Goal: Task Accomplishment & Management: Manage account settings

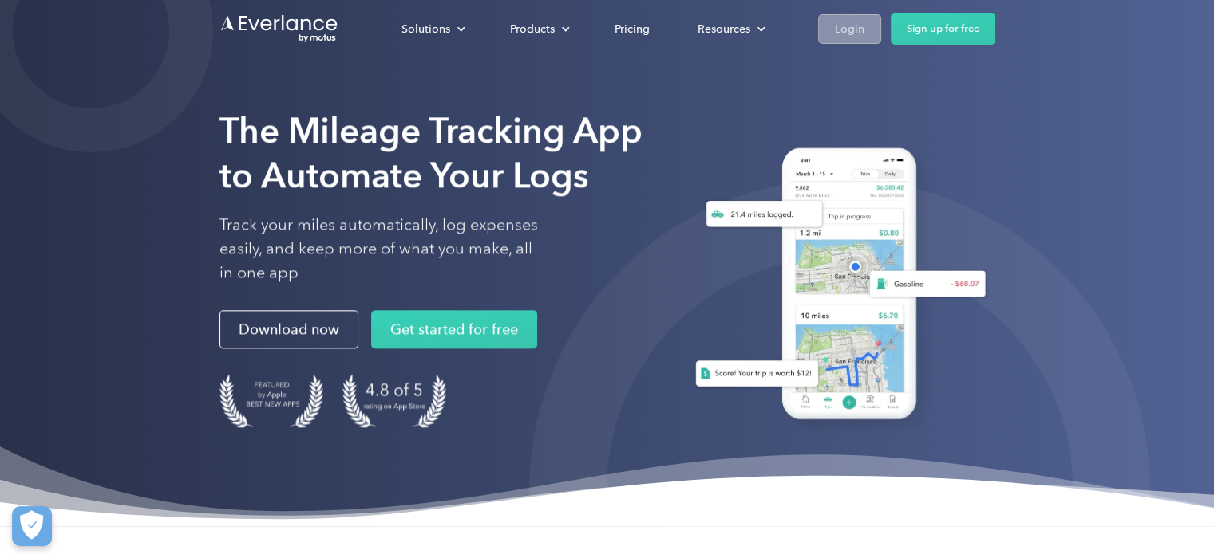
click at [857, 37] on div "Login" at bounding box center [850, 29] width 30 height 20
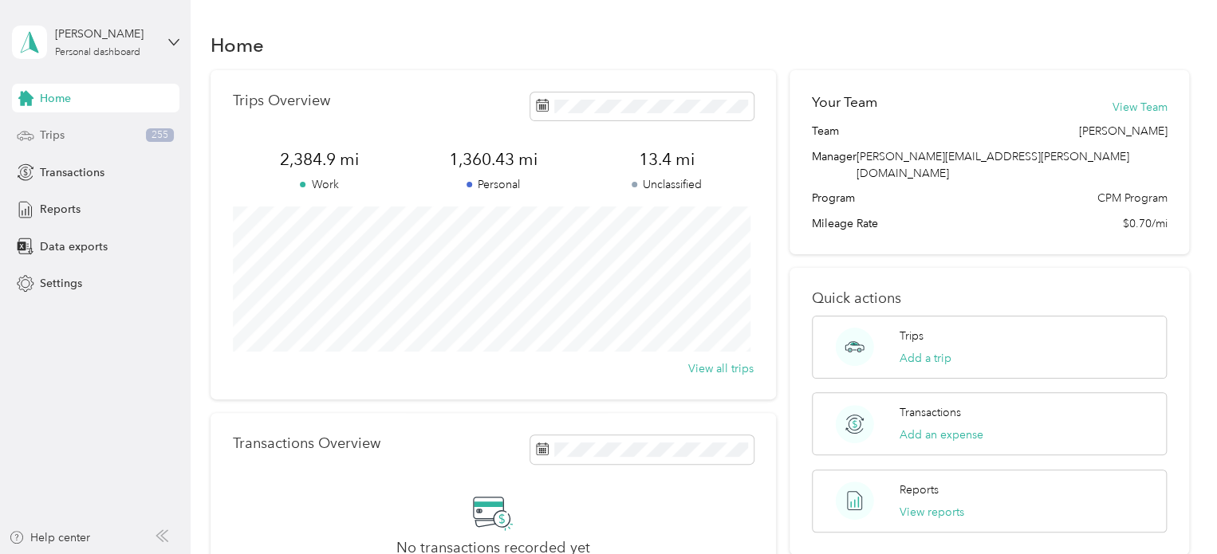
click at [41, 140] on span "Trips" at bounding box center [52, 135] width 25 height 17
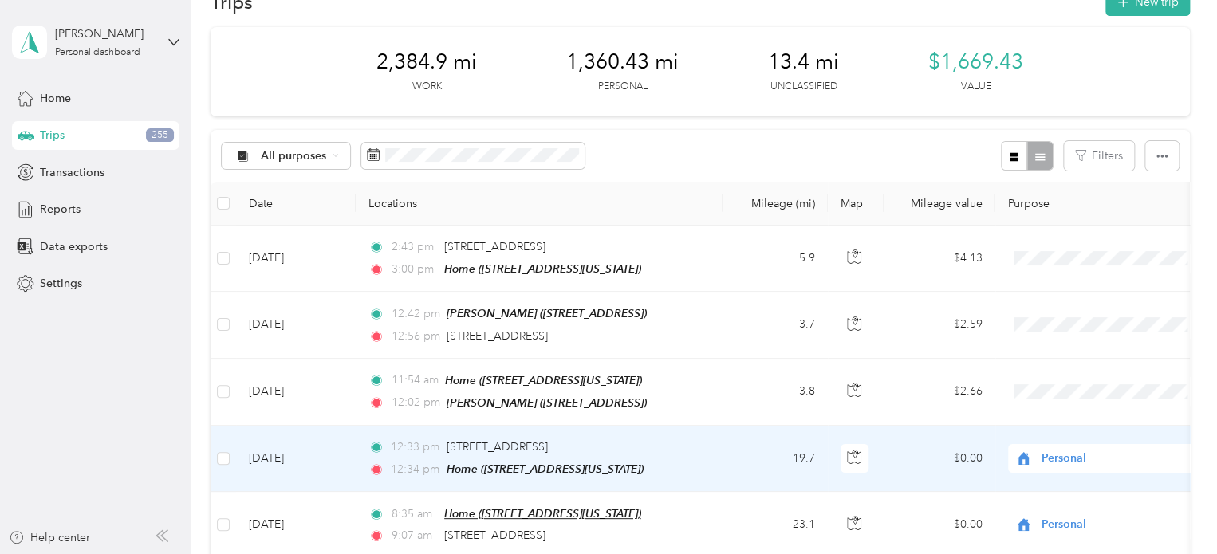
scroll to position [80, 0]
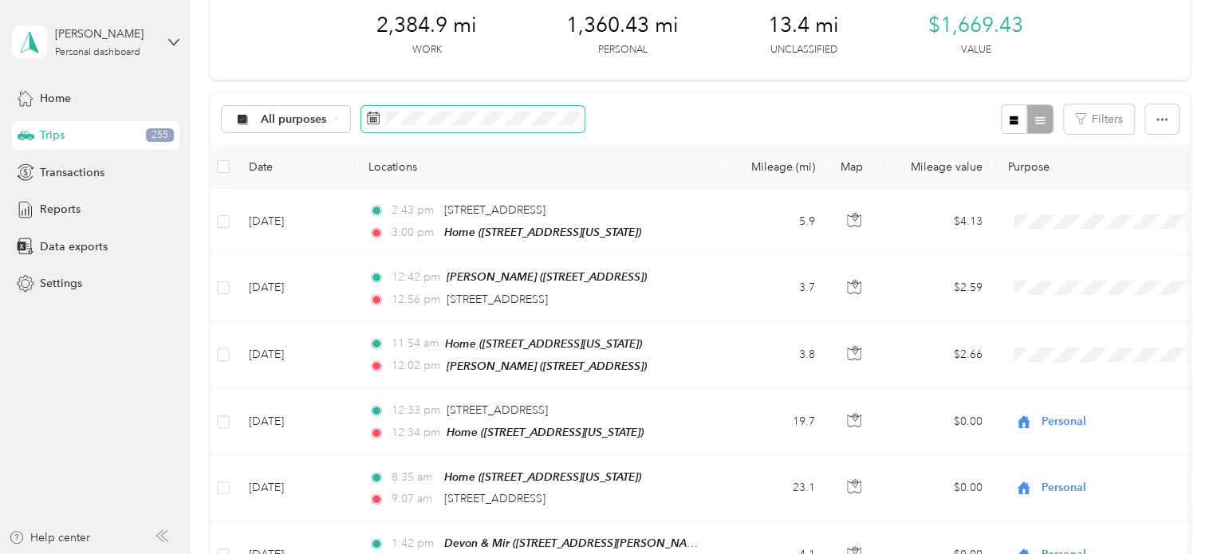
click at [375, 115] on icon at bounding box center [374, 115] width 12 height 0
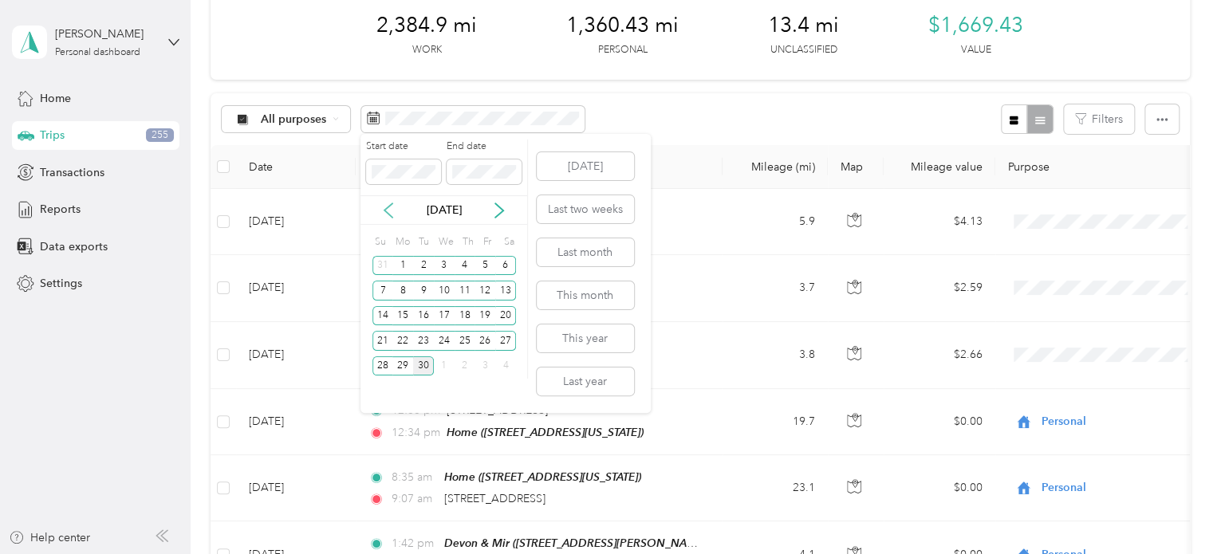
click at [387, 210] on icon at bounding box center [389, 211] width 16 height 16
click at [482, 265] on div "1" at bounding box center [485, 266] width 21 height 20
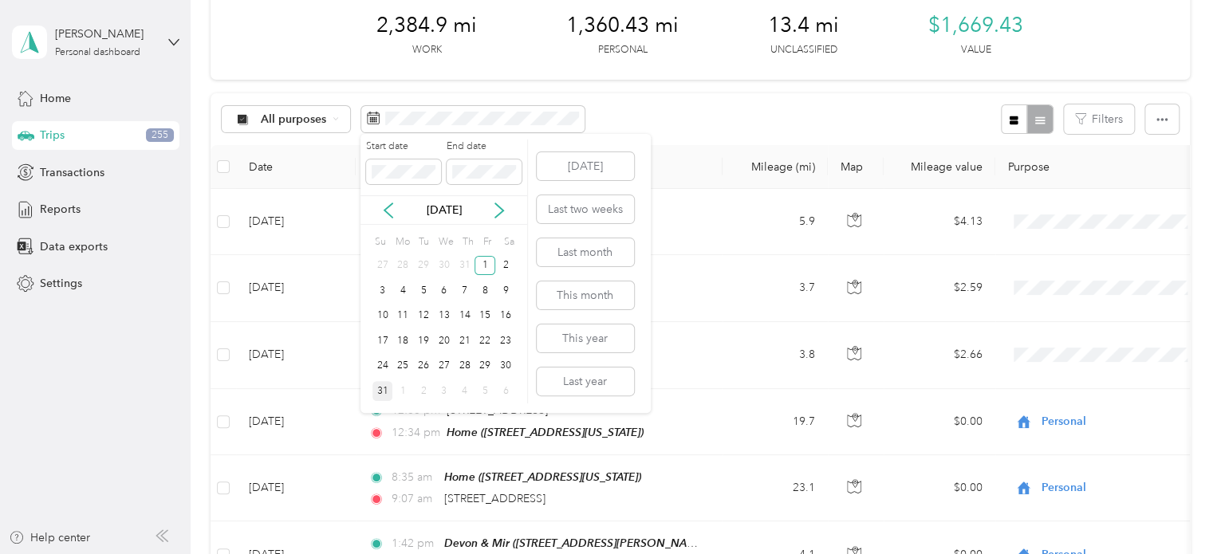
click at [385, 383] on div "31" at bounding box center [383, 391] width 21 height 20
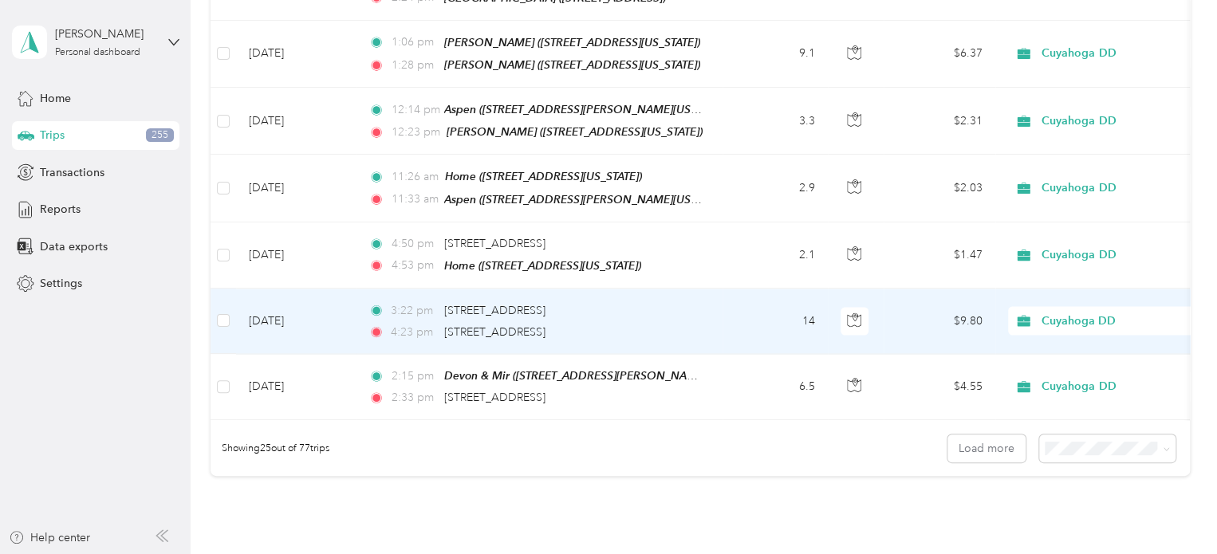
scroll to position [1639, 0]
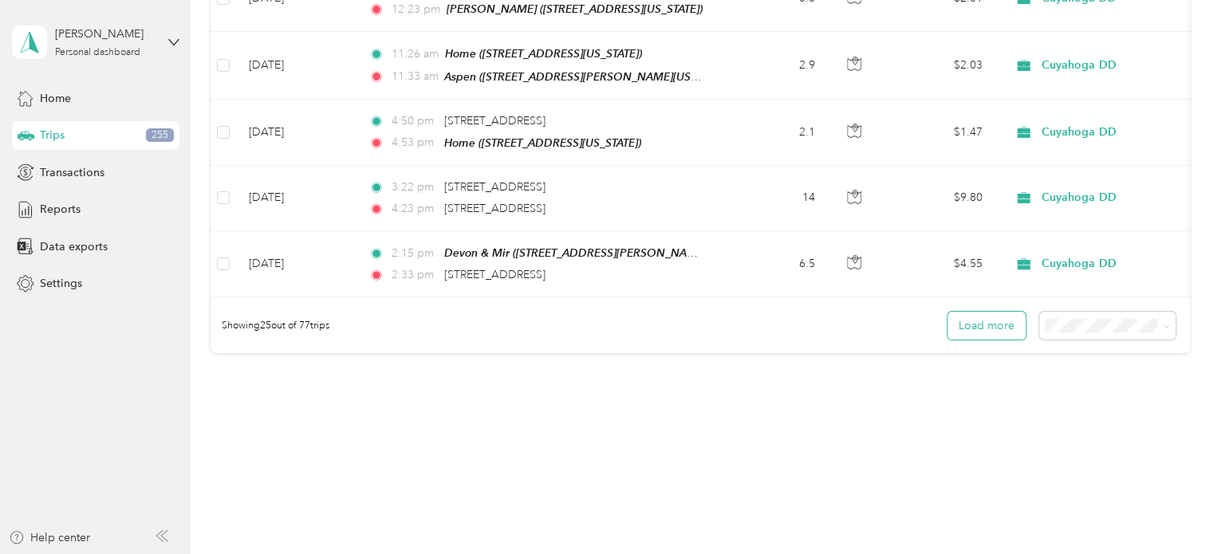
click at [952, 312] on button "Load more" at bounding box center [987, 326] width 78 height 28
click at [957, 312] on button "Load more" at bounding box center [987, 326] width 78 height 28
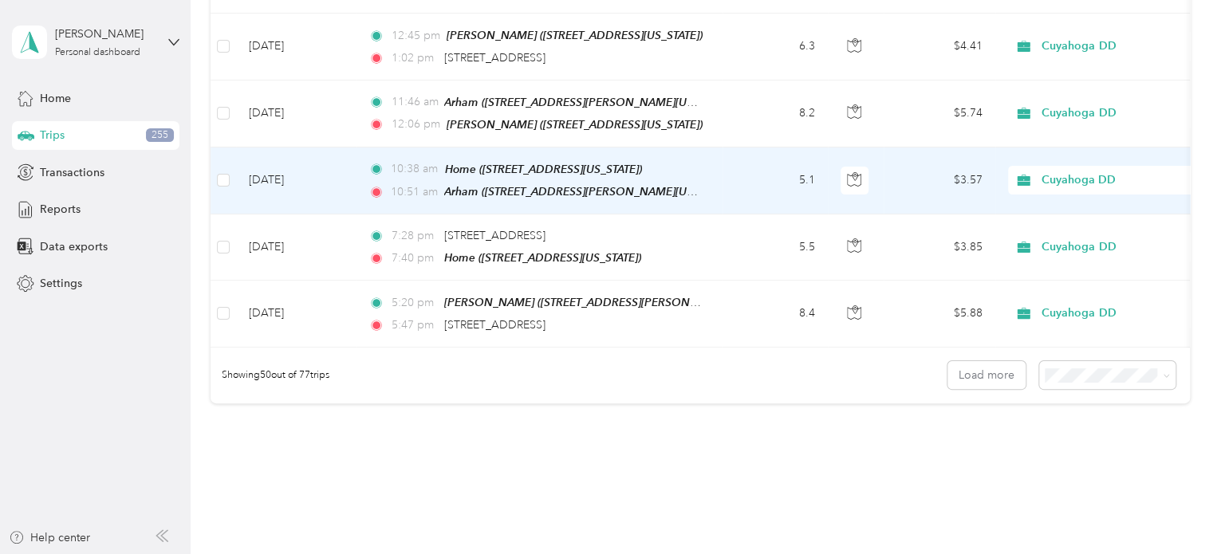
scroll to position [3275, 0]
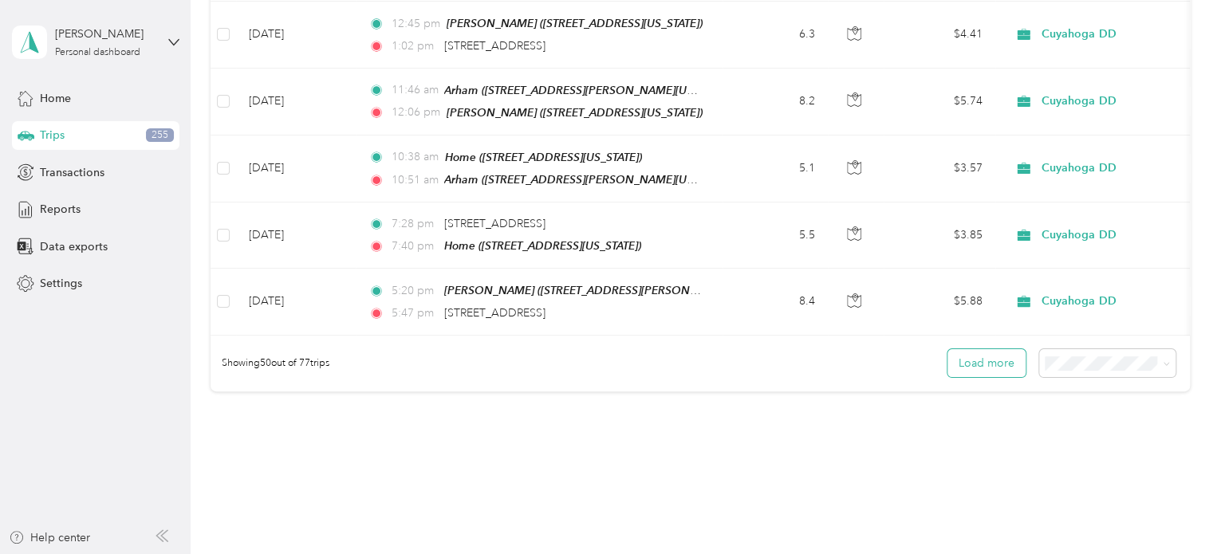
click at [993, 349] on button "Load more" at bounding box center [987, 363] width 78 height 28
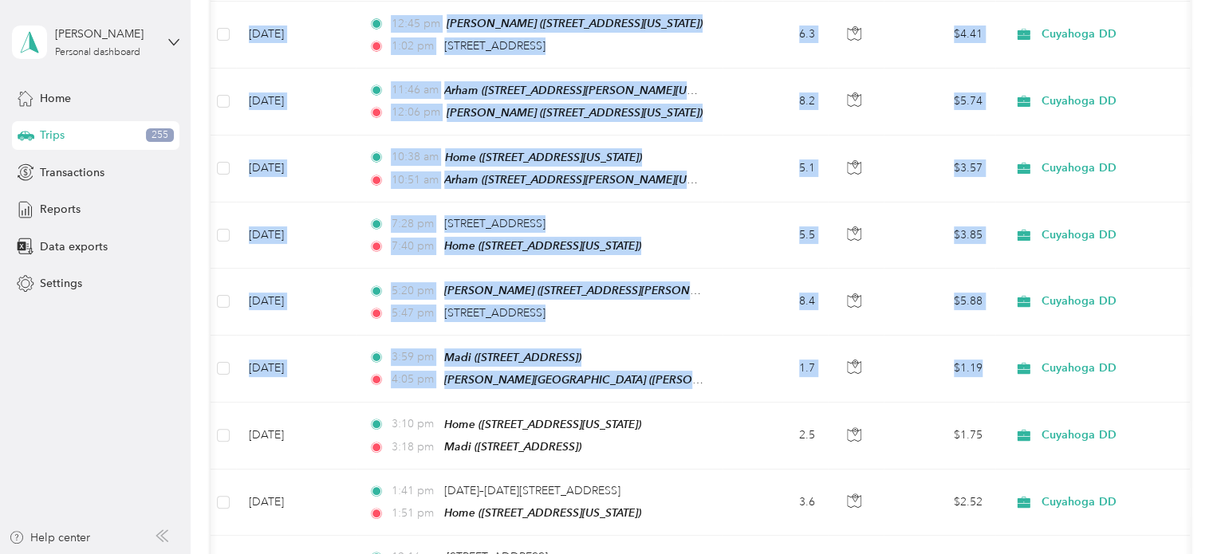
scroll to position [0, 345]
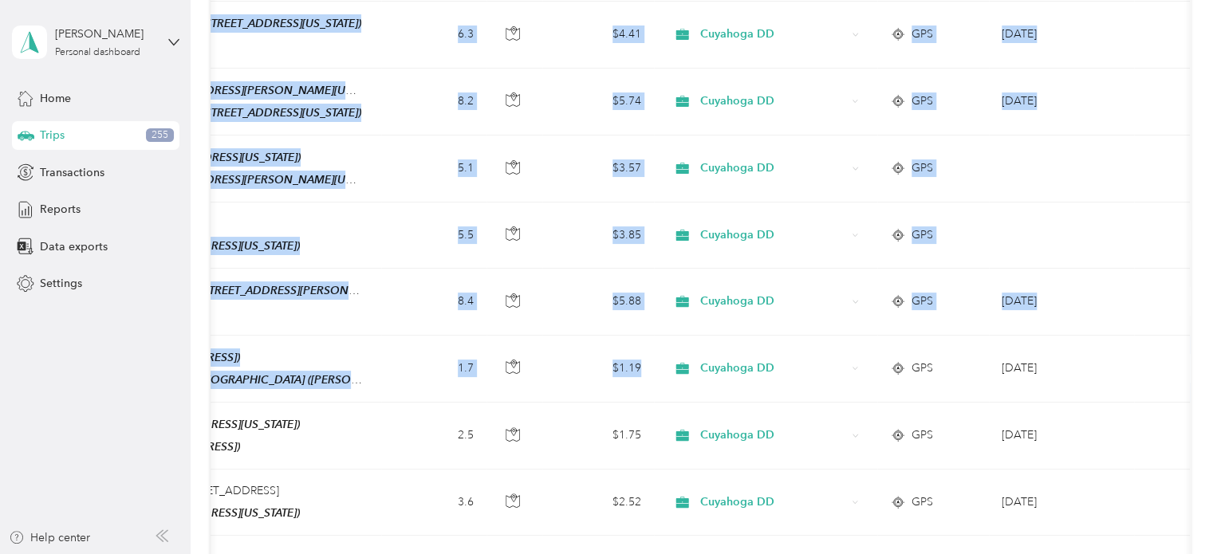
drag, startPoint x: 989, startPoint y: 314, endPoint x: 1225, endPoint y: 329, distance: 236.6
click at [1210, 329] on html "Lillian Young-Miller Personal dashboard Home Trips 255 Transactions Reports Dat…" at bounding box center [605, 277] width 1210 height 554
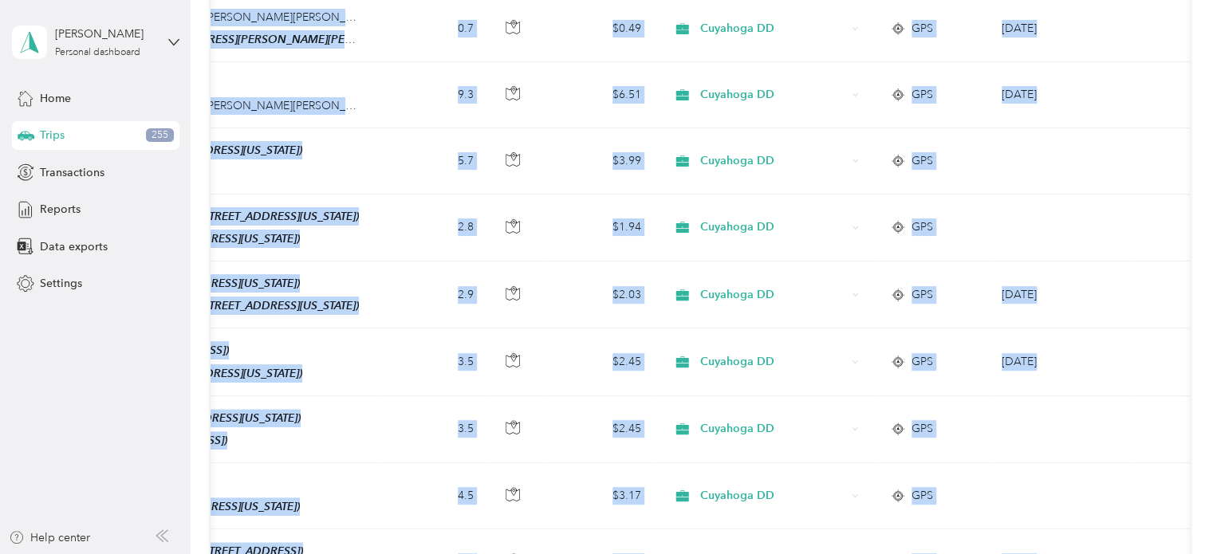
scroll to position [452, 0]
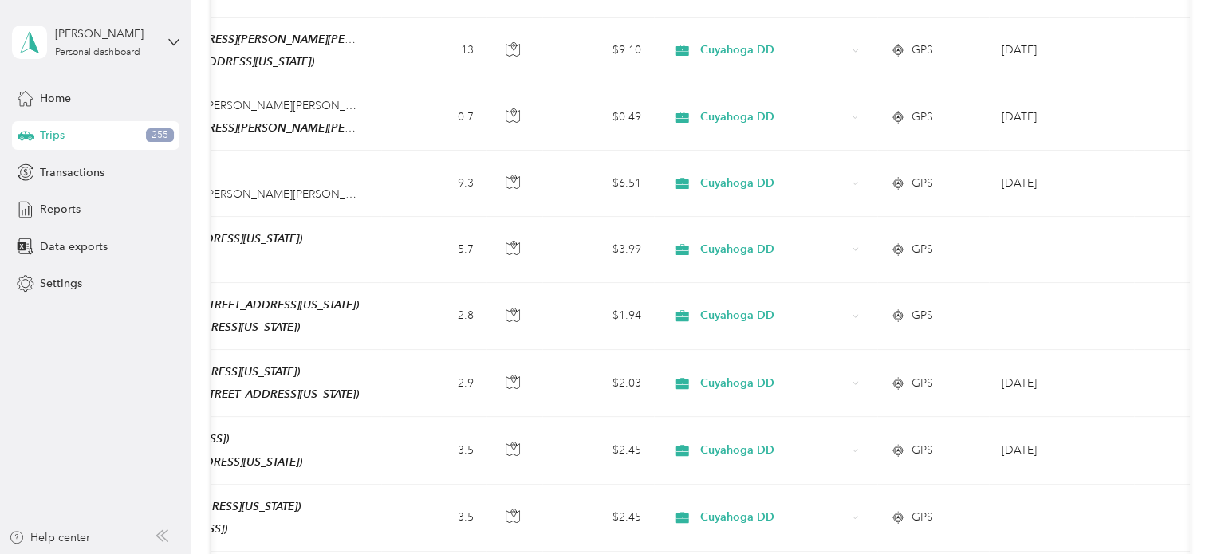
click at [182, 49] on aside "Lillian Young-Miller Personal dashboard Home Trips 255 Transactions Reports Dat…" at bounding box center [95, 277] width 191 height 554
click at [164, 35] on div "Lillian Young-Miller Personal dashboard" at bounding box center [96, 42] width 168 height 56
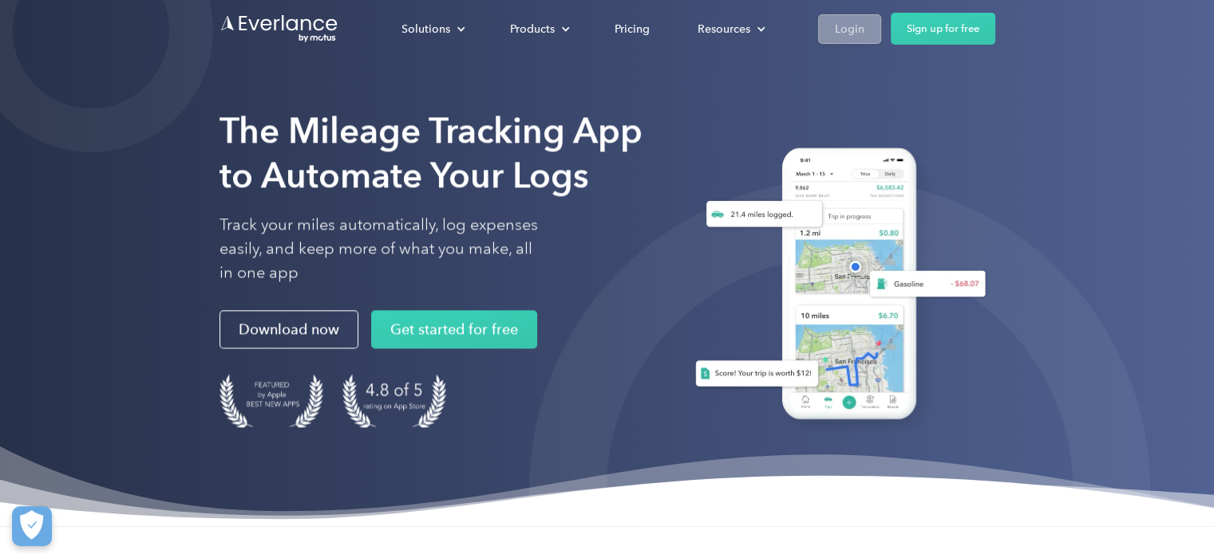
click at [835, 30] on div "Login" at bounding box center [850, 29] width 30 height 20
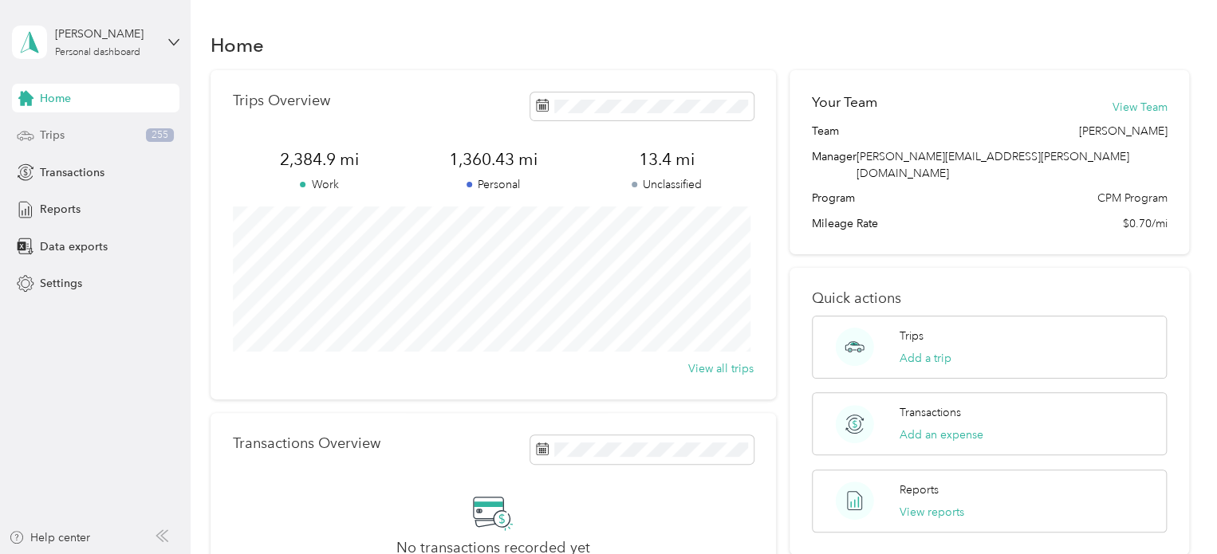
click at [67, 132] on div "Trips 255" at bounding box center [96, 135] width 168 height 29
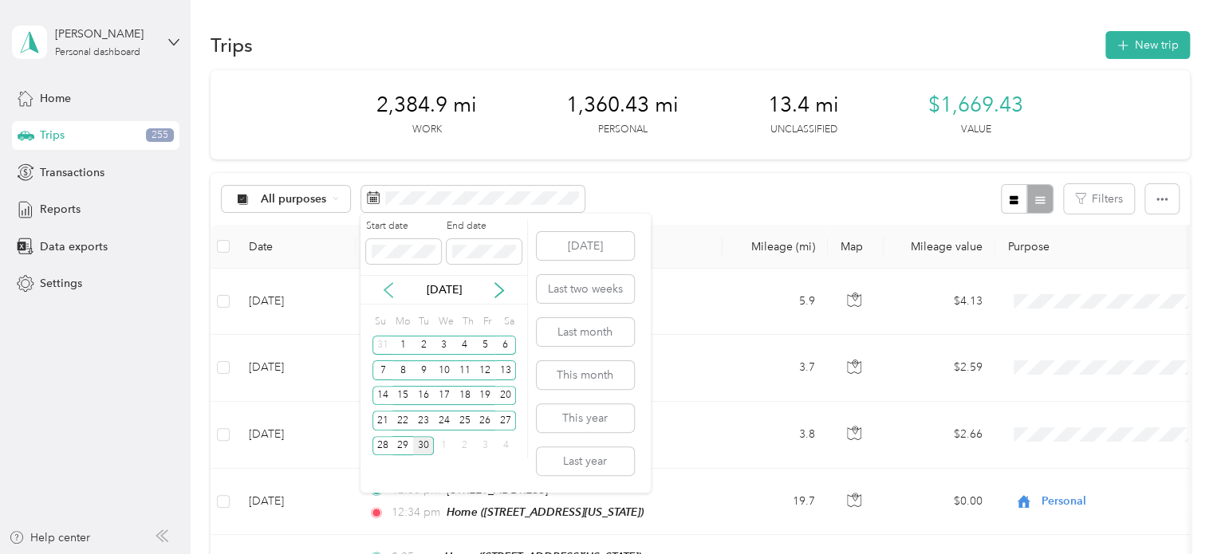
click at [385, 290] on icon at bounding box center [389, 290] width 8 height 14
click at [486, 344] on div "1" at bounding box center [485, 346] width 21 height 20
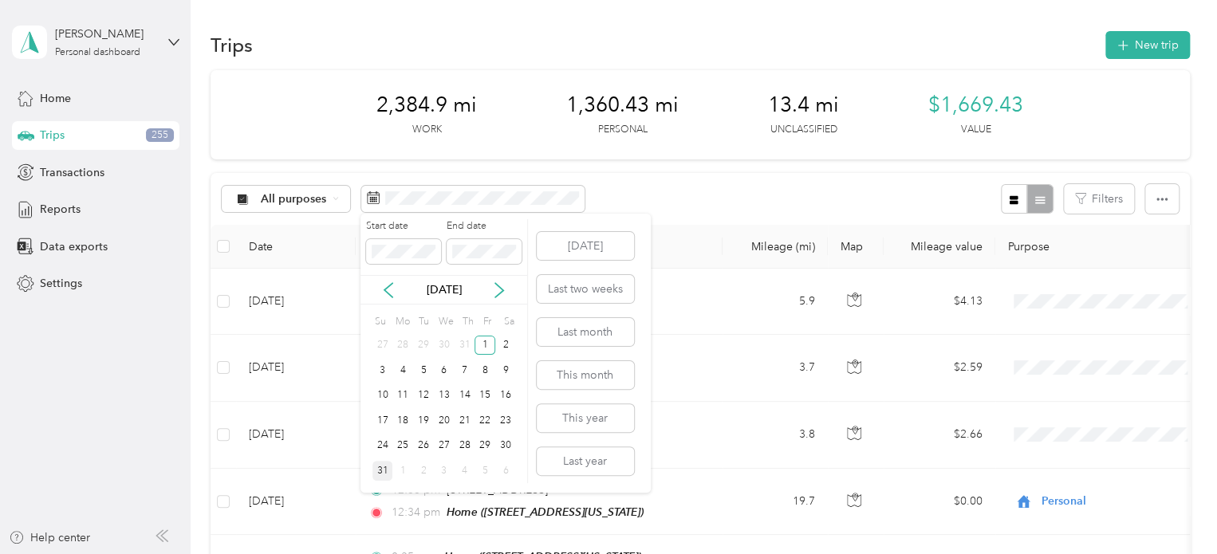
click at [381, 476] on div "31" at bounding box center [383, 471] width 21 height 20
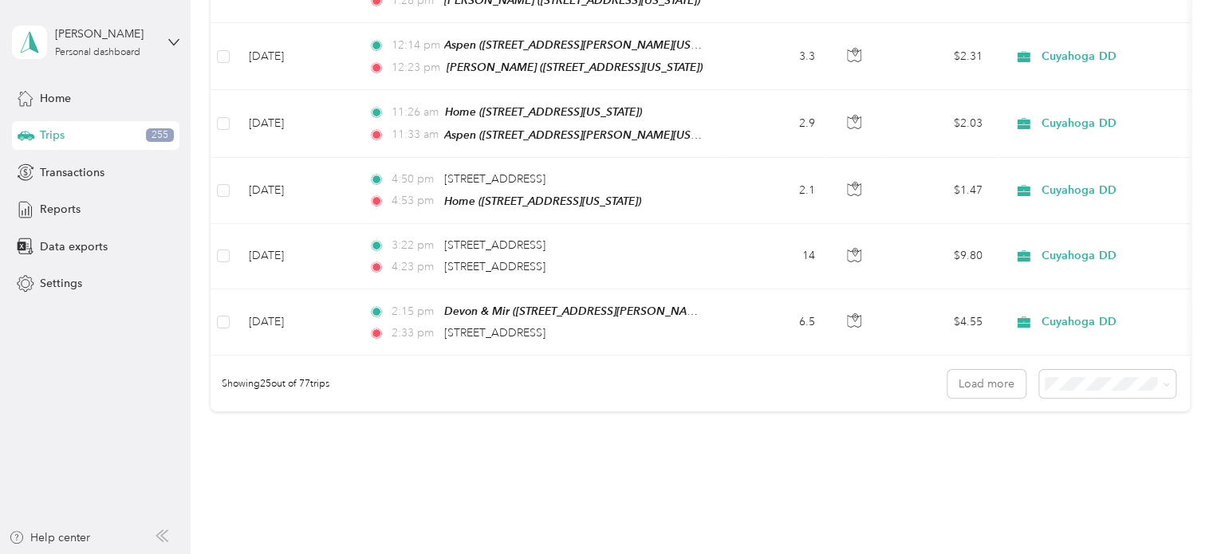
scroll to position [1639, 0]
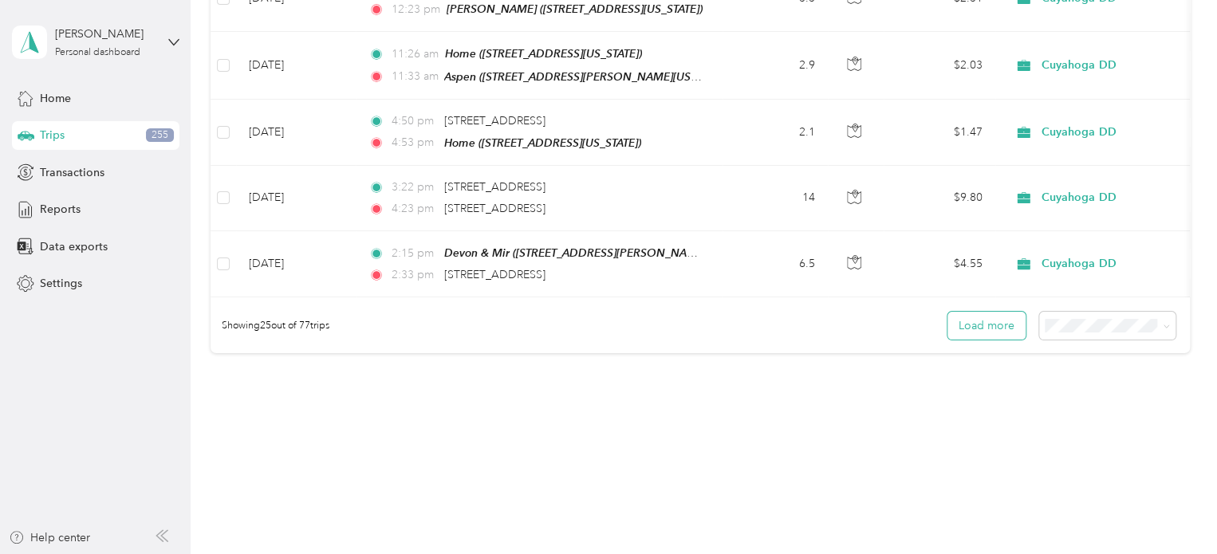
click at [960, 312] on button "Load more" at bounding box center [987, 326] width 78 height 28
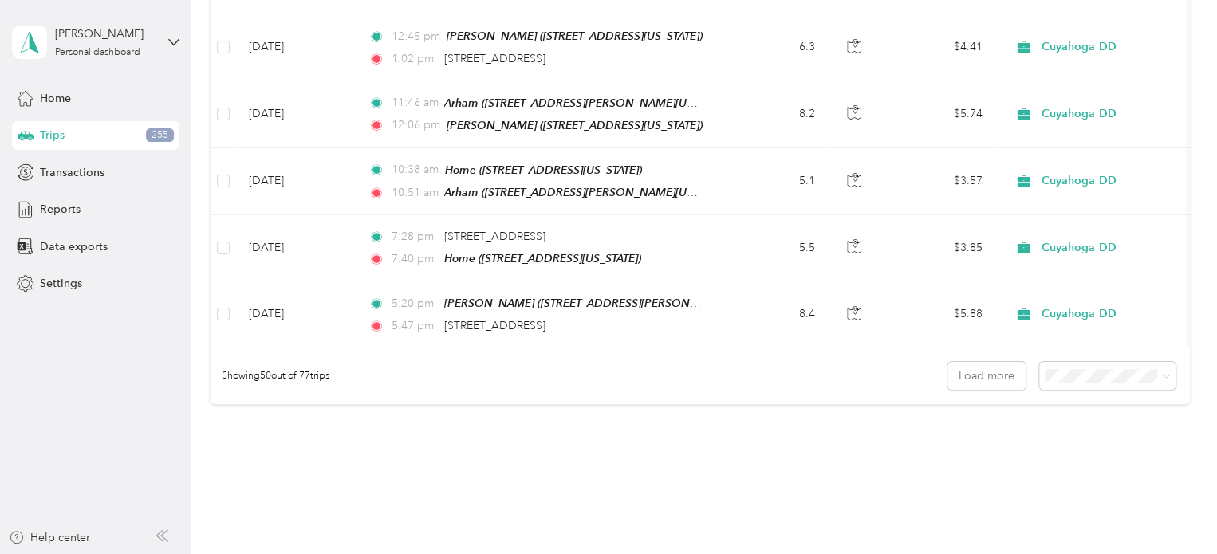
scroll to position [3275, 0]
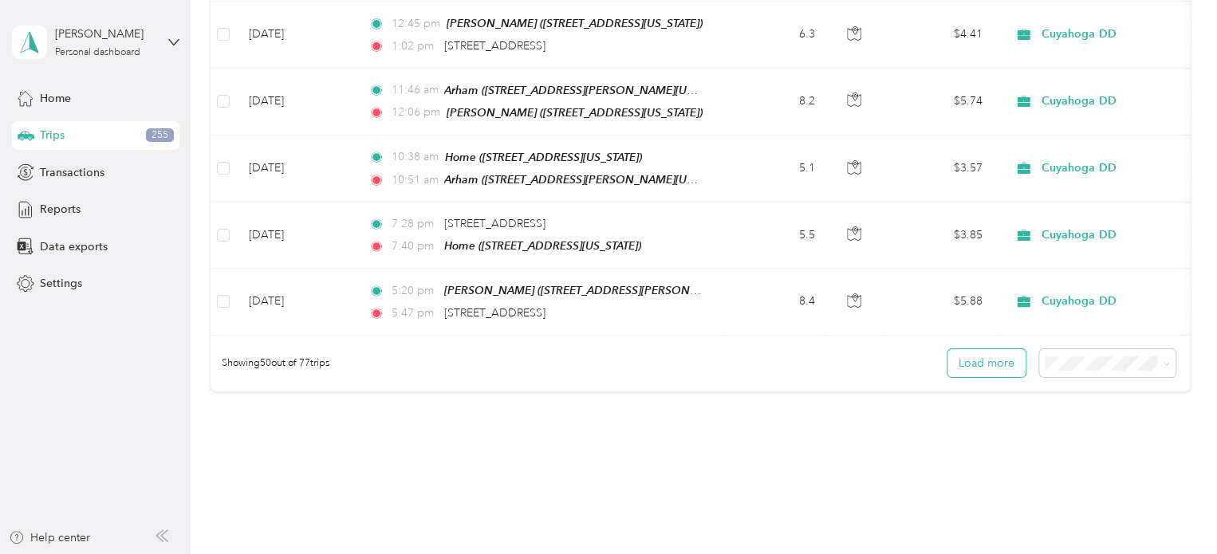
click at [964, 349] on button "Load more" at bounding box center [987, 363] width 78 height 28
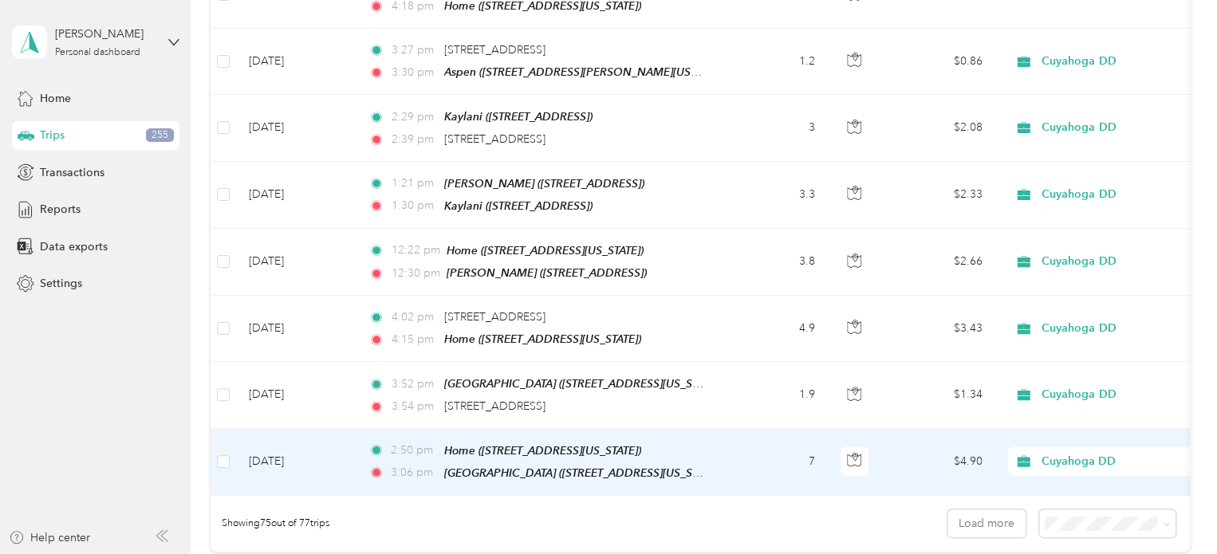
scroll to position [4911, 0]
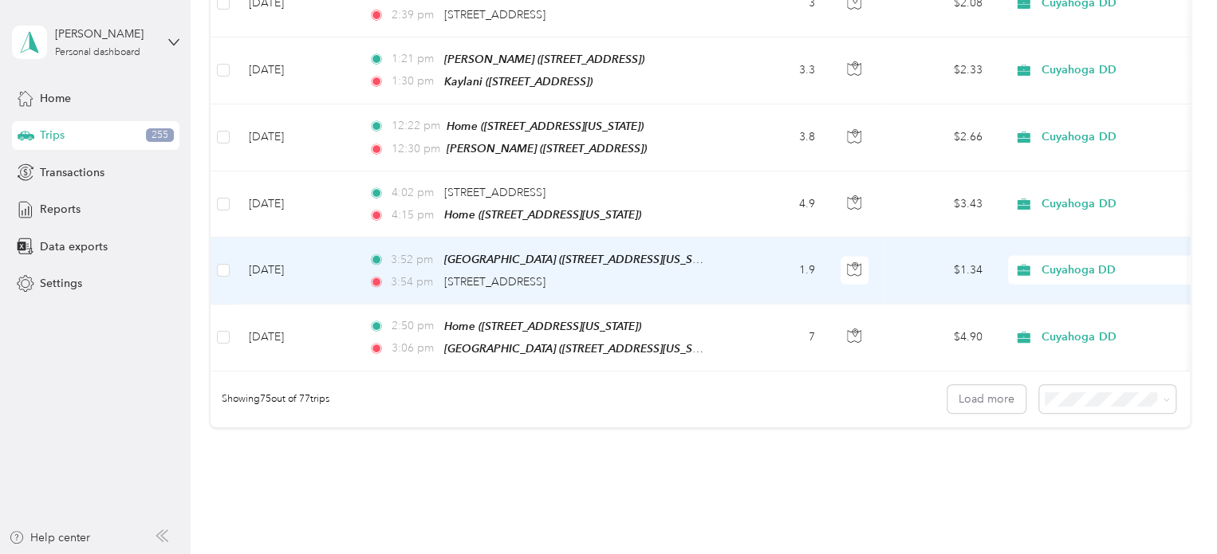
click at [911, 238] on td "$1.34" at bounding box center [940, 271] width 112 height 66
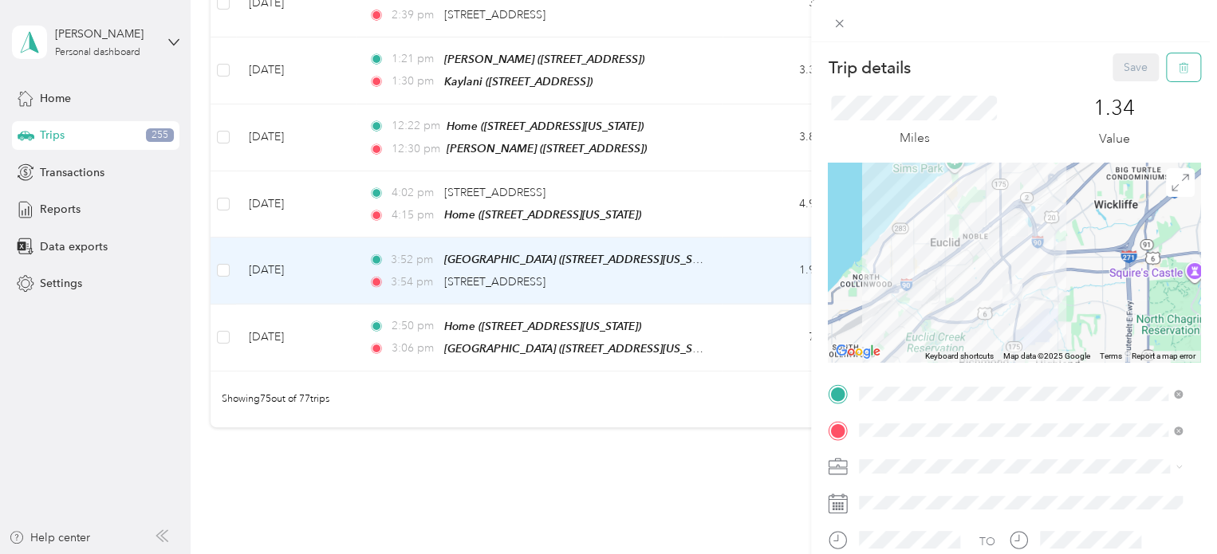
drag, startPoint x: 911, startPoint y: 166, endPoint x: 1181, endPoint y: 70, distance: 286.2
click at [1181, 70] on button "button" at bounding box center [1184, 67] width 34 height 28
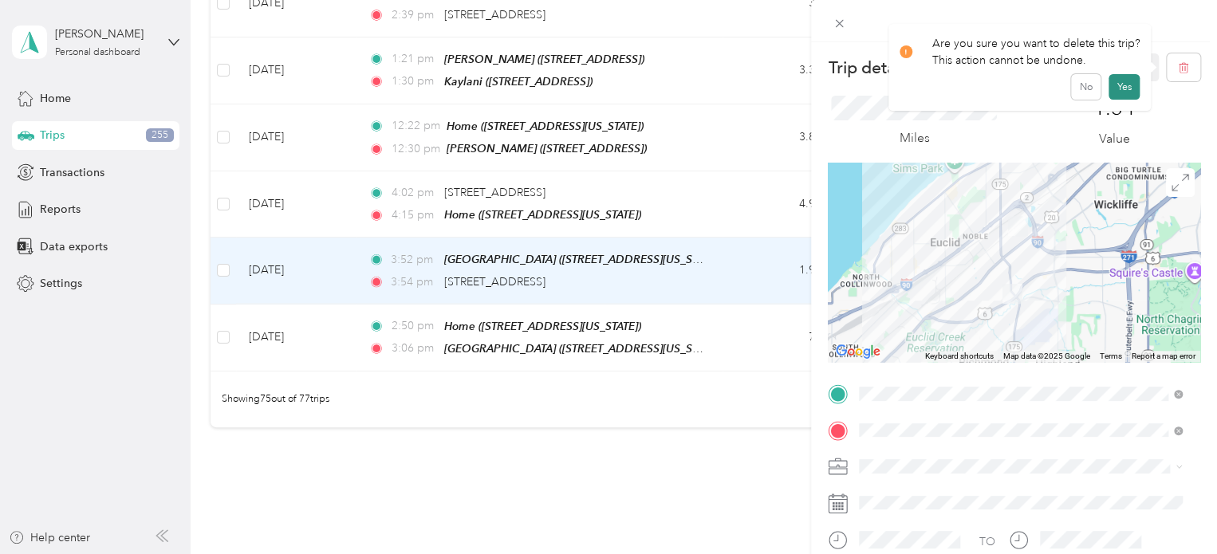
click at [1123, 89] on button "Yes" at bounding box center [1124, 87] width 31 height 26
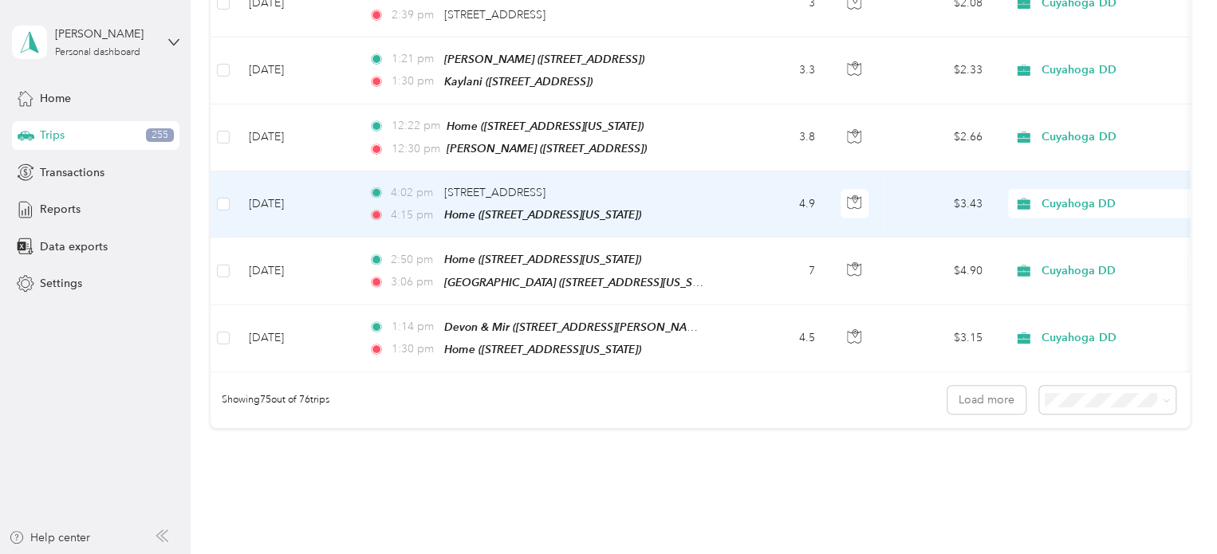
click at [731, 172] on td "4.9" at bounding box center [775, 205] width 105 height 66
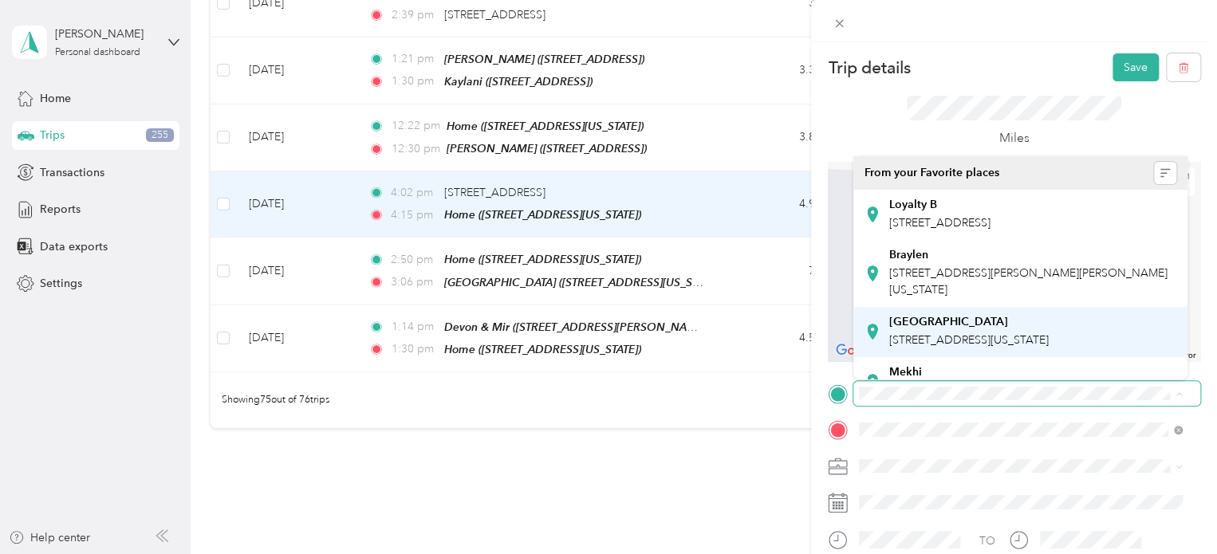
click at [924, 330] on strong "[GEOGRAPHIC_DATA]" at bounding box center [949, 322] width 119 height 14
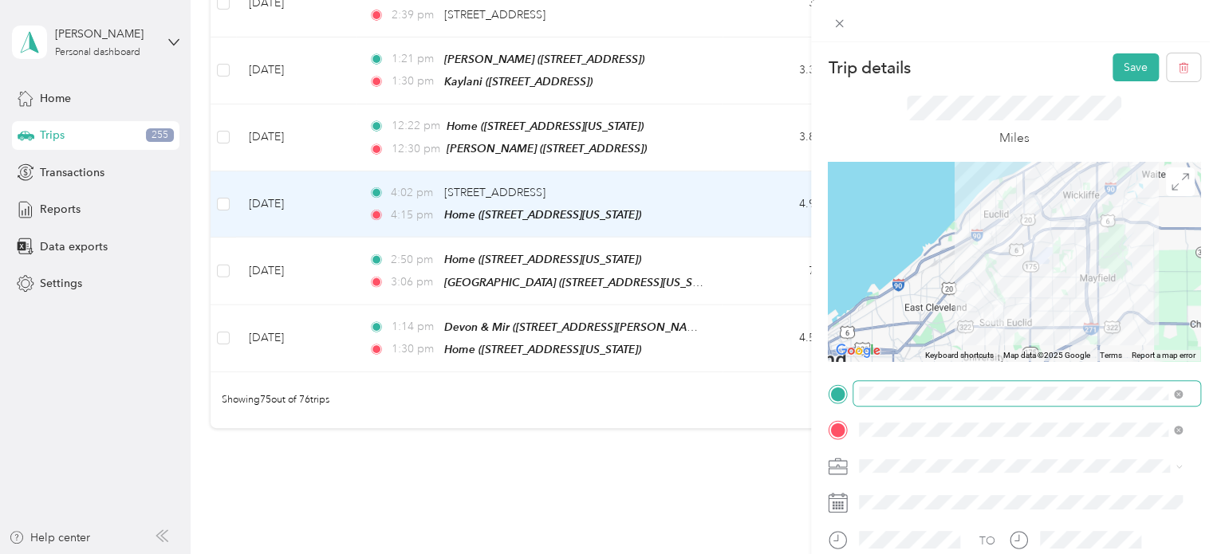
click at [890, 518] on span "Personal" at bounding box center [886, 519] width 42 height 14
click at [1114, 78] on button "Save" at bounding box center [1136, 67] width 46 height 28
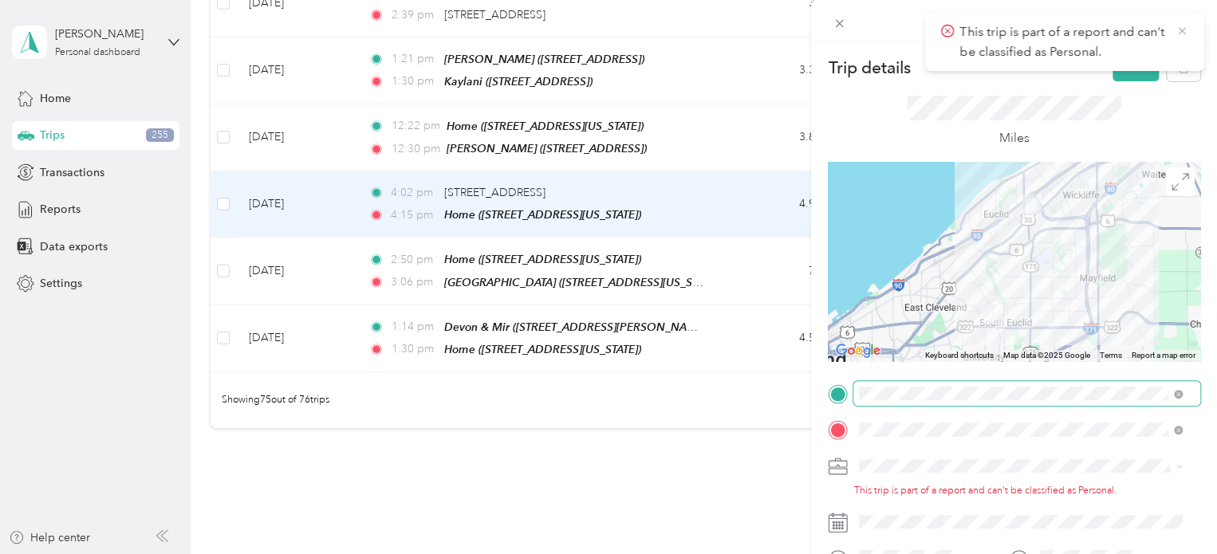
click at [1181, 30] on icon at bounding box center [1182, 31] width 13 height 14
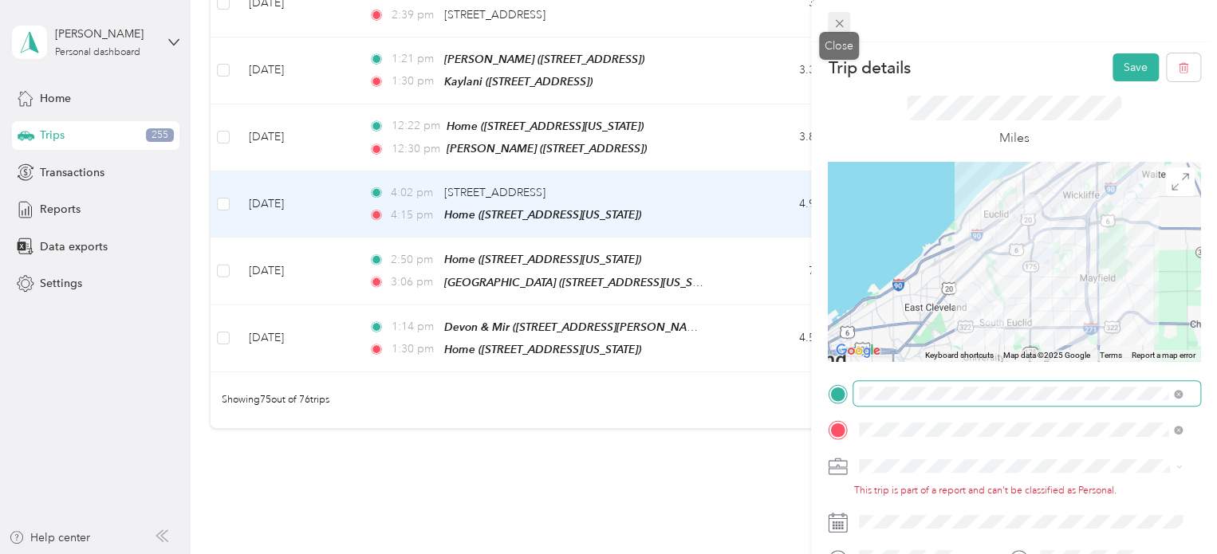
click at [831, 25] on span at bounding box center [839, 23] width 22 height 22
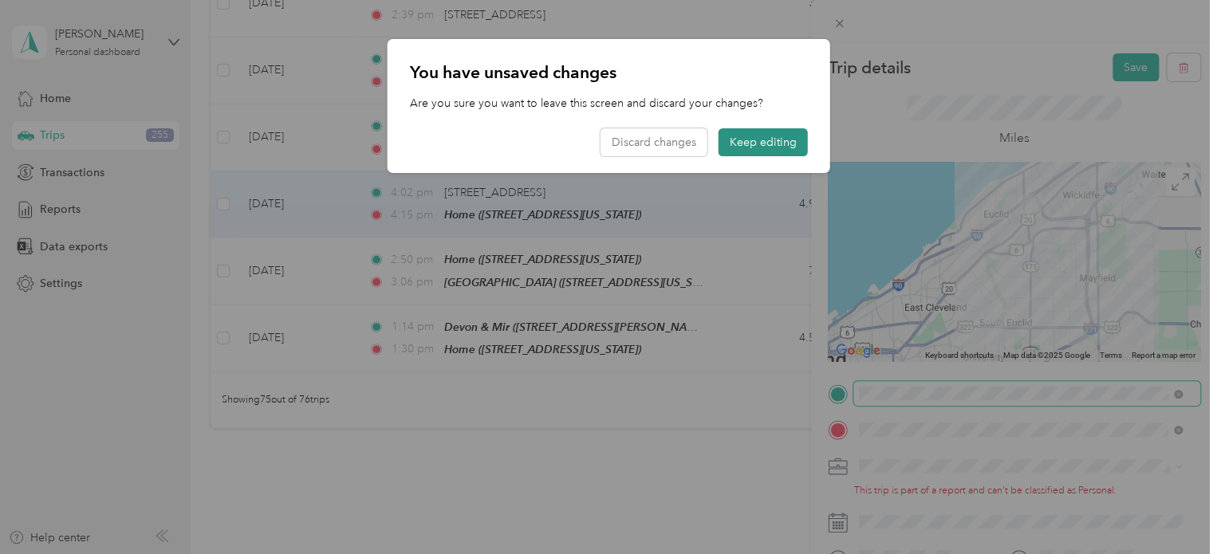
click at [763, 143] on button "Keep editing" at bounding box center [763, 142] width 89 height 28
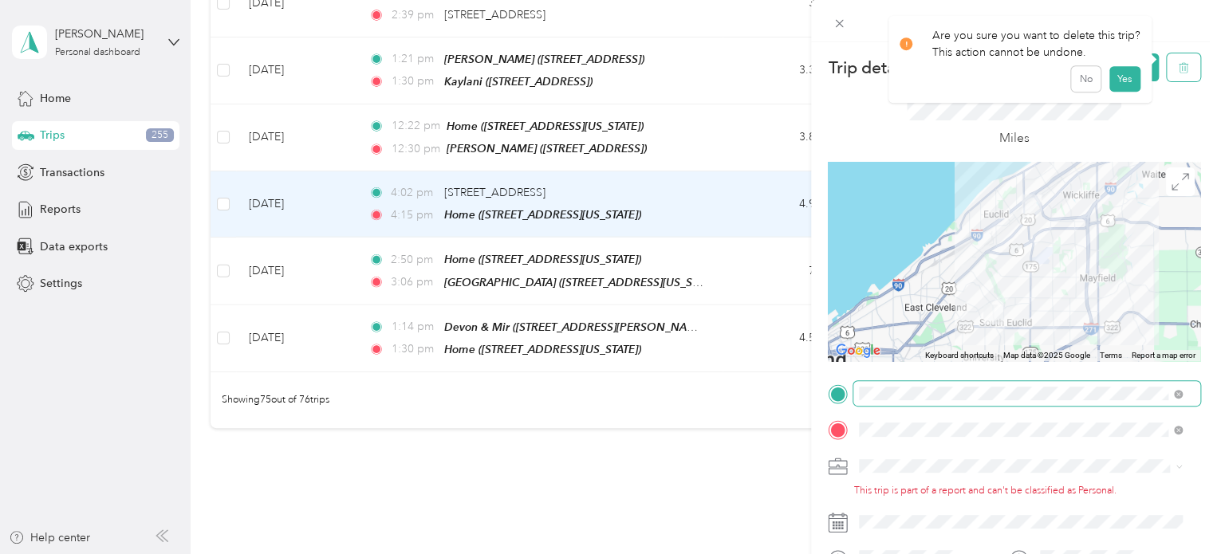
click at [1178, 65] on icon "button" at bounding box center [1183, 67] width 11 height 11
click at [1130, 94] on button "Yes" at bounding box center [1124, 87] width 31 height 26
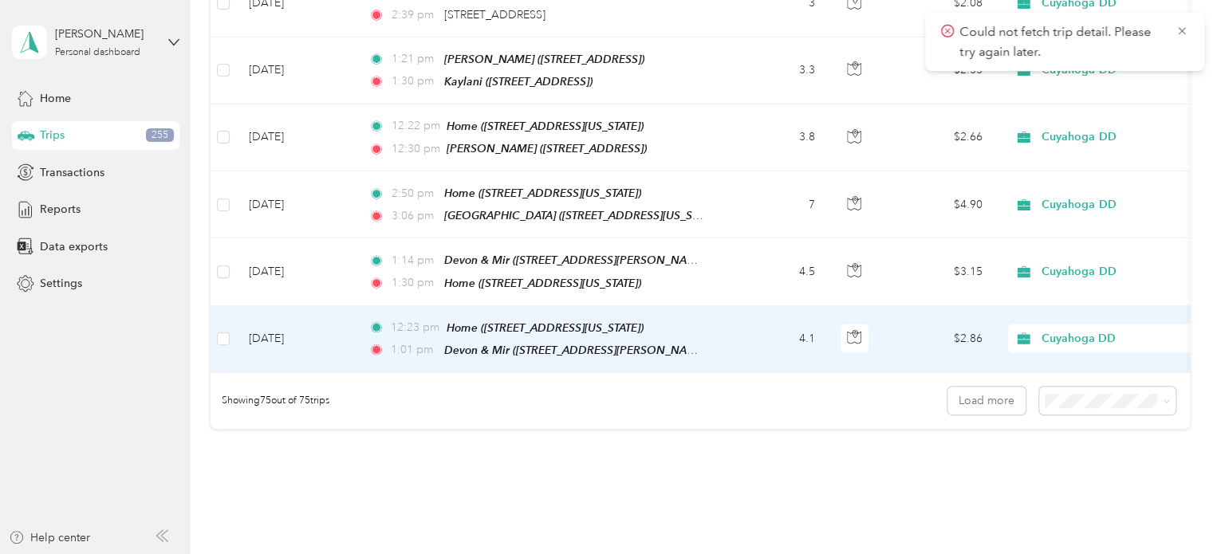
click at [1094, 330] on span "Cuyahoga DD" at bounding box center [1115, 339] width 146 height 18
click at [1030, 284] on icon at bounding box center [1030, 290] width 20 height 13
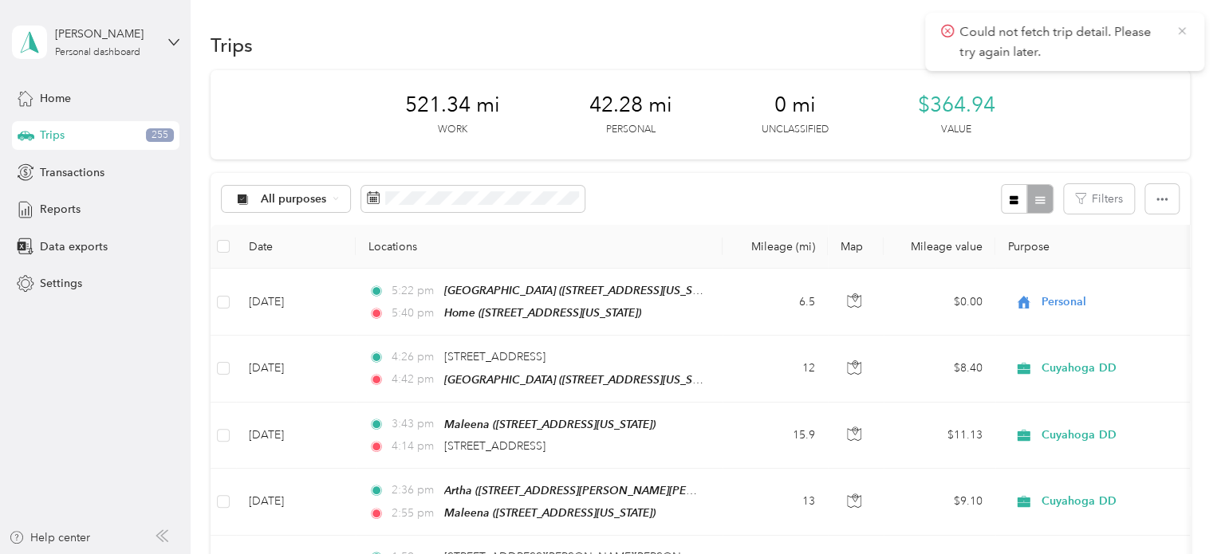
click at [1181, 29] on icon at bounding box center [1181, 30] width 7 height 7
click at [1153, 45] on button "New trip" at bounding box center [1148, 45] width 85 height 28
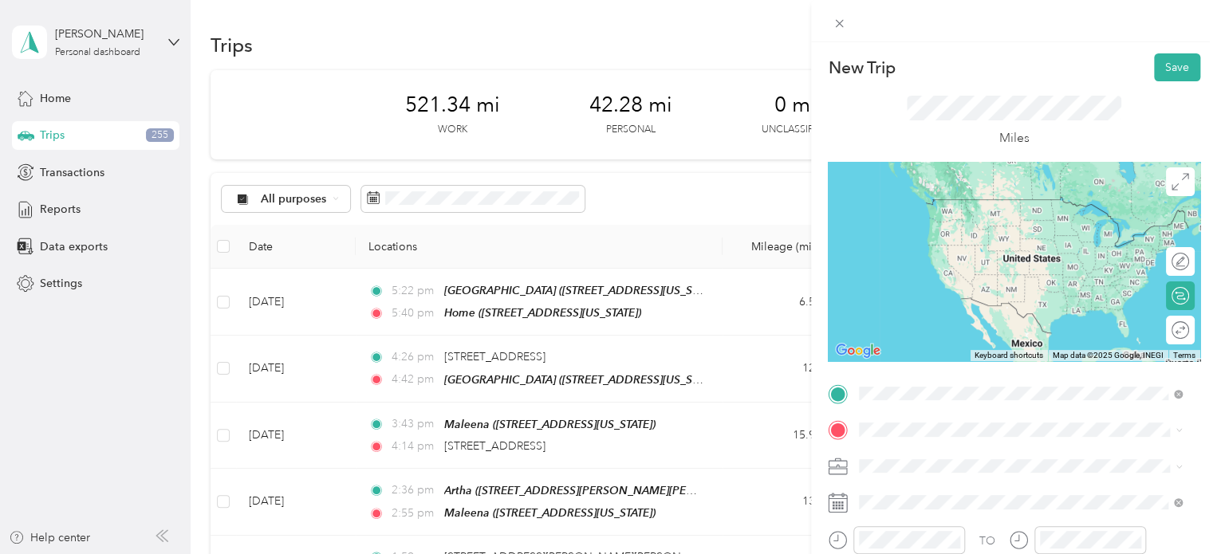
click at [945, 210] on div "[GEOGRAPHIC_DATA]" at bounding box center [970, 205] width 160 height 14
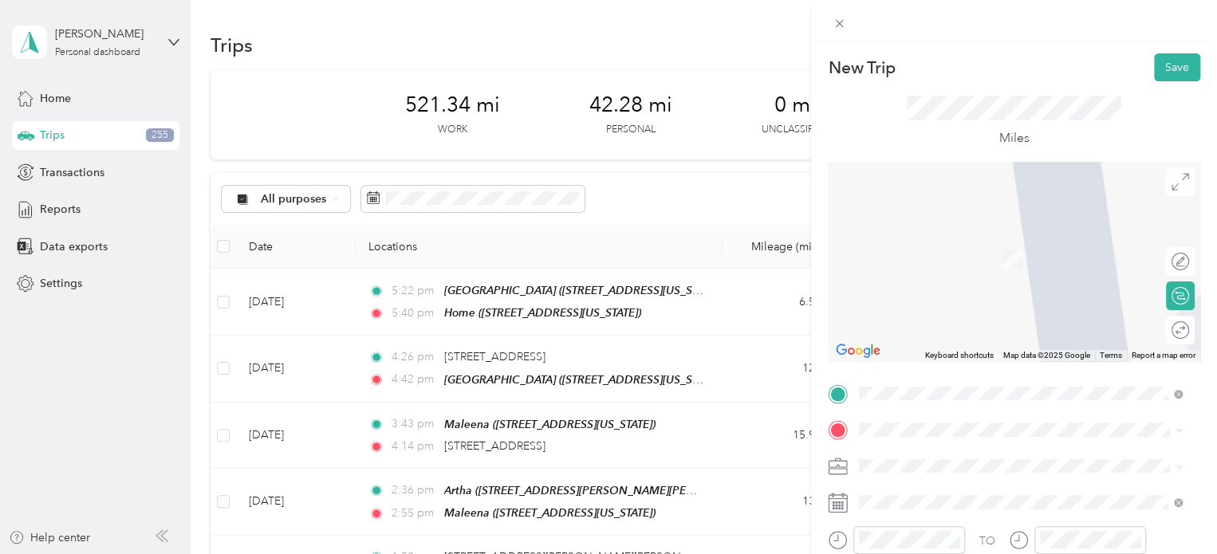
click at [989, 274] on li "Home [STREET_ADDRESS][US_STATE]" at bounding box center [1021, 249] width 334 height 50
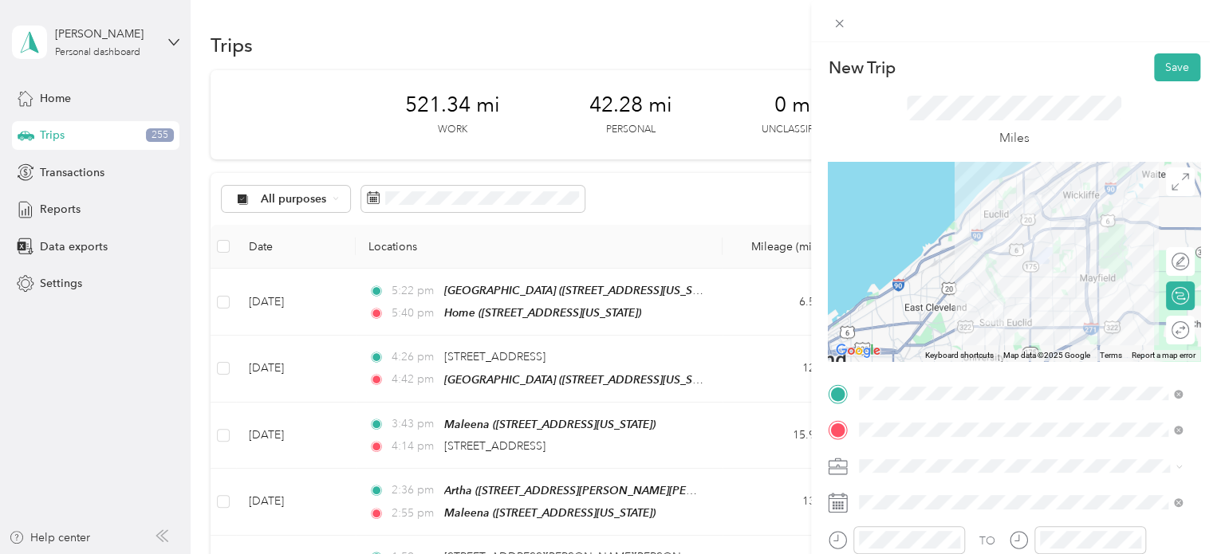
click at [910, 474] on span at bounding box center [1027, 467] width 347 height 26
click at [903, 524] on div "Personal" at bounding box center [1021, 519] width 312 height 17
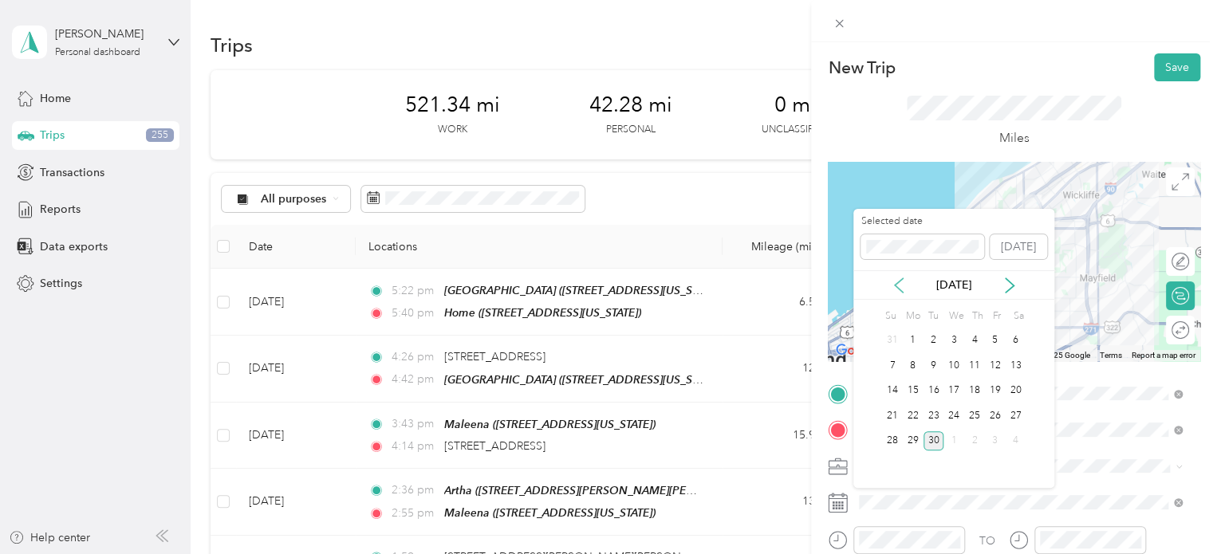
click at [902, 286] on icon at bounding box center [899, 286] width 16 height 16
drag, startPoint x: 977, startPoint y: 334, endPoint x: 989, endPoint y: 341, distance: 13.6
click at [989, 341] on div "27 28 29 30 31 1 2" at bounding box center [954, 341] width 144 height 26
click at [989, 341] on div "1" at bounding box center [995, 341] width 21 height 20
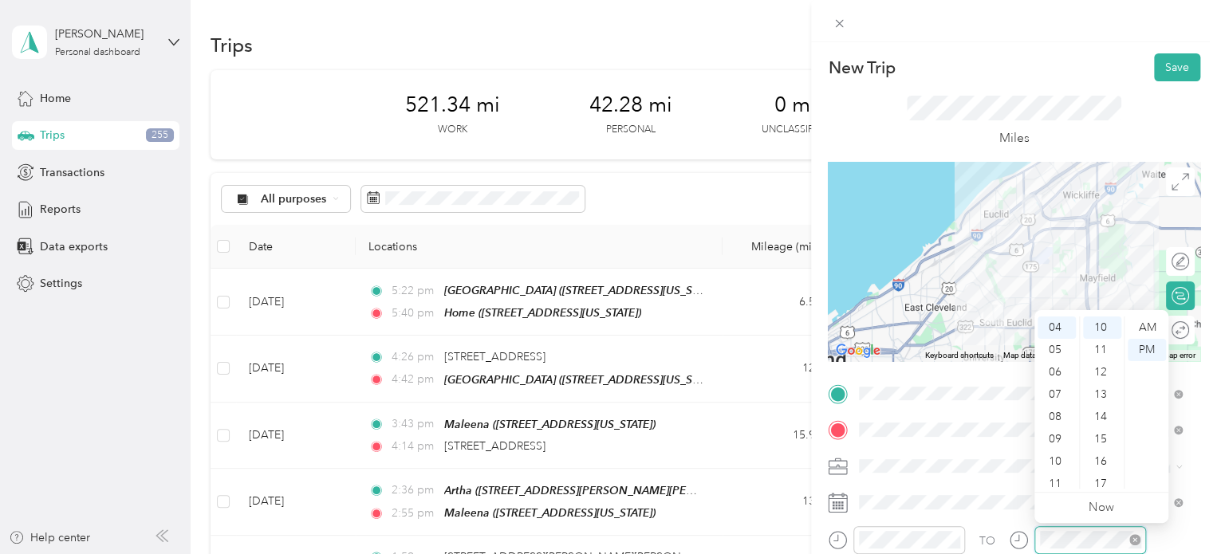
scroll to position [223, 0]
click at [1155, 66] on button "Save" at bounding box center [1177, 67] width 46 height 28
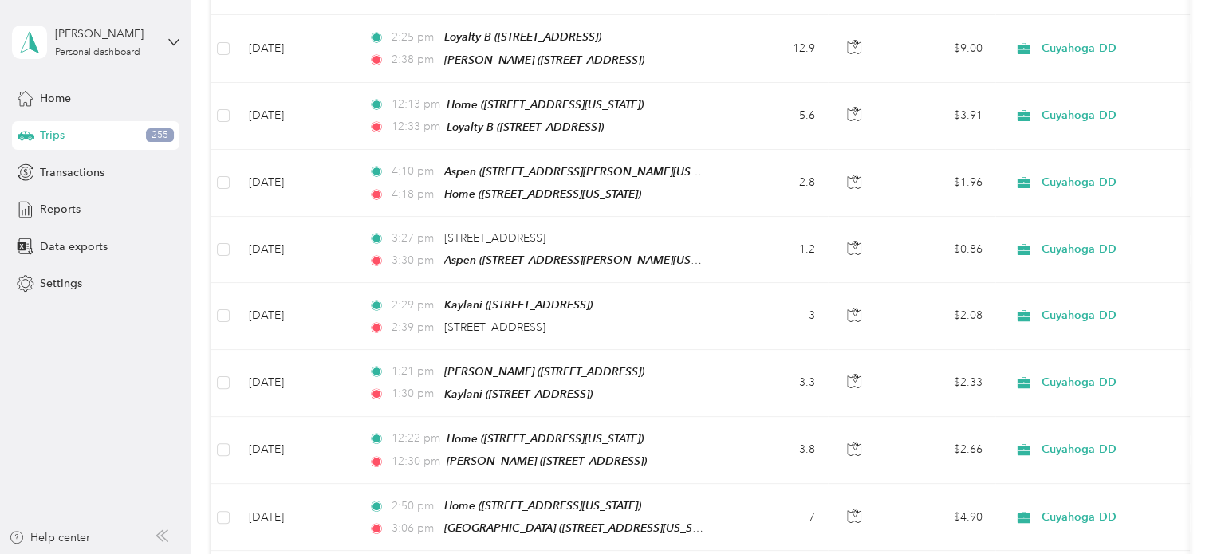
scroll to position [4911, 0]
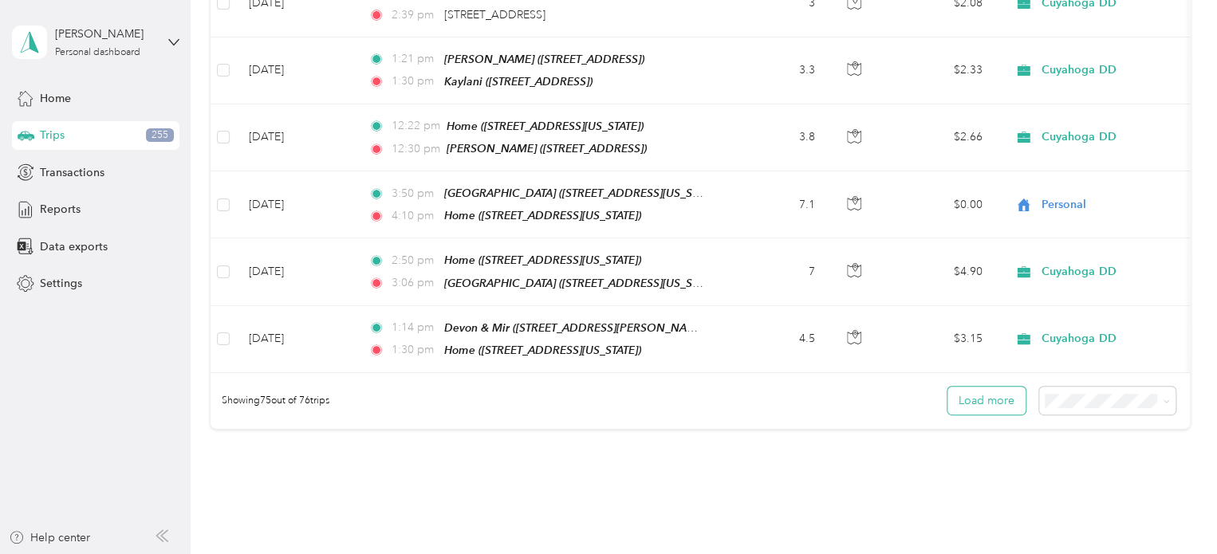
click at [959, 387] on button "Load more" at bounding box center [987, 401] width 78 height 28
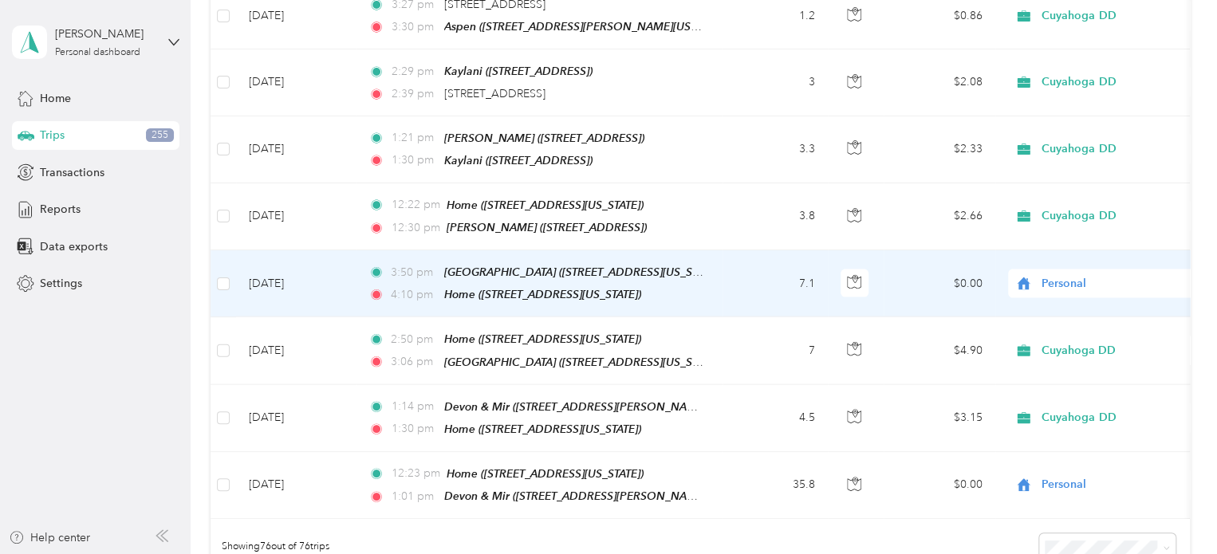
scroll to position [4832, 0]
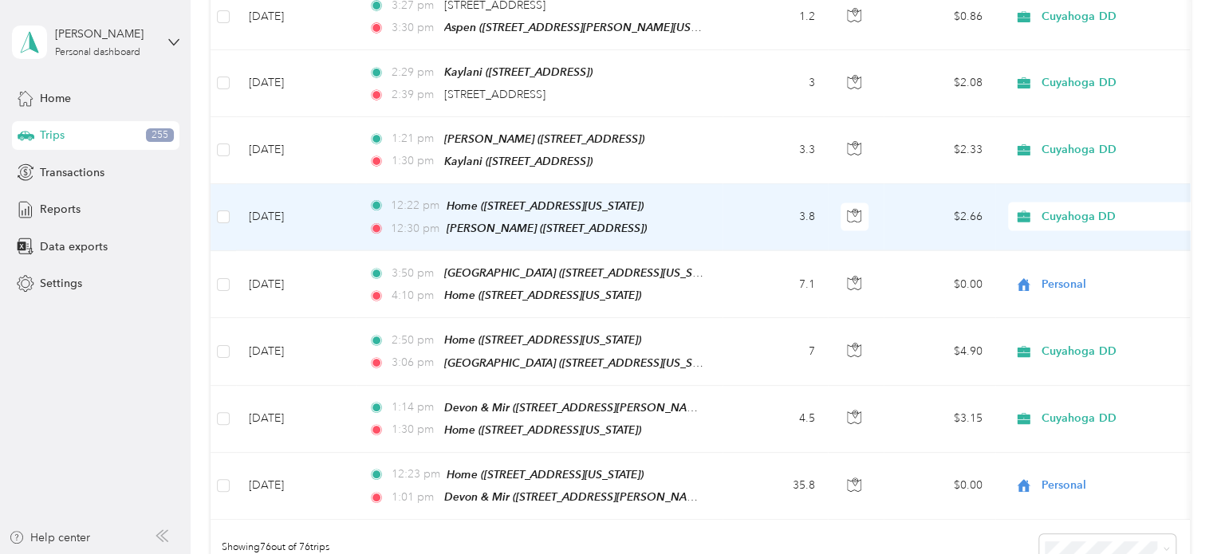
click at [1061, 208] on span "Cuyahoga DD" at bounding box center [1115, 217] width 146 height 18
click at [1066, 168] on span "Personal" at bounding box center [1122, 174] width 148 height 17
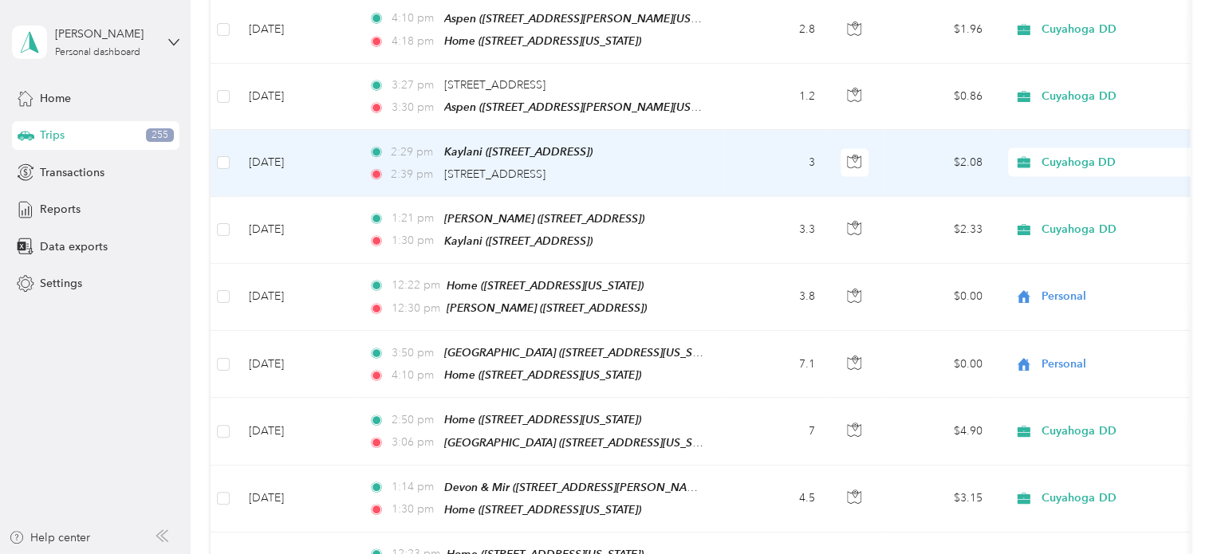
click at [617, 166] on div "2:39 pm [STREET_ADDRESS]" at bounding box center [536, 175] width 335 height 18
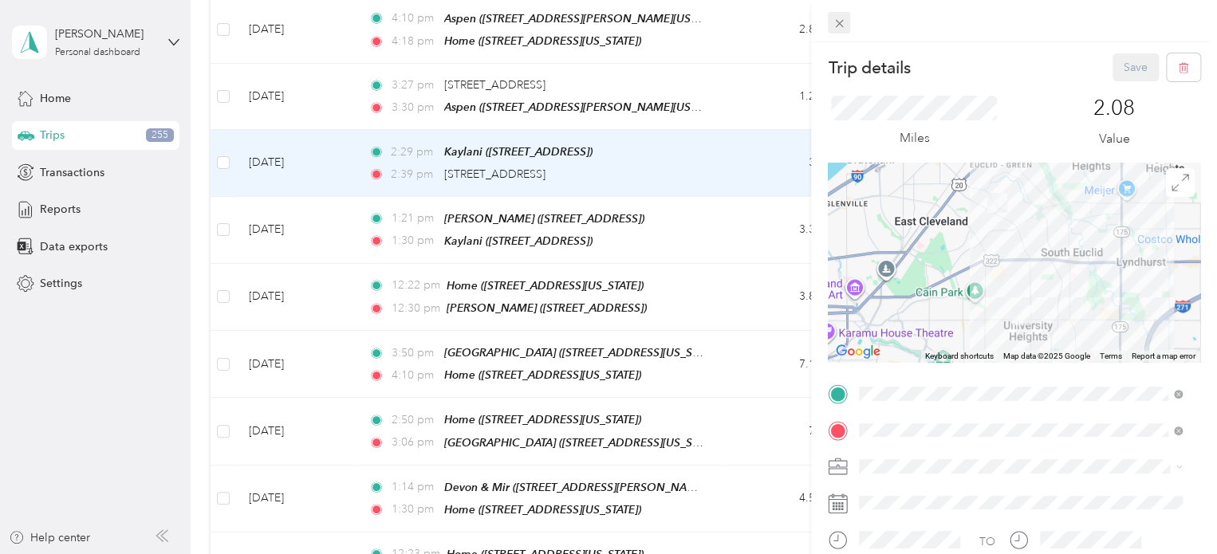
click at [846, 18] on icon at bounding box center [840, 24] width 14 height 14
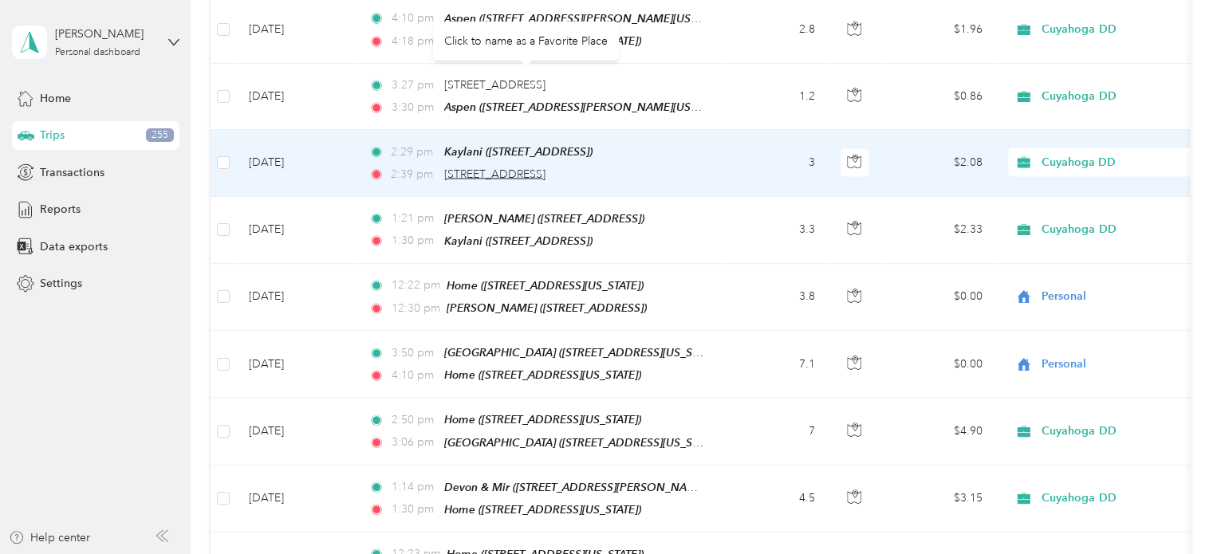
click at [521, 168] on span "[STREET_ADDRESS]" at bounding box center [494, 175] width 101 height 14
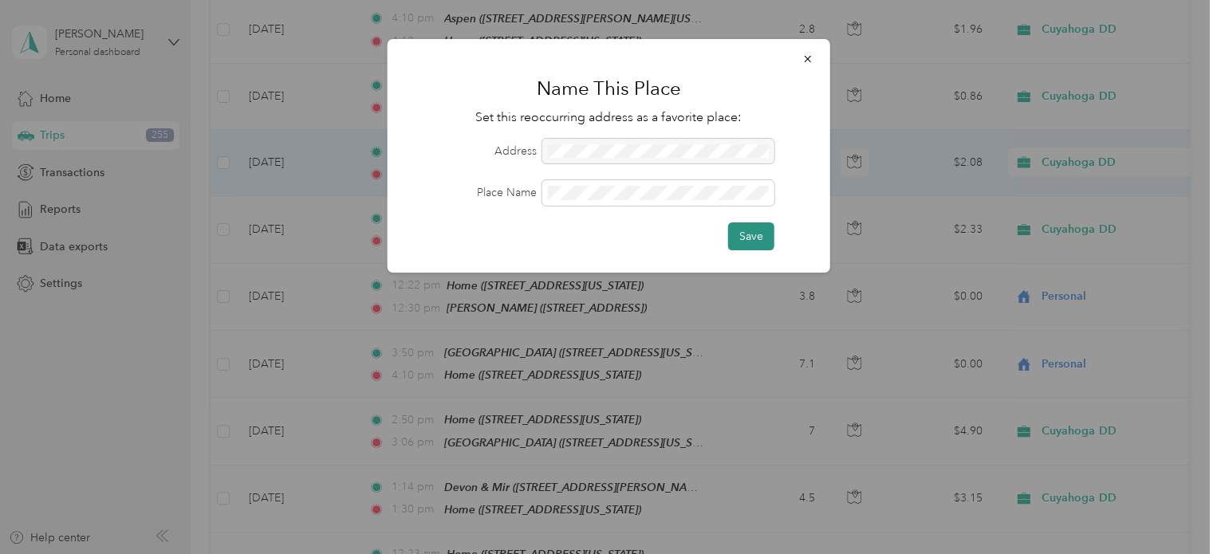
click at [744, 224] on button "Save" at bounding box center [751, 237] width 46 height 28
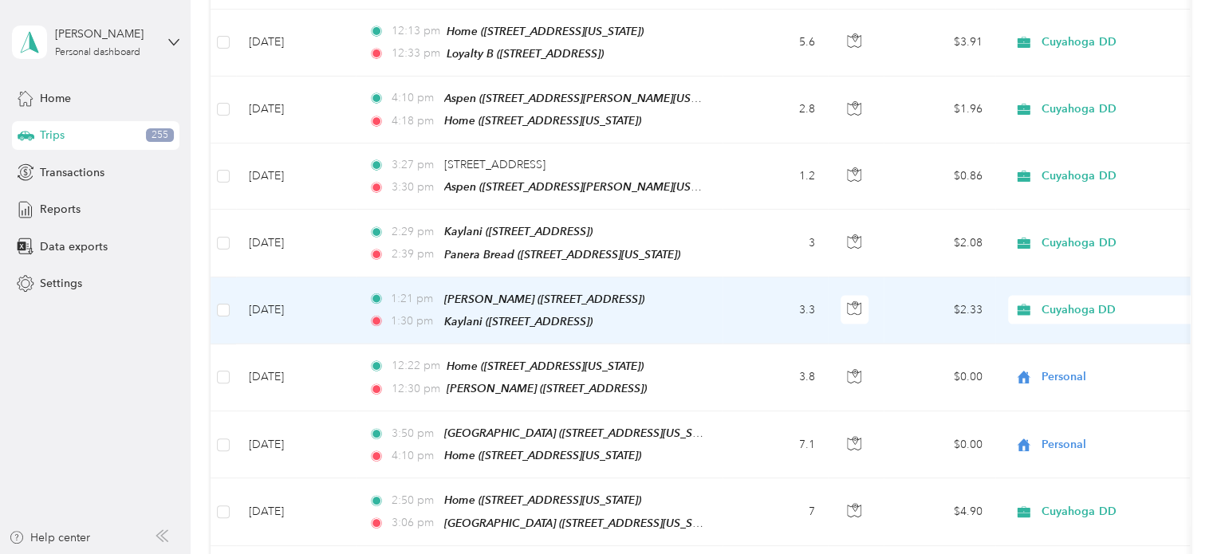
scroll to position [4592, 0]
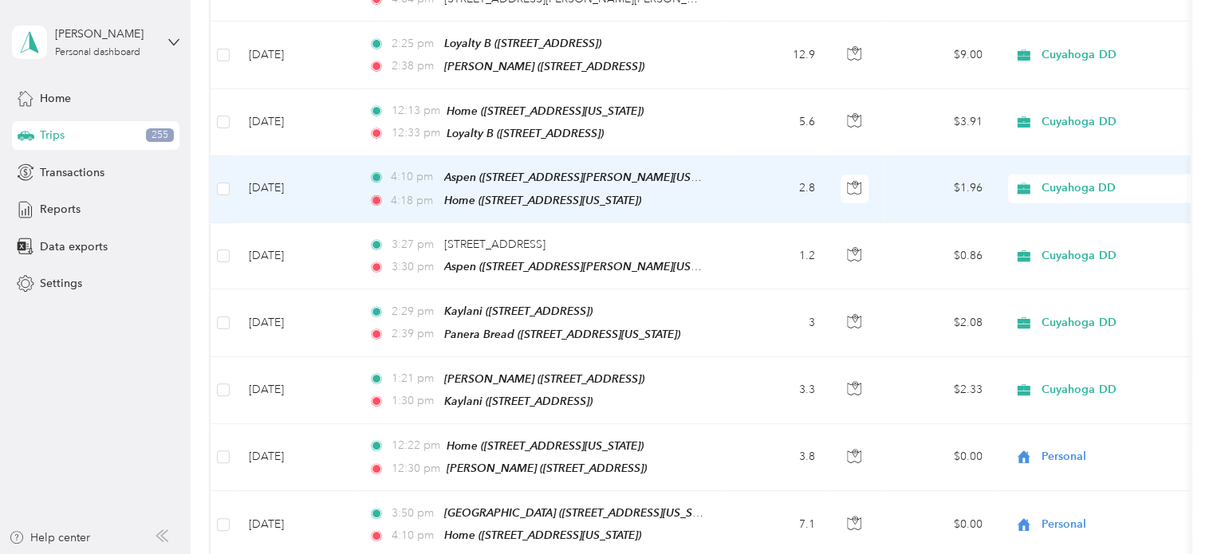
click at [1087, 180] on span "Cuyahoga DD" at bounding box center [1115, 189] width 146 height 18
click at [1075, 149] on span "Personal" at bounding box center [1122, 152] width 148 height 17
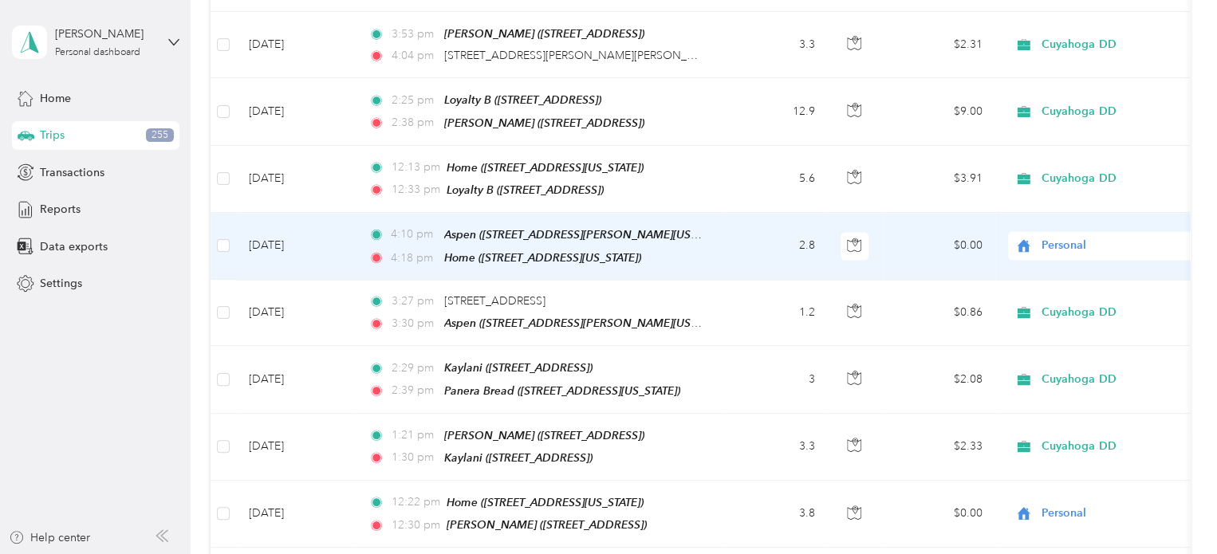
scroll to position [4513, 0]
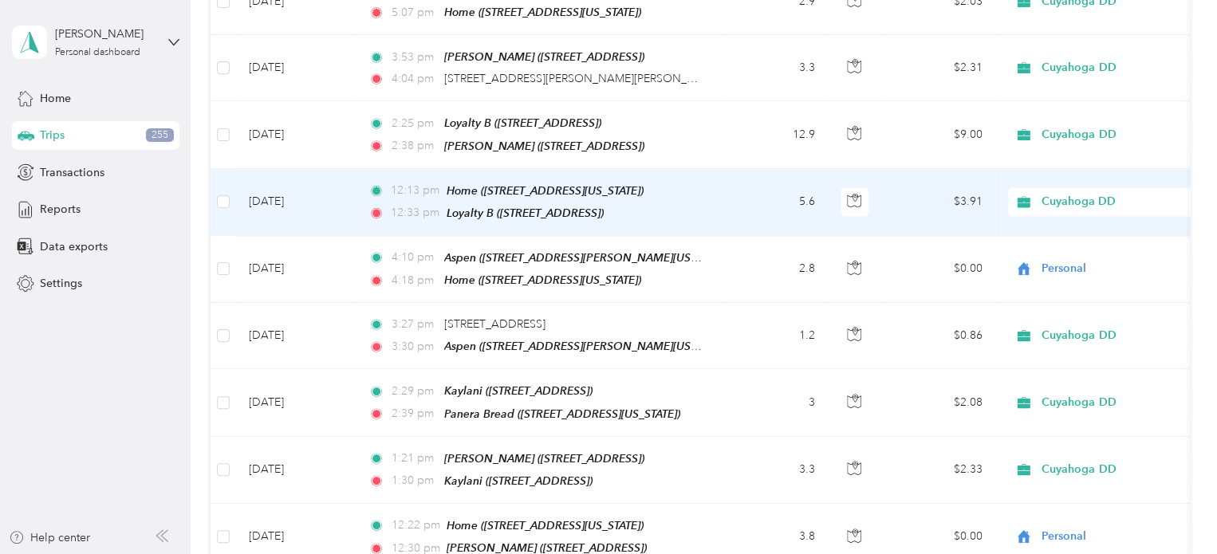
click at [1066, 193] on span "Cuyahoga DD" at bounding box center [1115, 202] width 146 height 18
click at [1133, 153] on li "Personal" at bounding box center [1107, 166] width 198 height 28
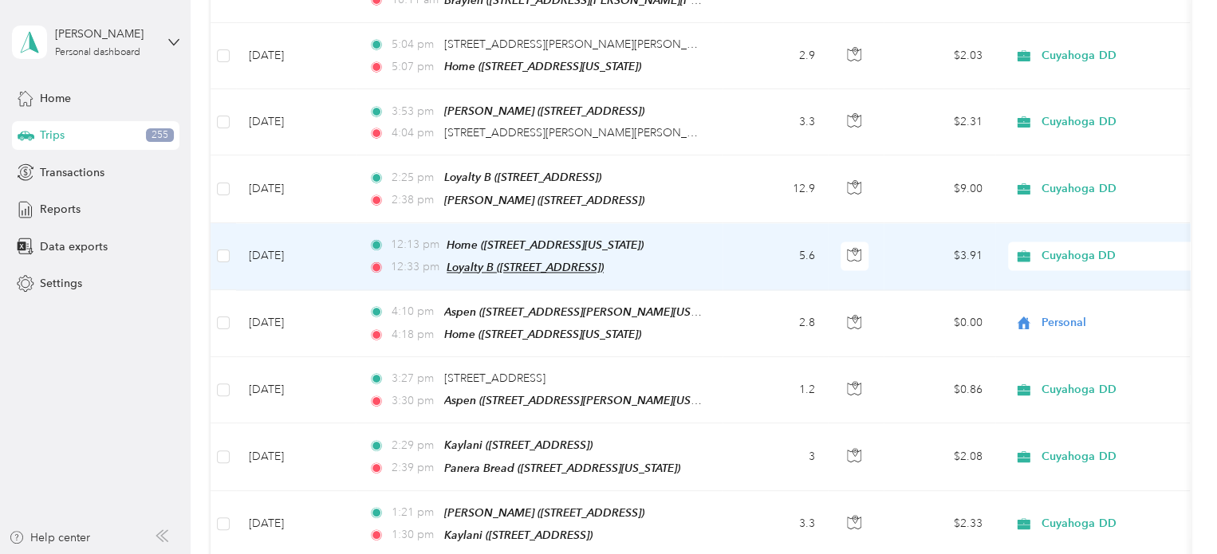
scroll to position [4433, 0]
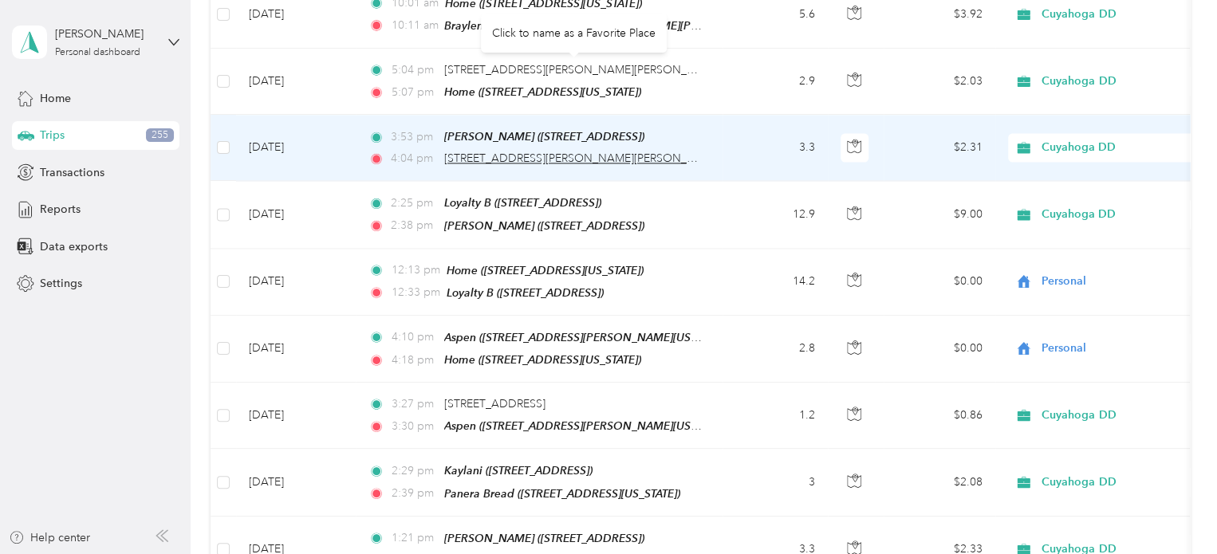
click at [535, 152] on span "[STREET_ADDRESS][PERSON_NAME][PERSON_NAME]" at bounding box center [583, 159] width 278 height 14
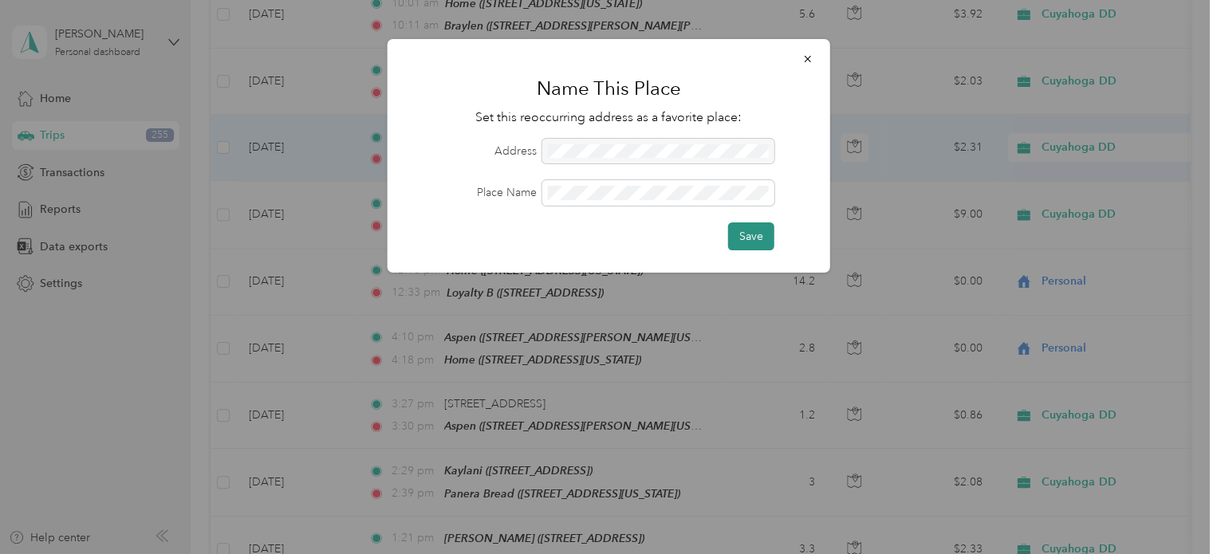
click at [757, 239] on button "Save" at bounding box center [751, 237] width 46 height 28
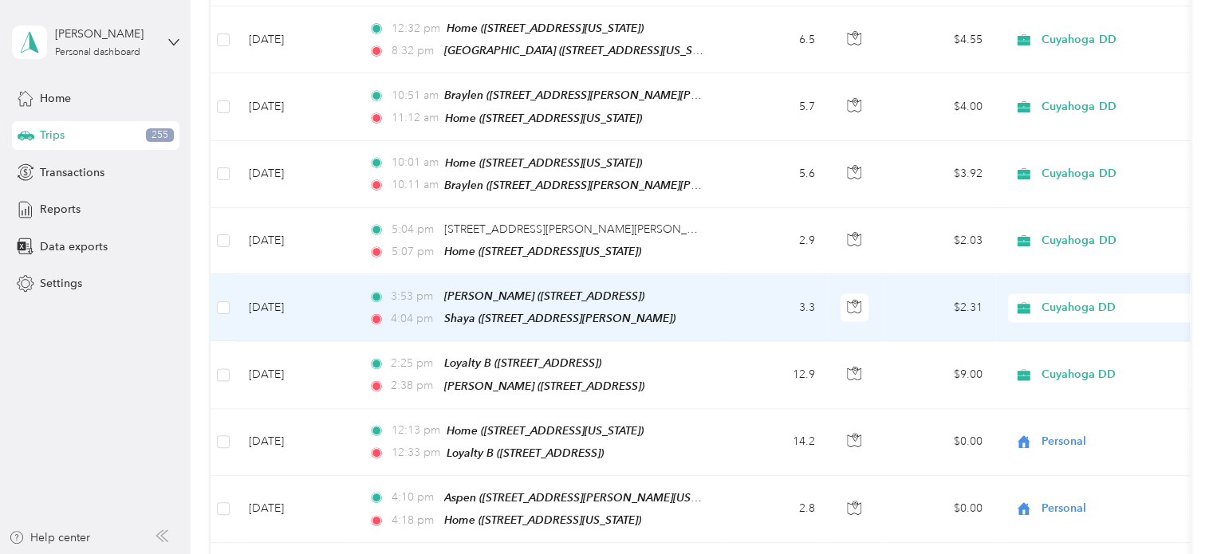
scroll to position [4193, 0]
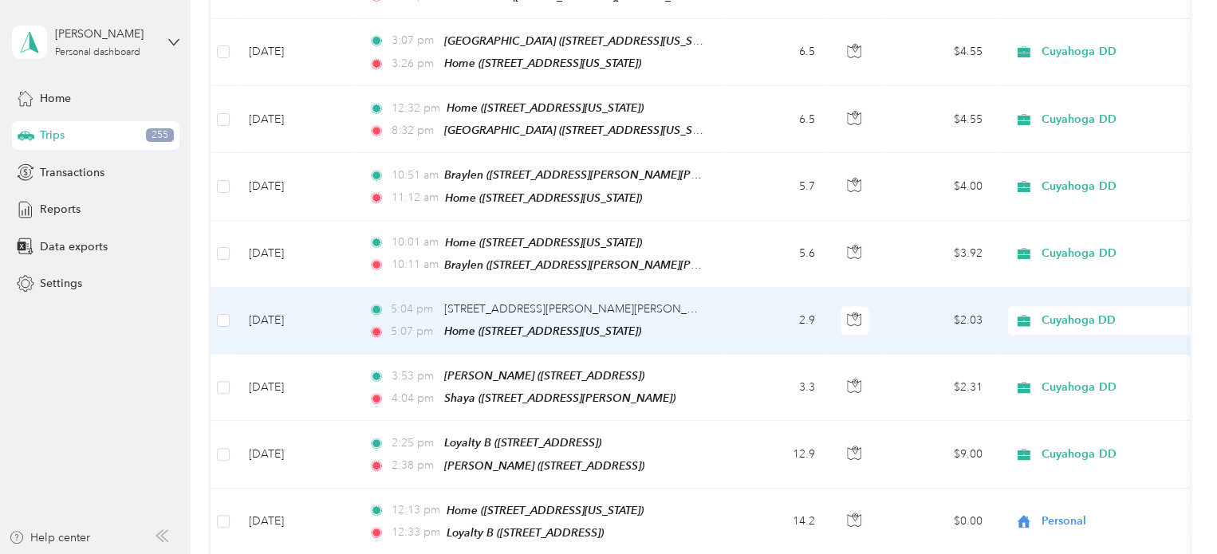
click at [1036, 306] on div "Cuyahoga DD" at bounding box center [1107, 320] width 198 height 29
click at [1098, 293] on li "Personal" at bounding box center [1107, 288] width 198 height 28
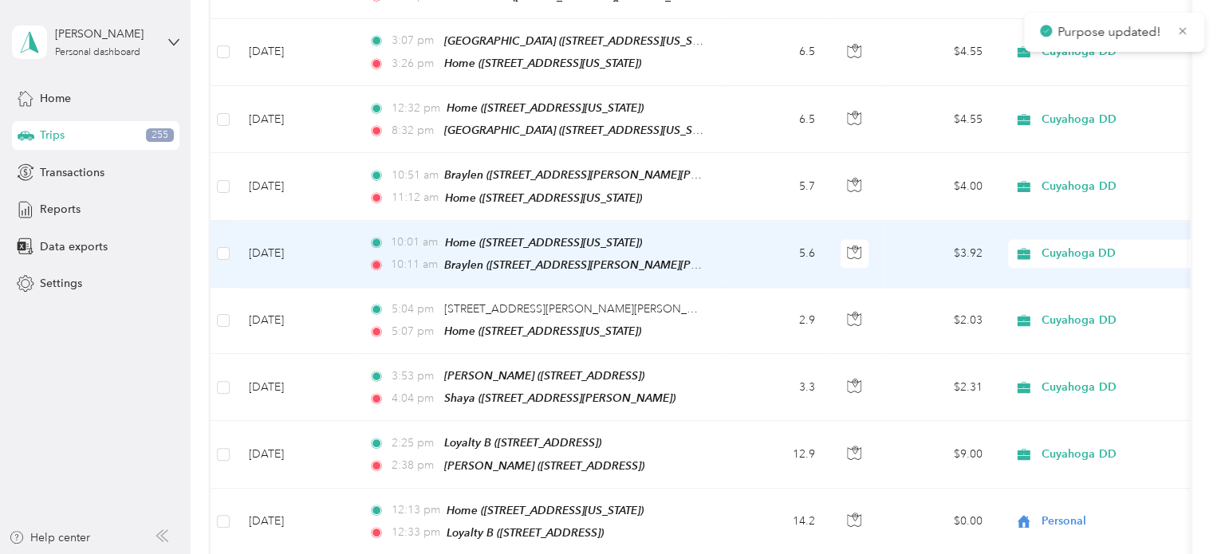
click at [1071, 245] on span "Cuyahoga DD" at bounding box center [1115, 254] width 146 height 18
click at [1072, 226] on span "Personal" at bounding box center [1122, 219] width 148 height 17
click at [1068, 245] on span "Cuyahoga DD" at bounding box center [1115, 254] width 146 height 18
click at [1064, 229] on li "Personal" at bounding box center [1107, 223] width 198 height 28
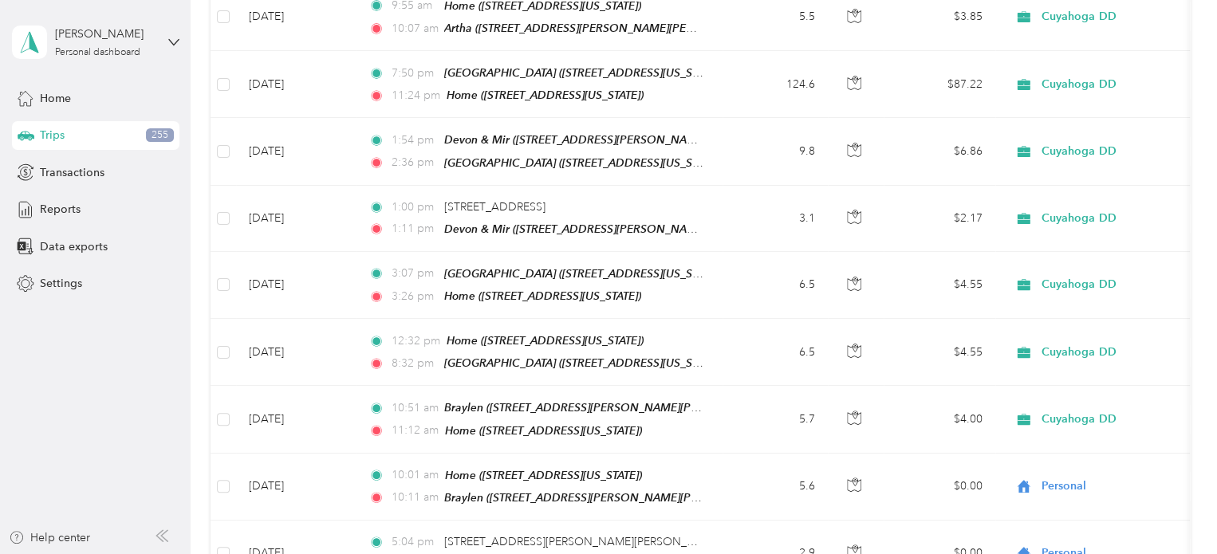
scroll to position [3886, 0]
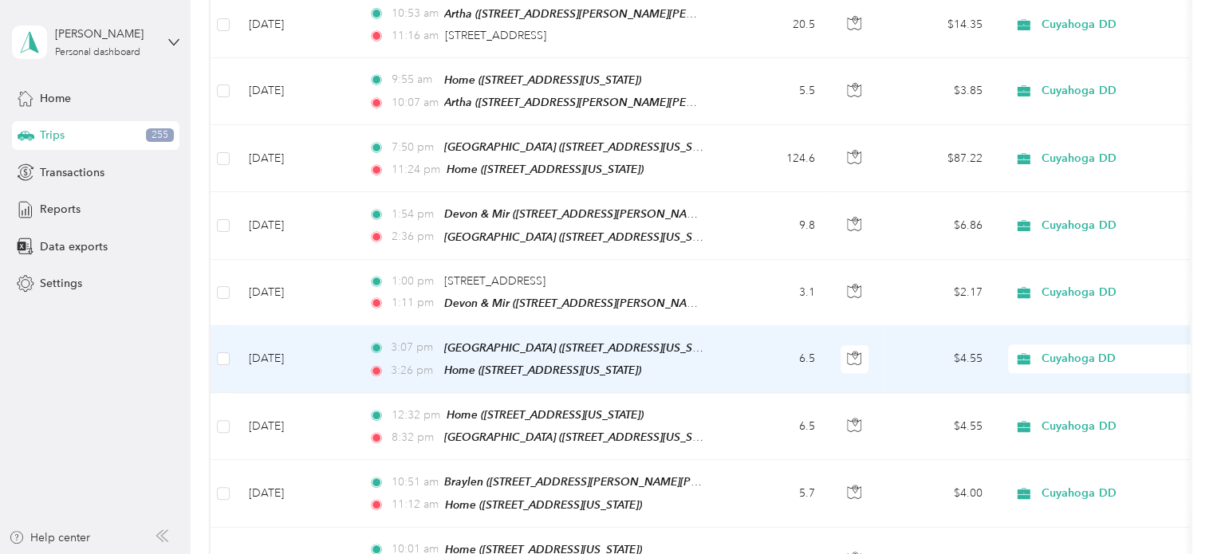
click at [1068, 350] on span "Cuyahoga DD" at bounding box center [1115, 359] width 146 height 18
click at [1059, 330] on span "Personal" at bounding box center [1122, 334] width 148 height 17
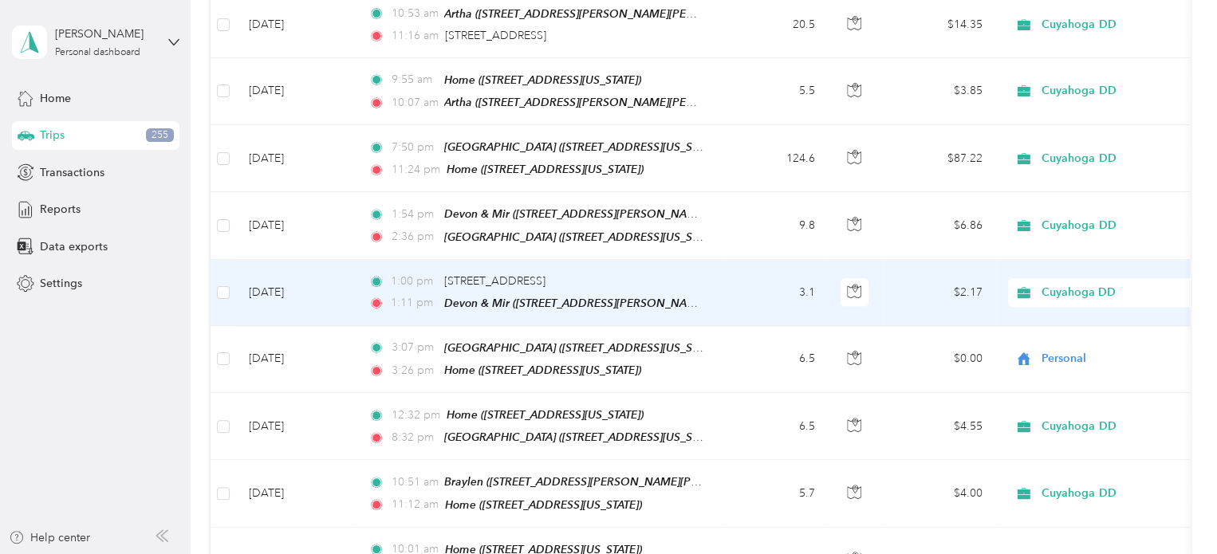
click at [1085, 284] on span "Cuyahoga DD" at bounding box center [1115, 293] width 146 height 18
click at [1060, 275] on li "Personal" at bounding box center [1107, 269] width 198 height 28
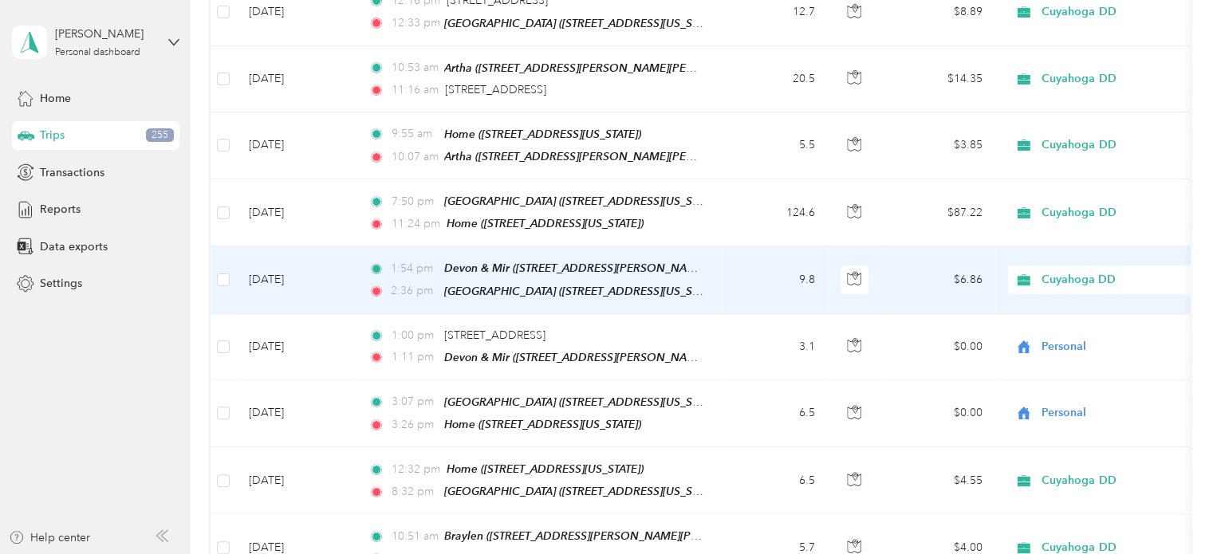
scroll to position [3806, 0]
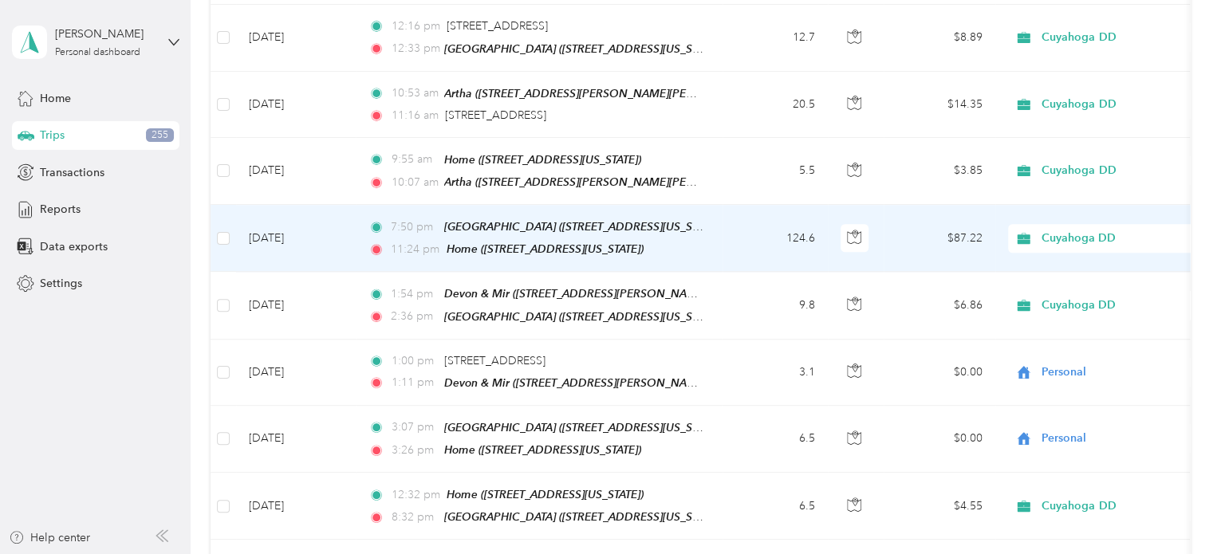
click at [1075, 230] on span "Cuyahoga DD" at bounding box center [1115, 239] width 146 height 18
click at [1063, 224] on body "[PERSON_NAME] Personal dashboard Home Trips 255 Transactions Reports Data expor…" at bounding box center [605, 277] width 1210 height 554
click at [1066, 230] on span "Cuyahoga DD" at bounding box center [1115, 239] width 146 height 18
click at [1072, 211] on span "Personal" at bounding box center [1122, 218] width 148 height 17
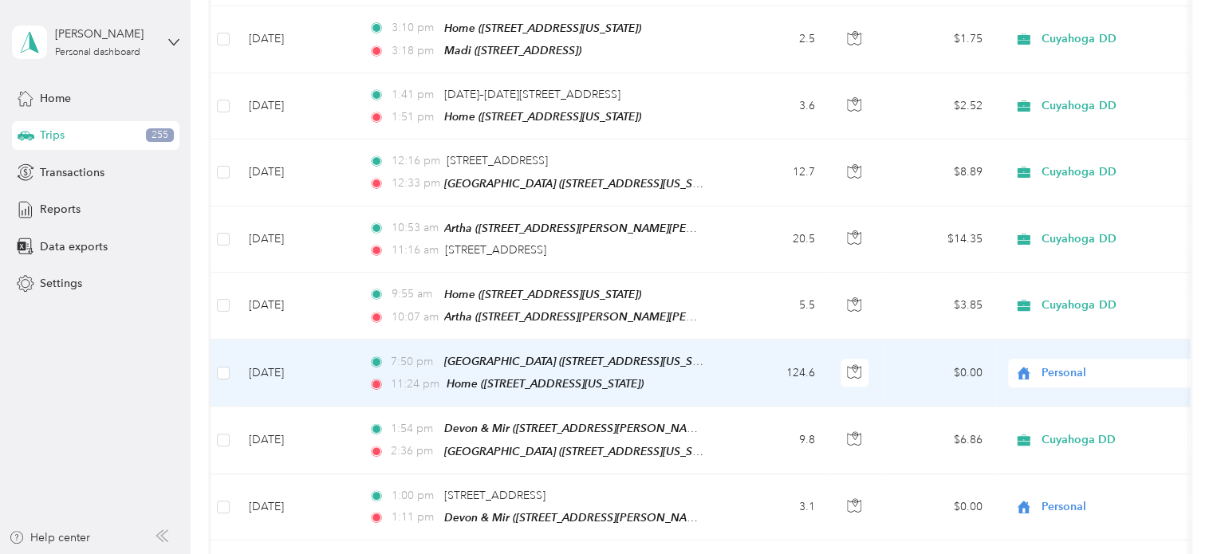
scroll to position [3647, 0]
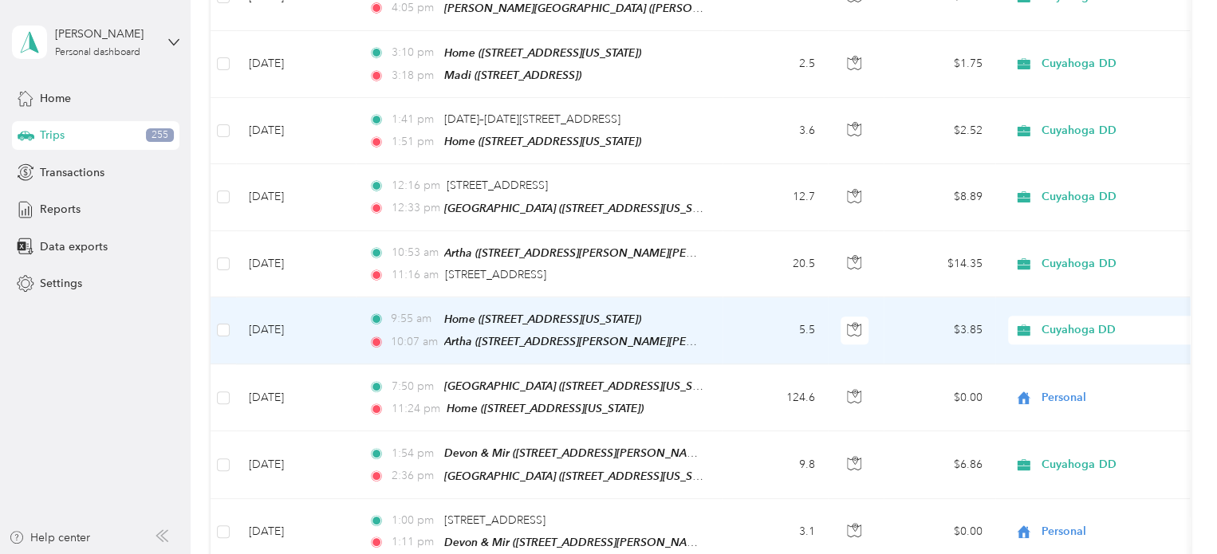
click at [1076, 322] on span "Cuyahoga DD" at bounding box center [1115, 331] width 146 height 18
click at [1071, 310] on span "Personal" at bounding box center [1122, 312] width 148 height 17
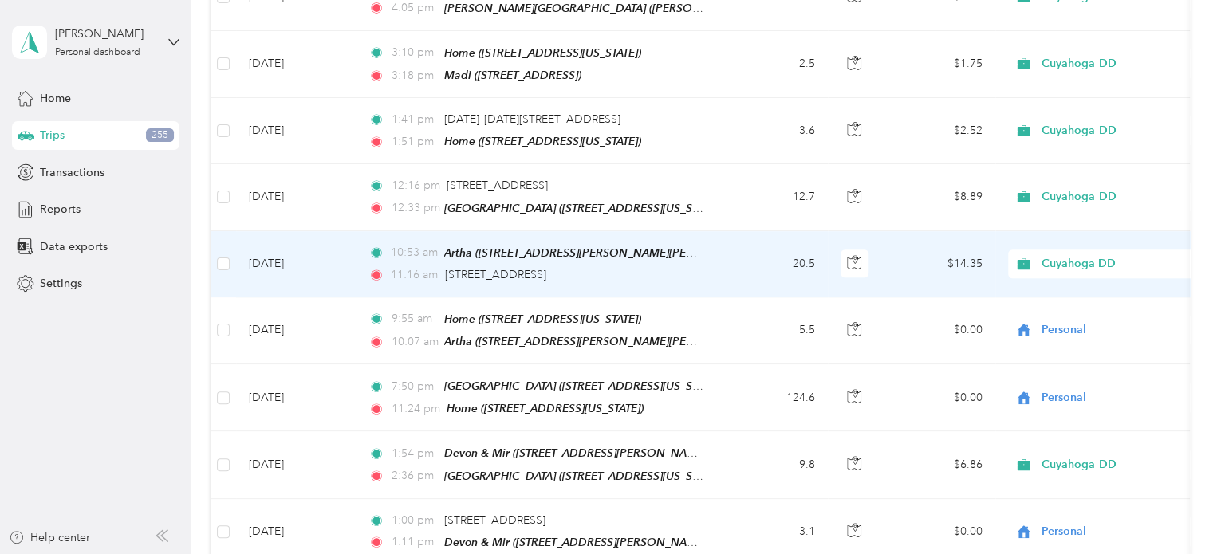
click at [678, 266] on div "11:16 am [STREET_ADDRESS]" at bounding box center [536, 275] width 335 height 18
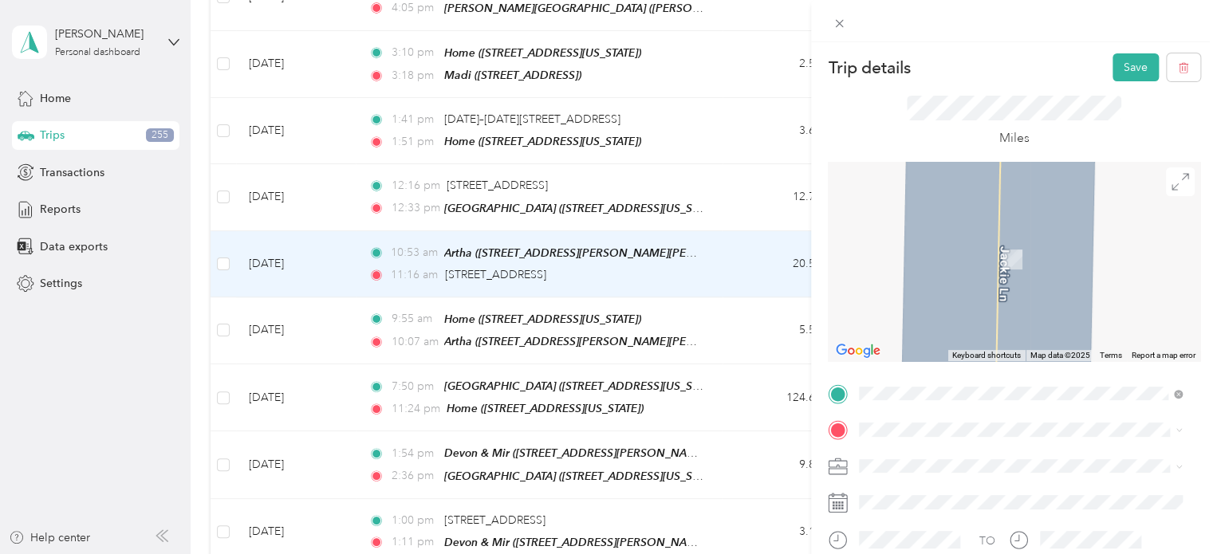
click at [874, 318] on div "Home [STREET_ADDRESS][US_STATE]" at bounding box center [1021, 297] width 312 height 39
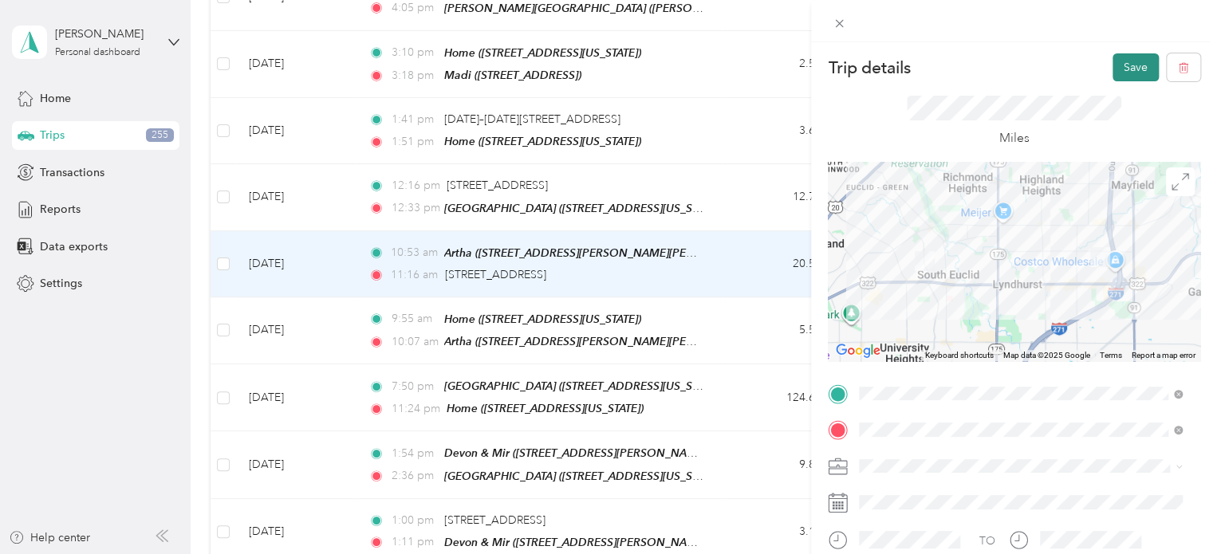
click at [1140, 73] on button "Save" at bounding box center [1136, 67] width 46 height 28
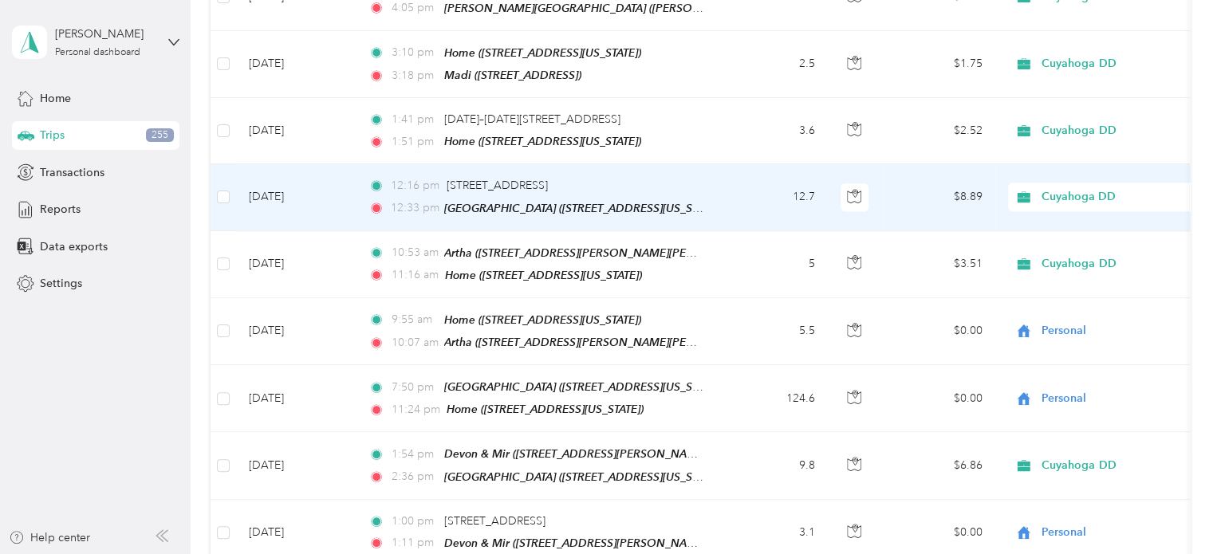
click at [913, 164] on td "$8.89" at bounding box center [940, 197] width 112 height 66
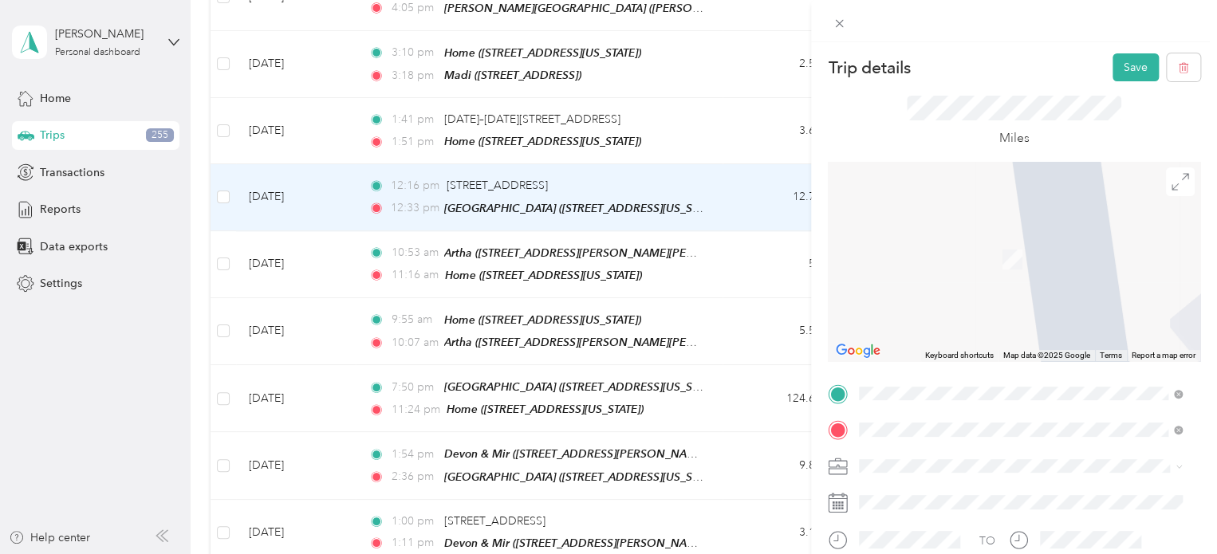
click at [982, 290] on li "Home [STREET_ADDRESS][US_STATE]" at bounding box center [1021, 265] width 334 height 50
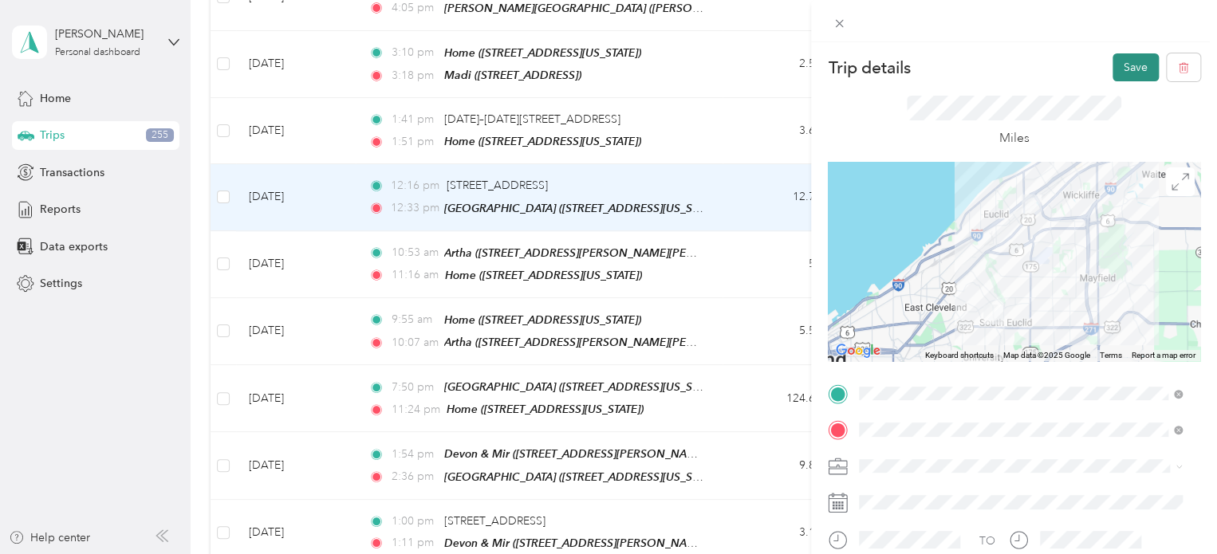
click at [1123, 70] on button "Save" at bounding box center [1136, 67] width 46 height 28
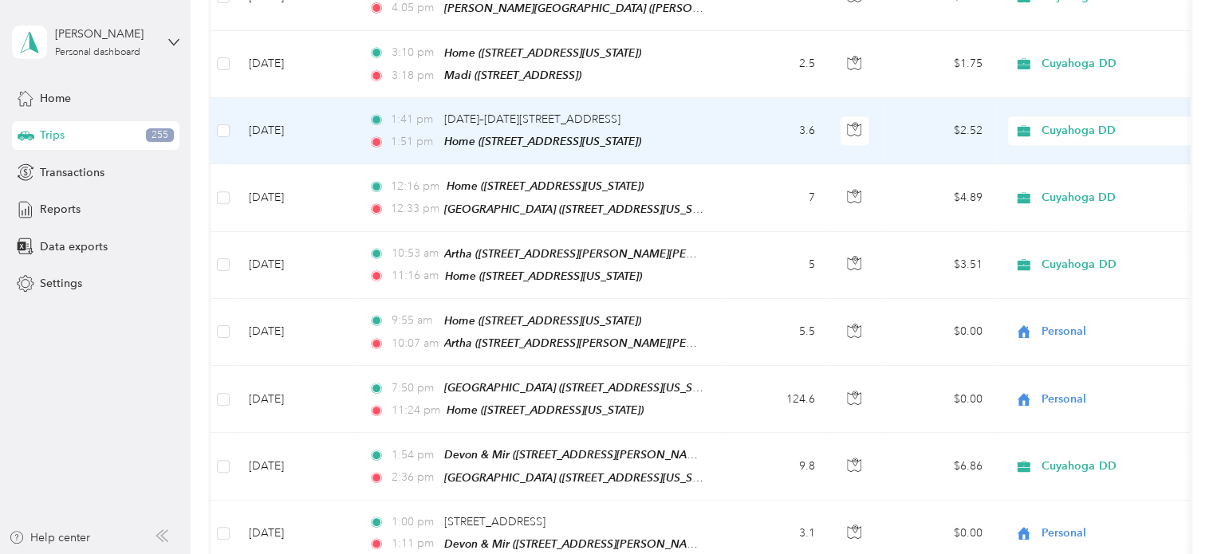
scroll to position [3567, 0]
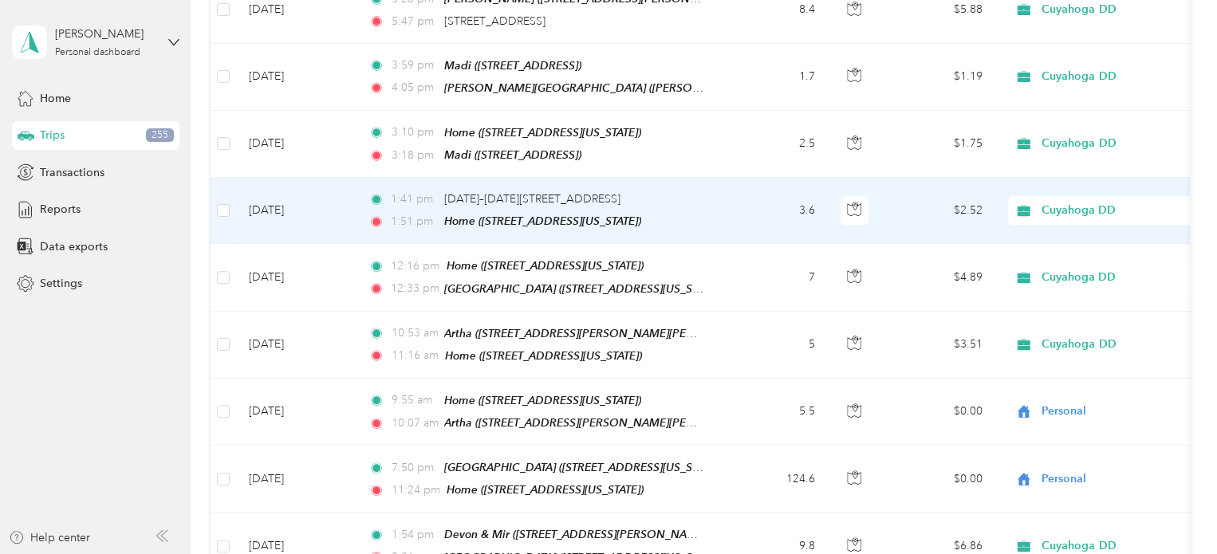
click at [748, 178] on td "3.6" at bounding box center [775, 211] width 105 height 66
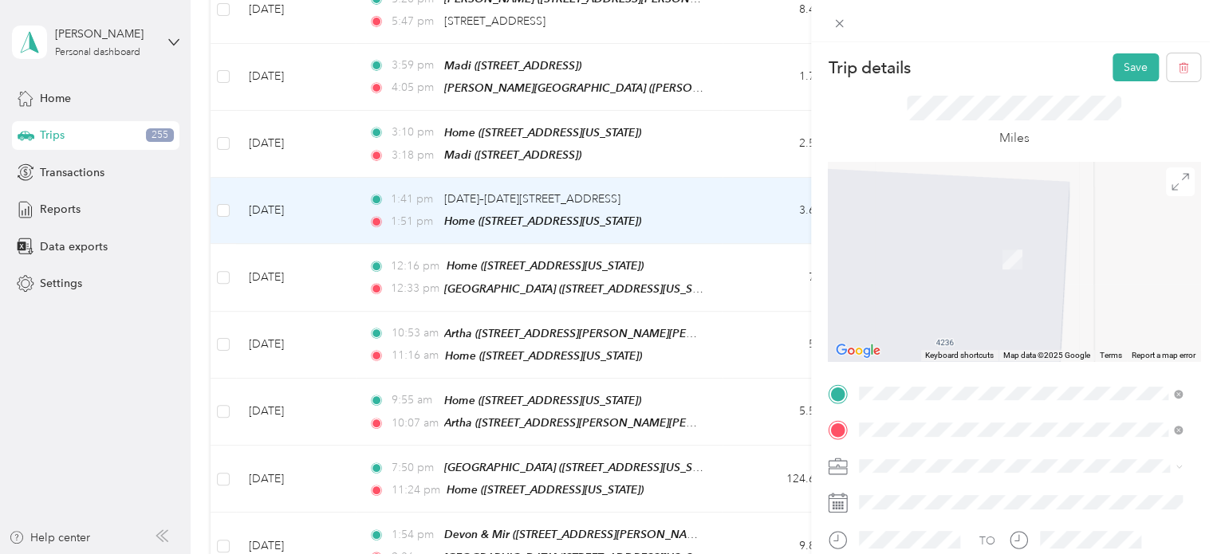
click at [1049, 231] on div "Trenton [STREET_ADDRESS][US_STATE]" at bounding box center [970, 215] width 160 height 34
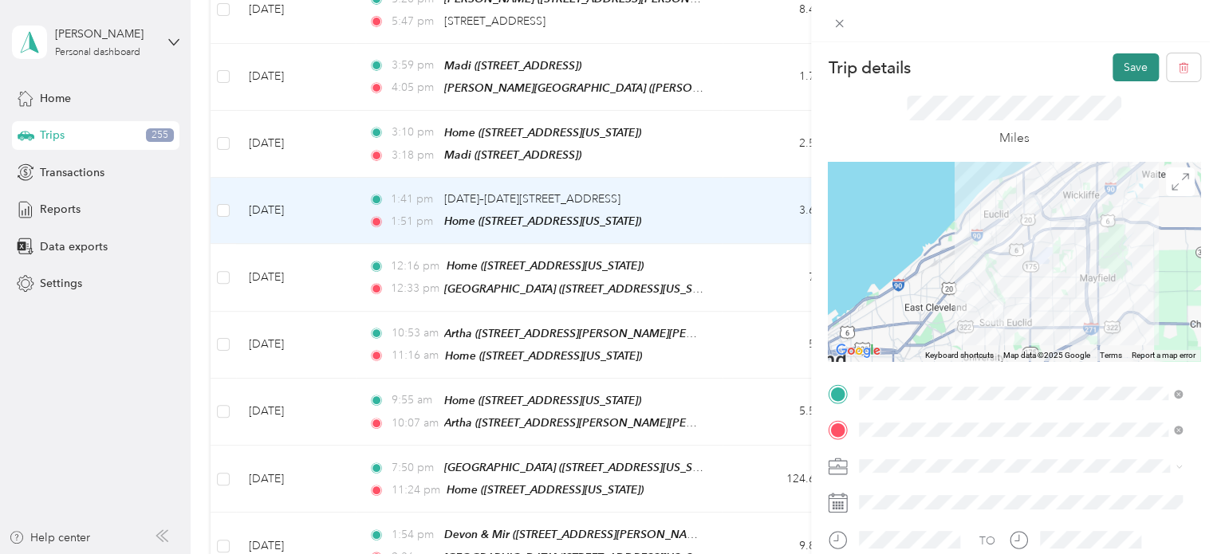
click at [1113, 76] on button "Save" at bounding box center [1136, 67] width 46 height 28
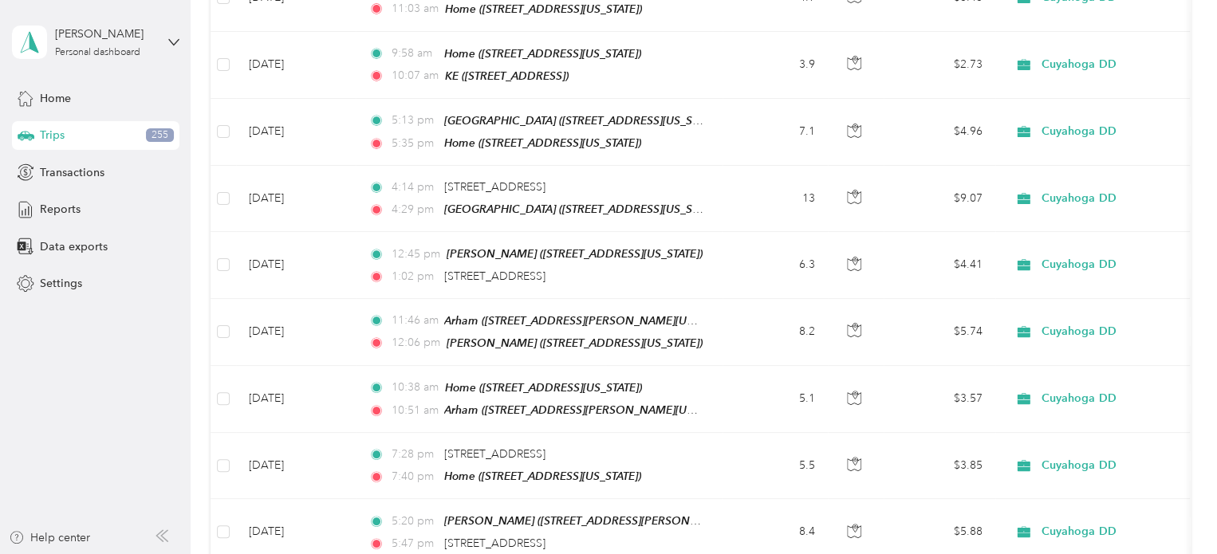
scroll to position [3159, 0]
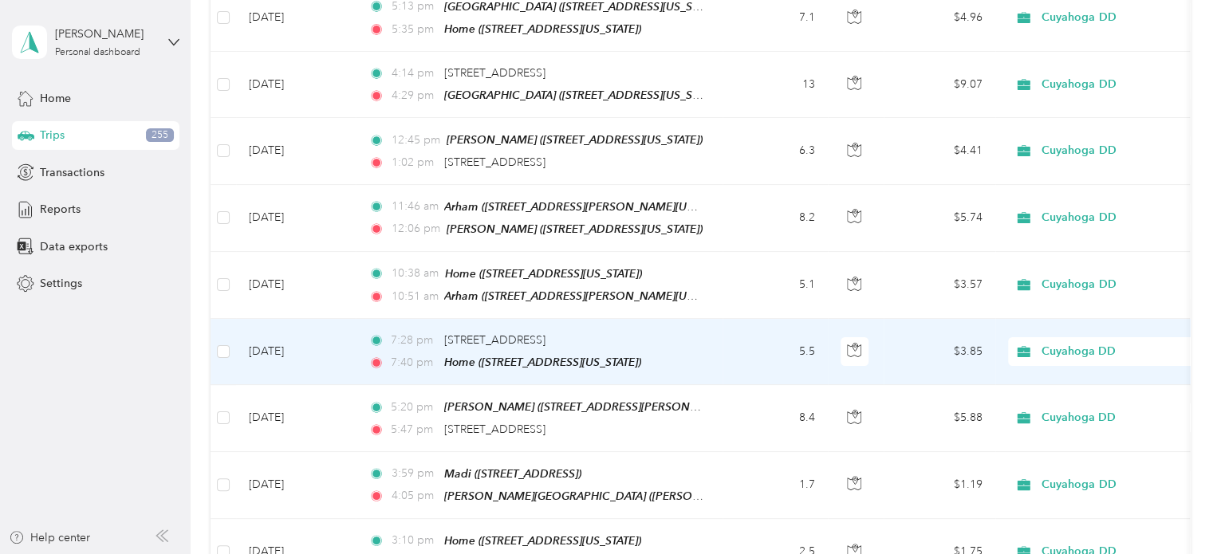
click at [1085, 343] on span "Cuyahoga DD" at bounding box center [1115, 352] width 146 height 18
click at [1052, 353] on body "[PERSON_NAME] Personal dashboard Home Trips 255 Transactions Reports Data expor…" at bounding box center [605, 277] width 1210 height 554
click at [1069, 343] on span "Cuyahoga DD" at bounding box center [1115, 352] width 146 height 18
click at [1058, 345] on li "Personal" at bounding box center [1107, 342] width 198 height 28
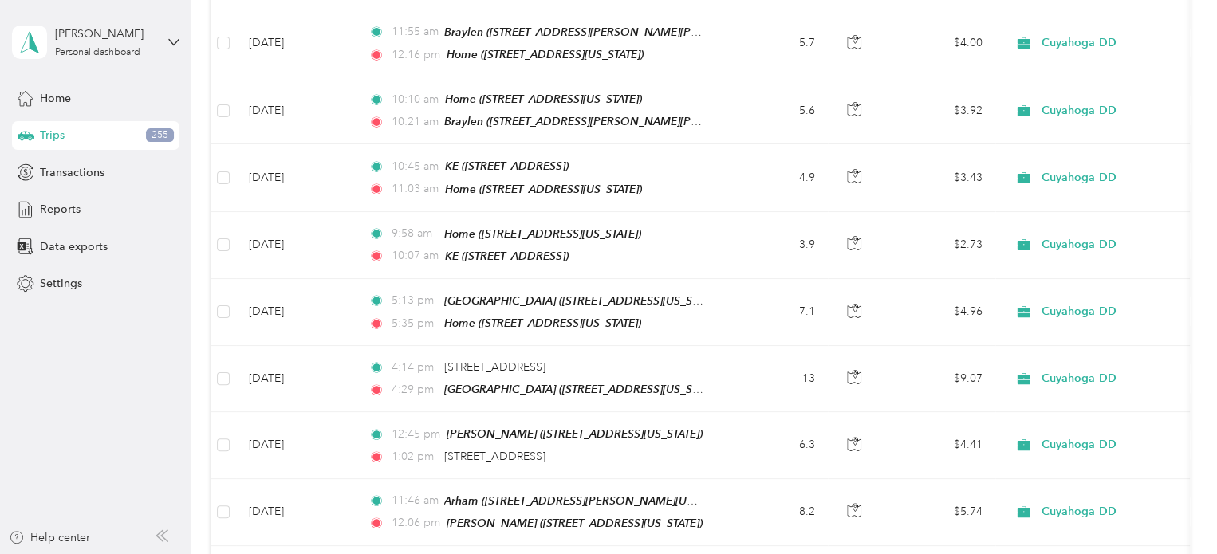
scroll to position [3072, 0]
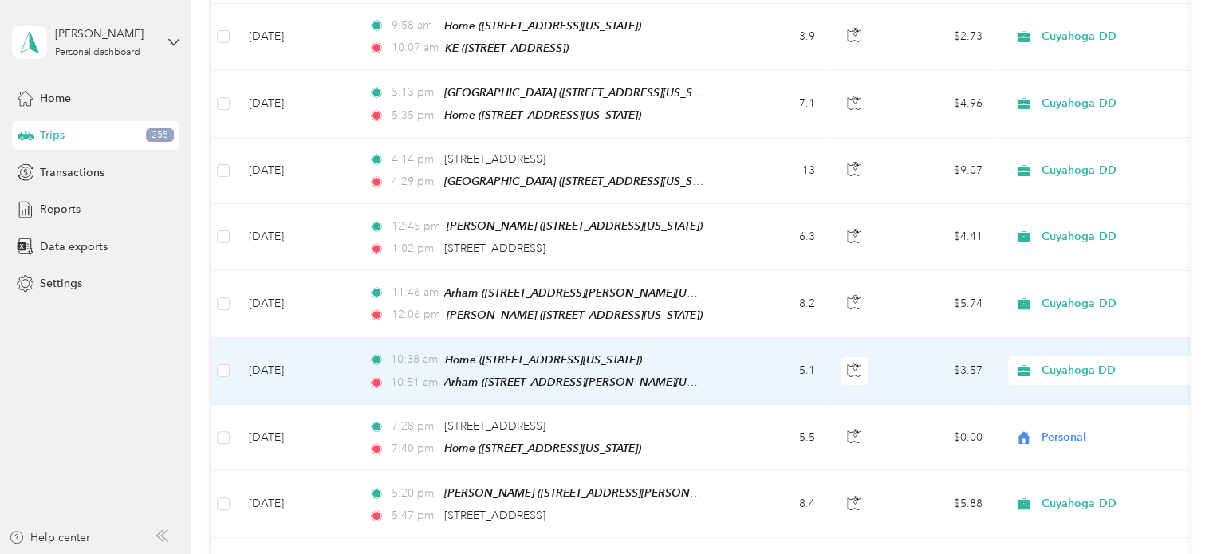
click at [1073, 362] on span "Cuyahoga DD" at bounding box center [1115, 371] width 146 height 18
click at [1070, 361] on span "Personal" at bounding box center [1122, 362] width 148 height 17
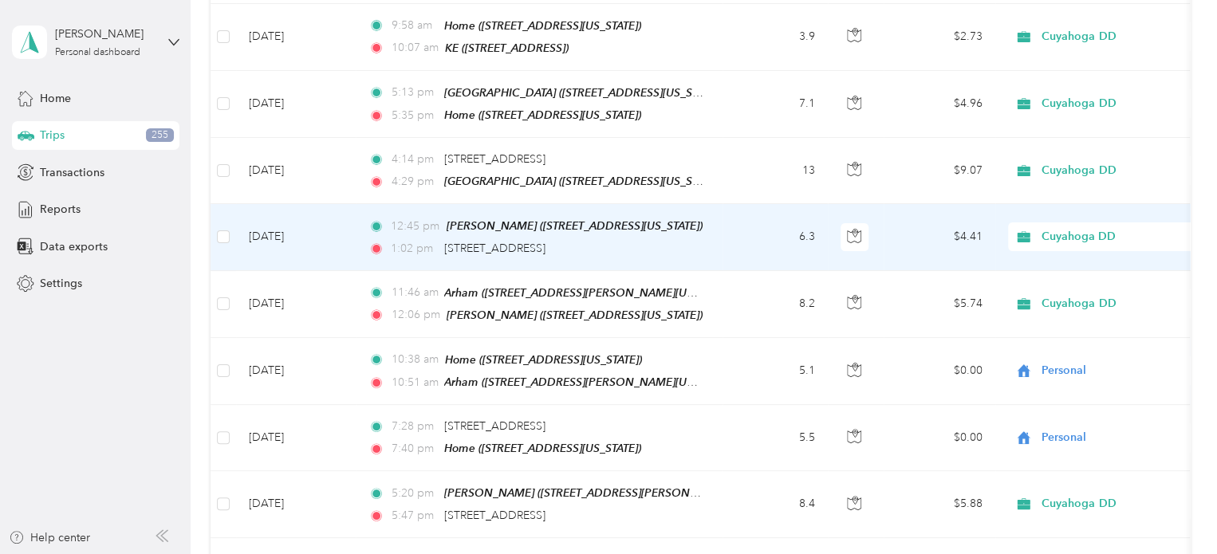
click at [910, 204] on td "$4.41" at bounding box center [940, 237] width 112 height 66
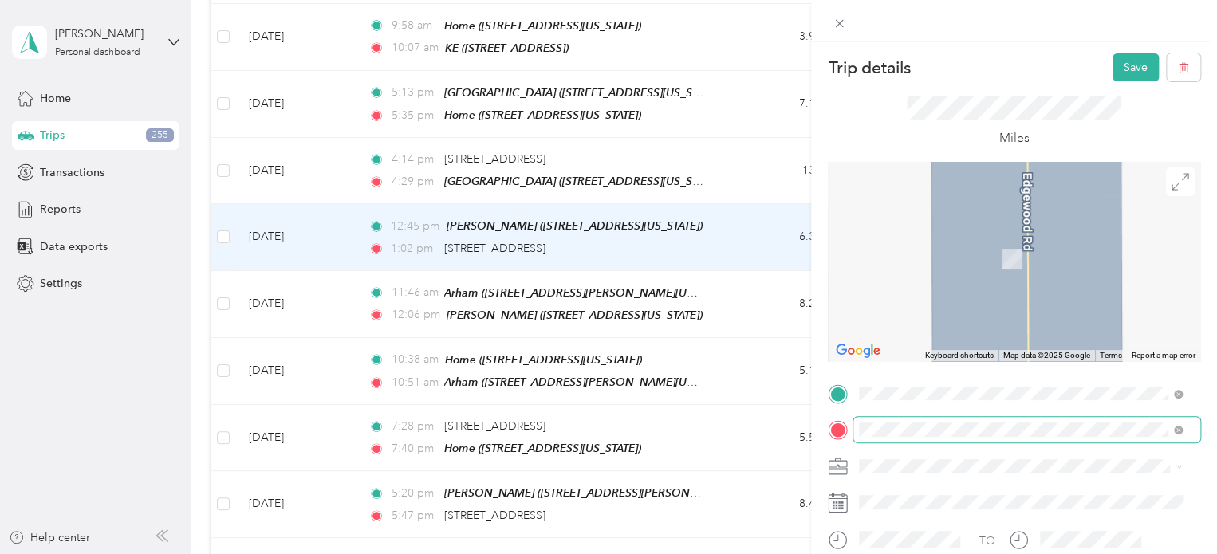
click at [963, 318] on div "Home [STREET_ADDRESS][US_STATE]" at bounding box center [970, 302] width 160 height 34
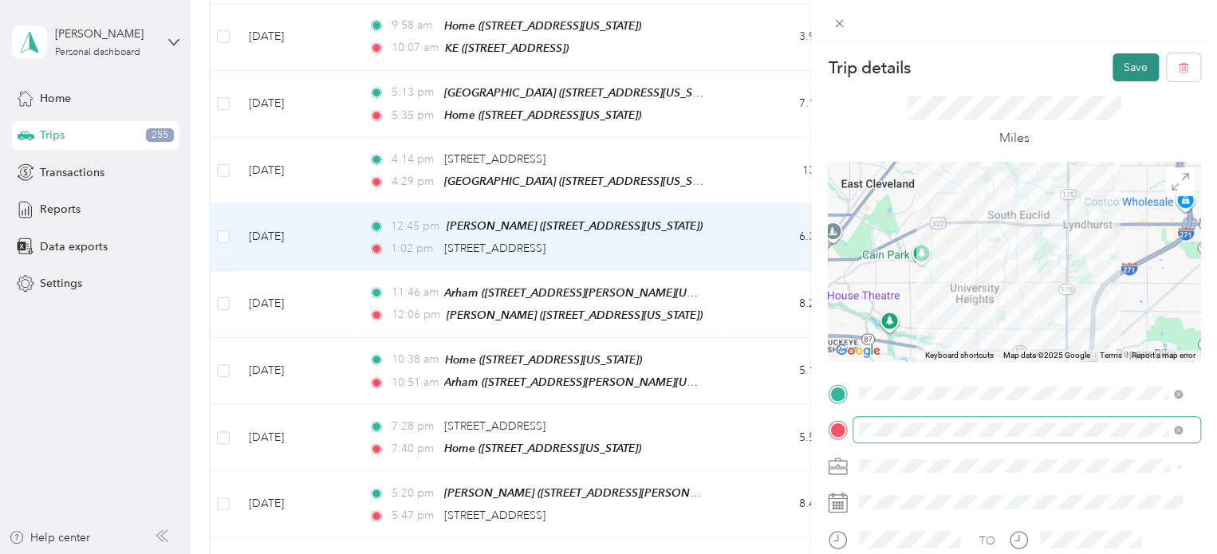
click at [1130, 72] on button "Save" at bounding box center [1136, 67] width 46 height 28
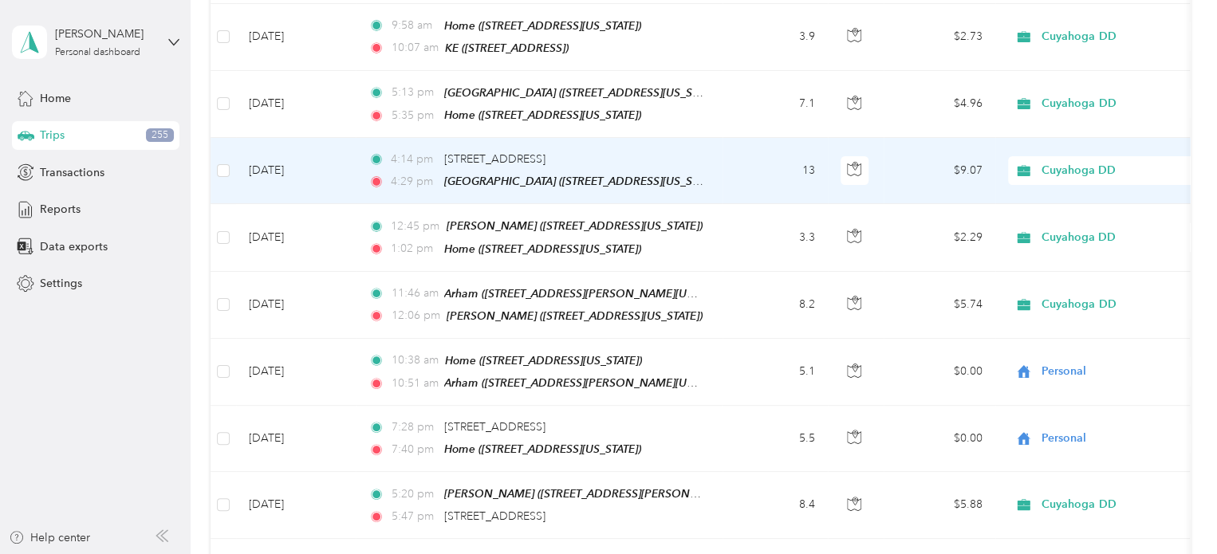
click at [896, 138] on td "$9.07" at bounding box center [940, 171] width 112 height 66
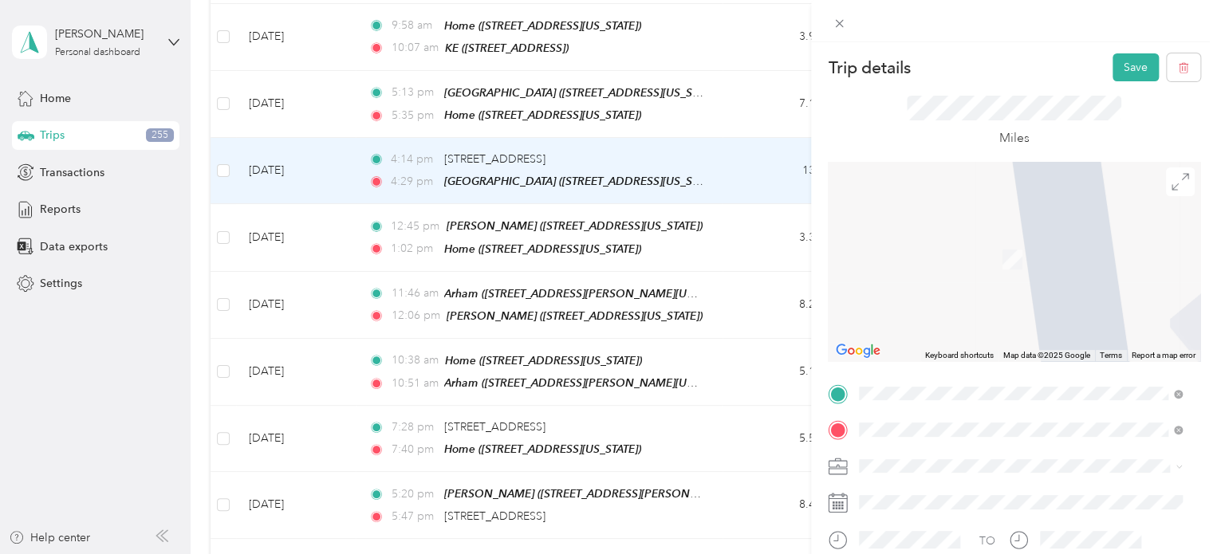
click at [950, 280] on div "Home [STREET_ADDRESS][US_STATE]" at bounding box center [970, 265] width 160 height 34
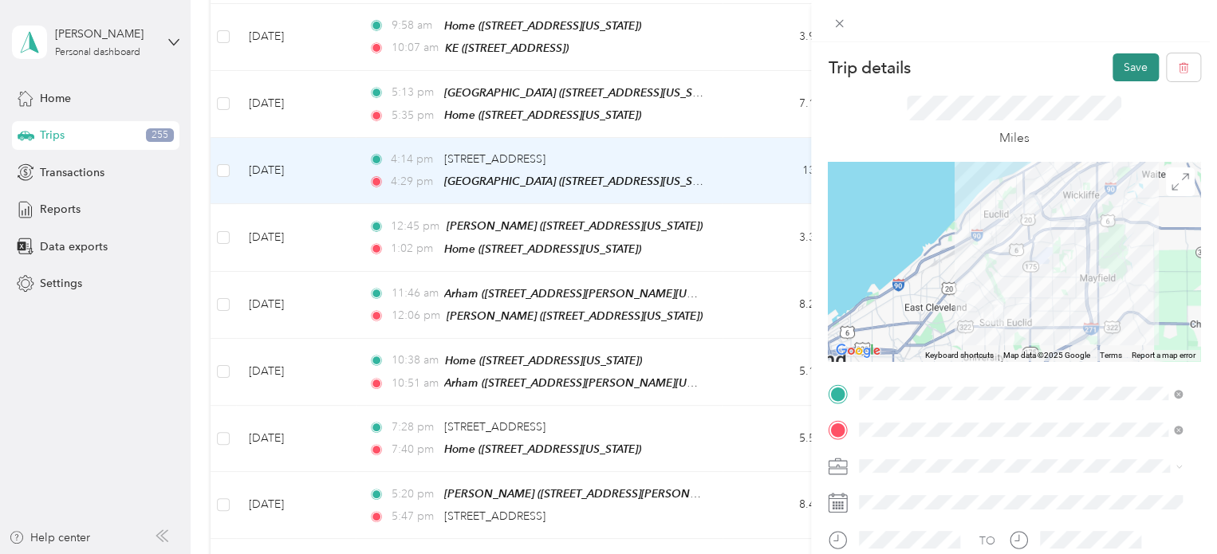
click at [1136, 61] on button "Save" at bounding box center [1136, 67] width 46 height 28
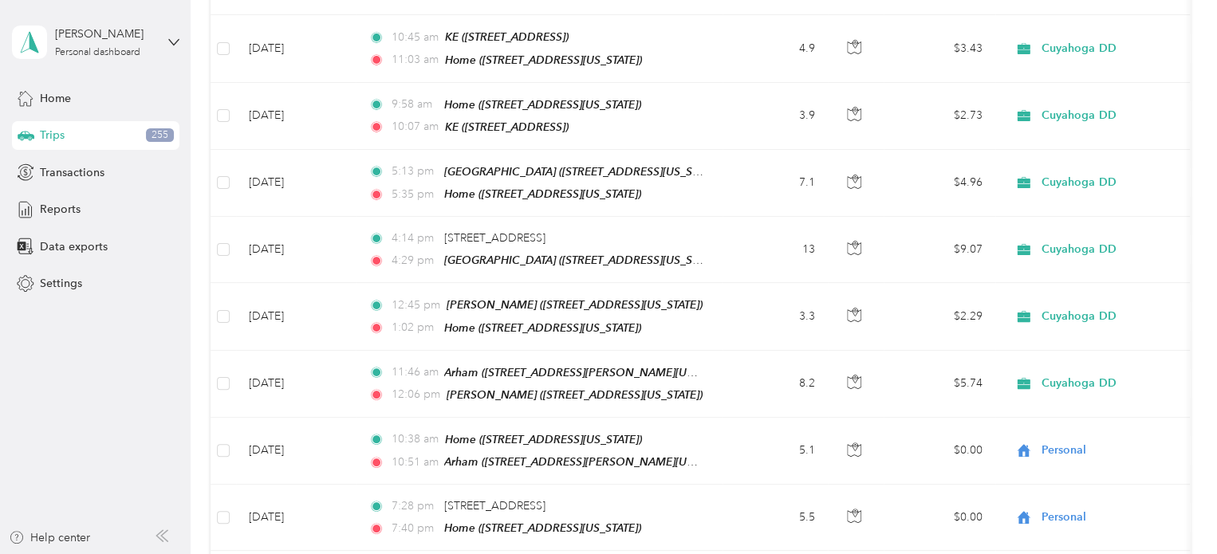
scroll to position [2907, 0]
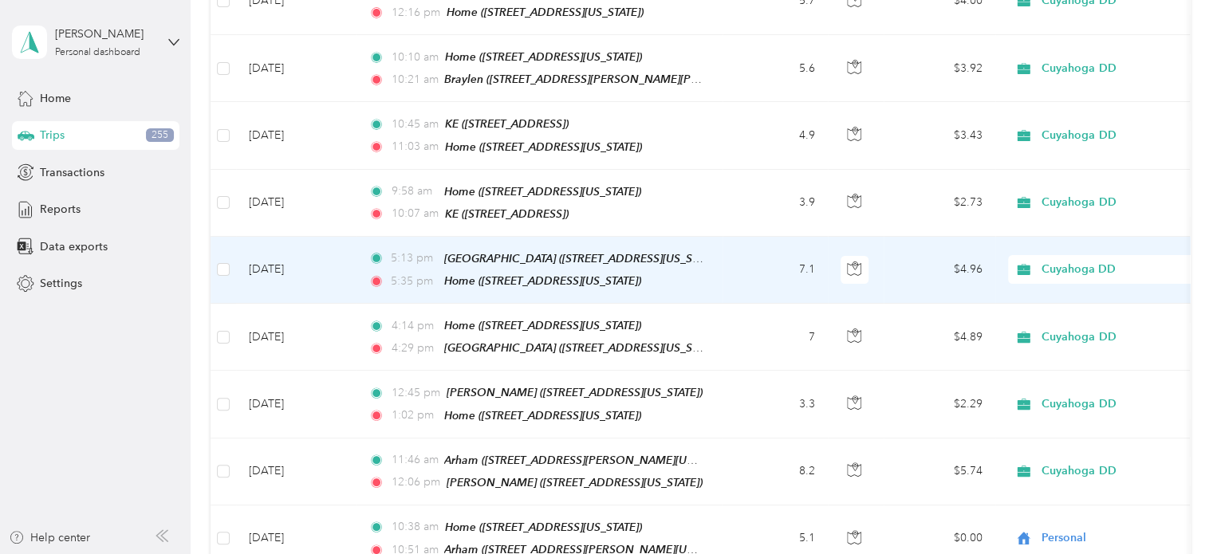
click at [1119, 261] on span "Cuyahoga DD" at bounding box center [1115, 270] width 146 height 18
click at [1087, 258] on span "Personal" at bounding box center [1122, 266] width 148 height 17
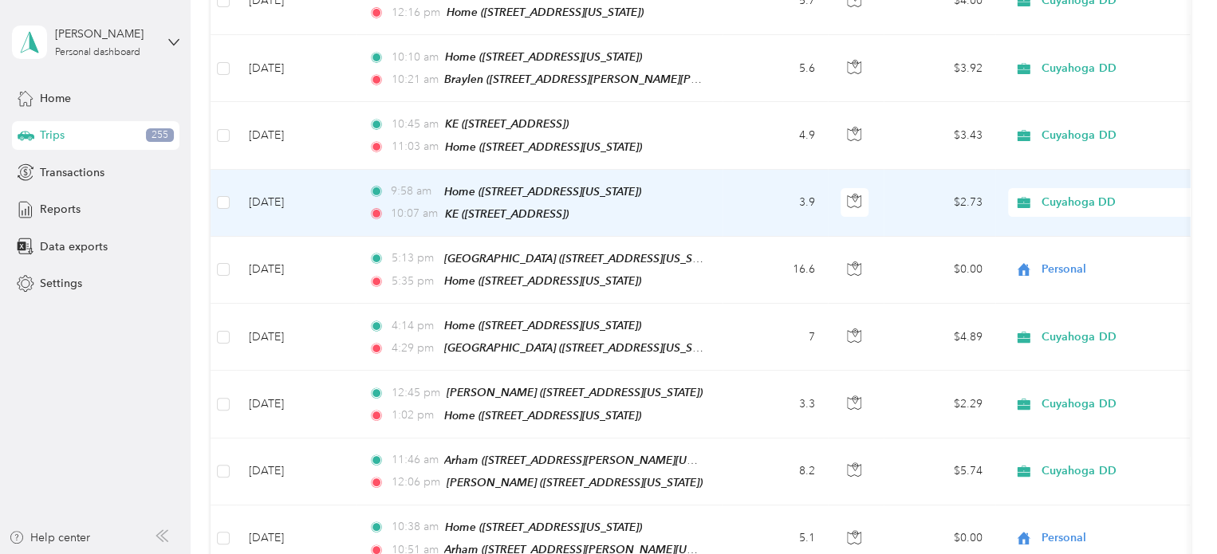
click at [1107, 194] on span "Cuyahoga DD" at bounding box center [1115, 203] width 146 height 18
click at [1072, 205] on li "Personal" at bounding box center [1107, 199] width 198 height 28
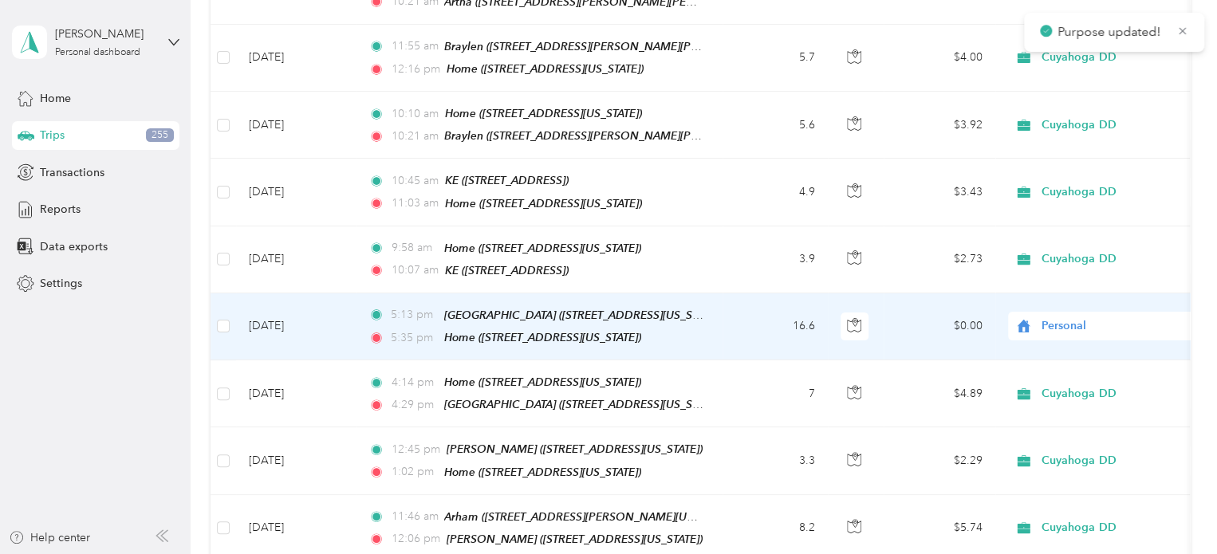
scroll to position [2827, 0]
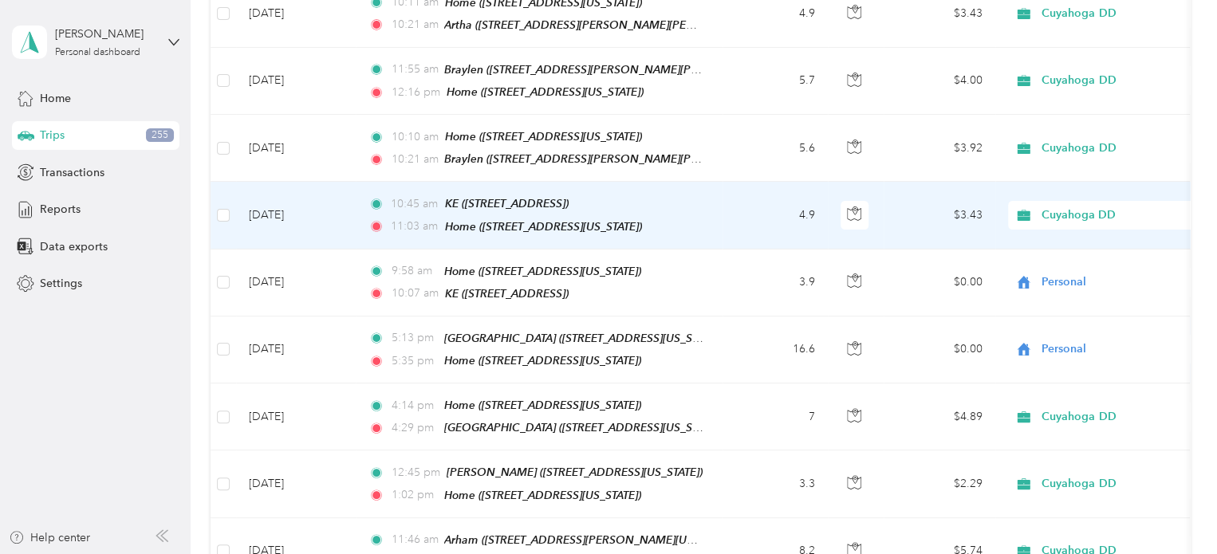
click at [1111, 207] on span "Cuyahoga DD" at bounding box center [1115, 216] width 146 height 18
click at [1093, 221] on li "Personal" at bounding box center [1107, 214] width 198 height 28
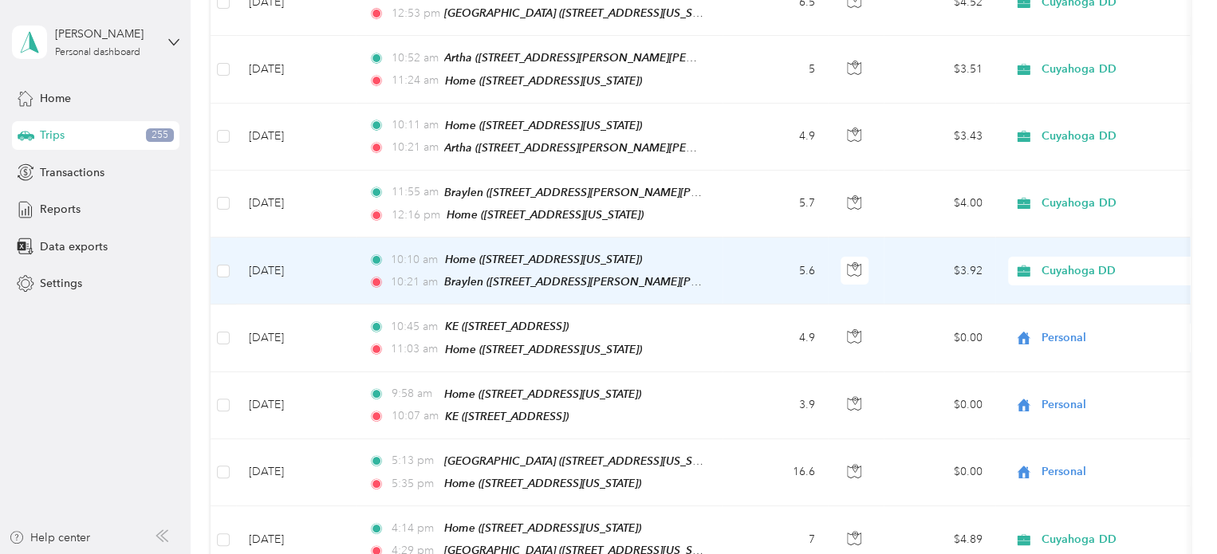
scroll to position [2667, 0]
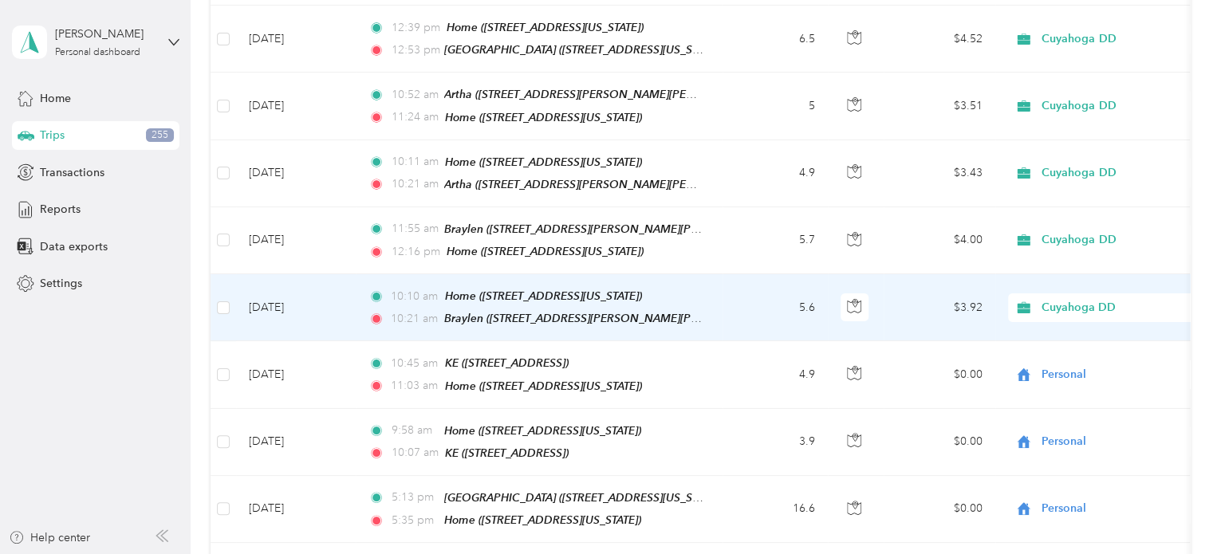
click at [1091, 299] on span "Cuyahoga DD" at bounding box center [1115, 308] width 146 height 18
click at [1080, 298] on li "Personal" at bounding box center [1107, 310] width 198 height 28
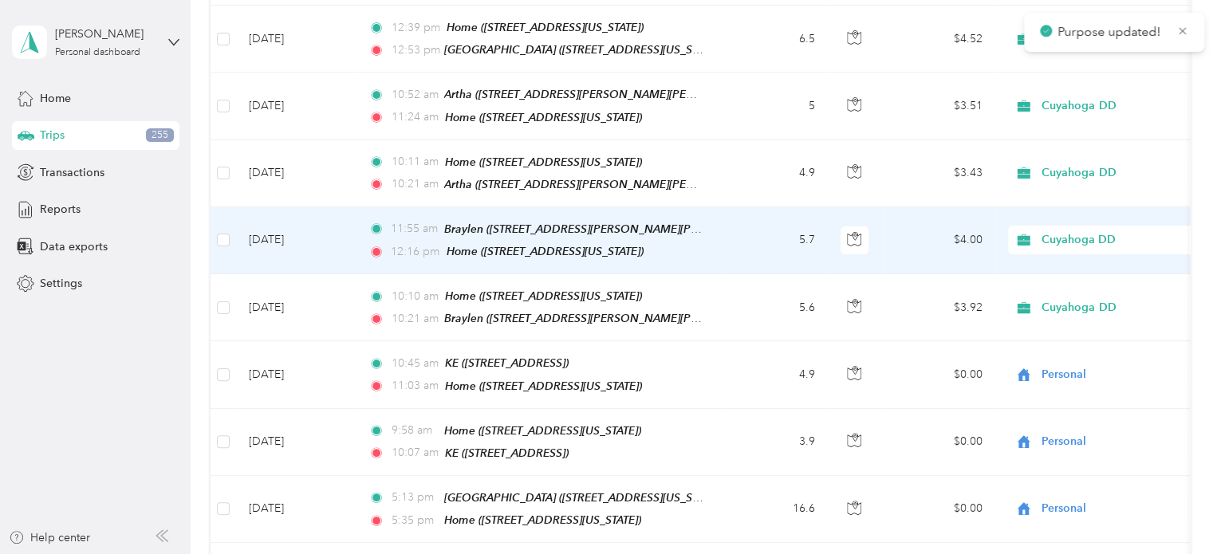
click at [1111, 231] on span "Cuyahoga DD" at bounding box center [1115, 240] width 146 height 18
click at [1077, 240] on span "Personal" at bounding box center [1122, 244] width 148 height 17
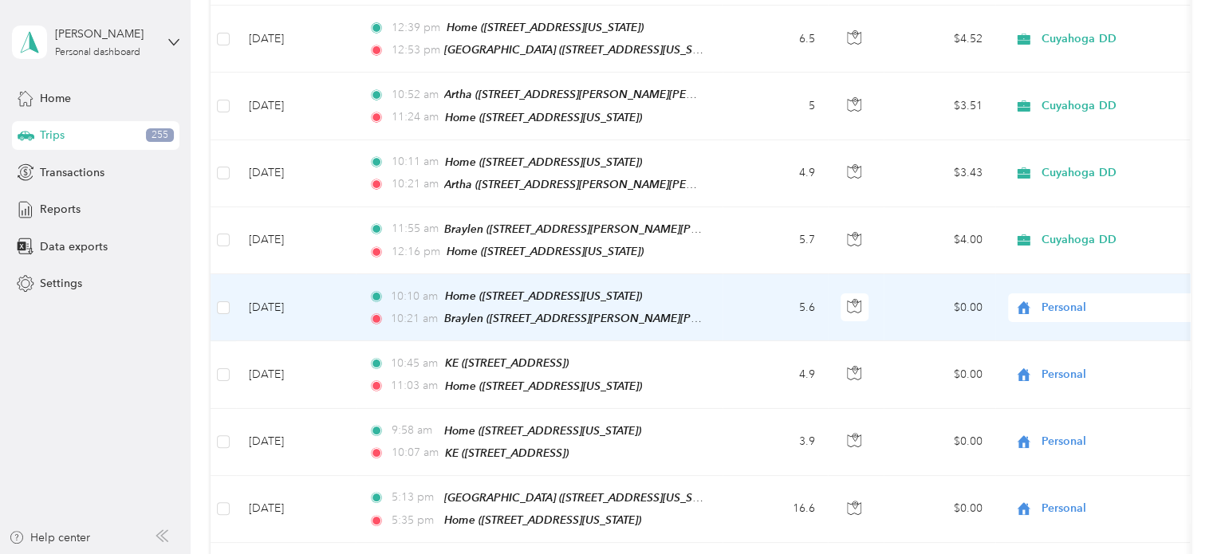
scroll to position [2587, 0]
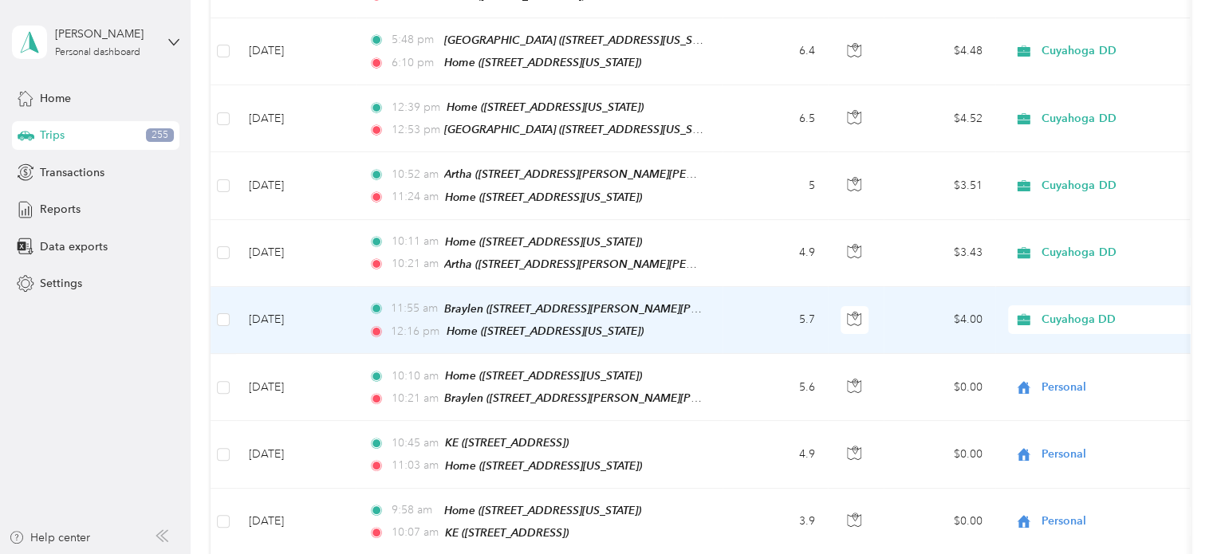
click at [1074, 311] on span "Cuyahoga DD" at bounding box center [1115, 320] width 146 height 18
click at [1064, 322] on span "Personal" at bounding box center [1122, 324] width 148 height 17
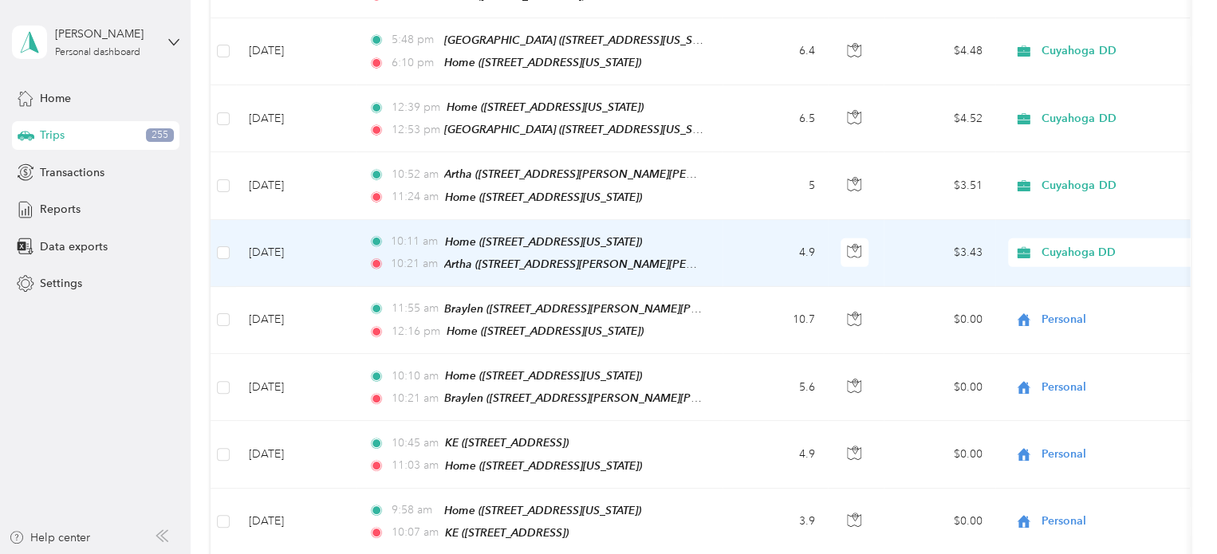
click at [1109, 244] on span "Cuyahoga DD" at bounding box center [1115, 253] width 146 height 18
click at [1079, 264] on li "Personal" at bounding box center [1107, 259] width 198 height 28
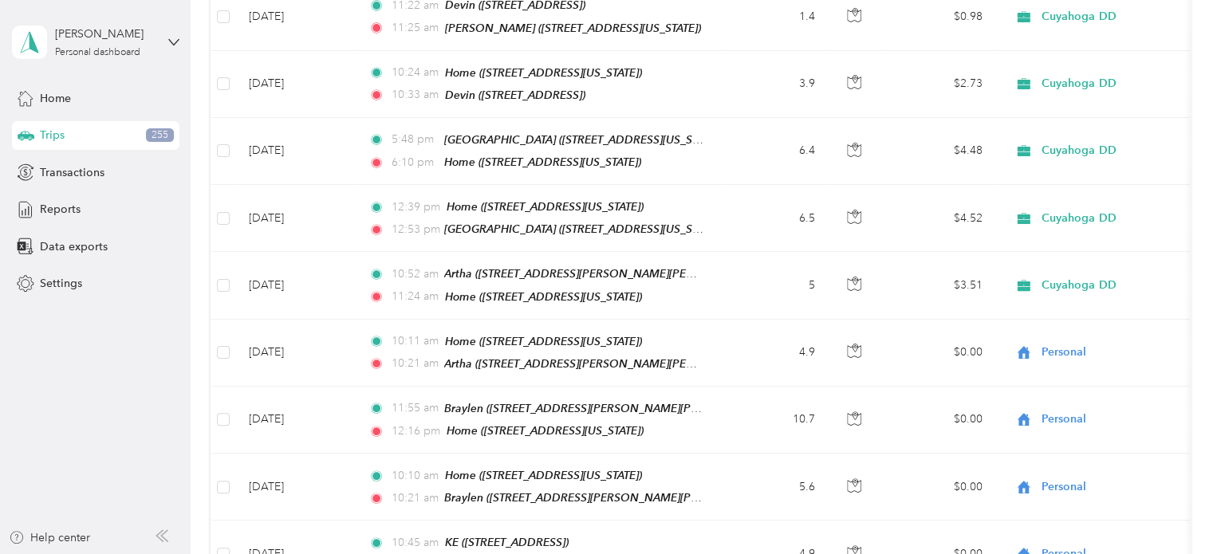
scroll to position [2528, 0]
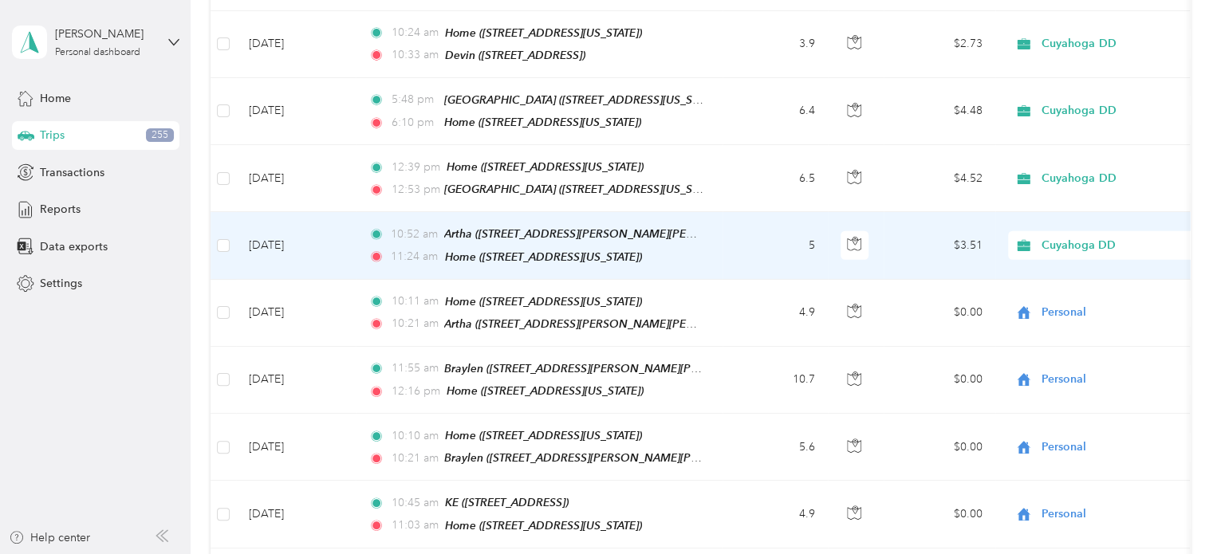
click at [1108, 237] on span "Cuyahoga DD" at bounding box center [1115, 246] width 146 height 18
click at [1081, 254] on span "Personal" at bounding box center [1122, 247] width 148 height 17
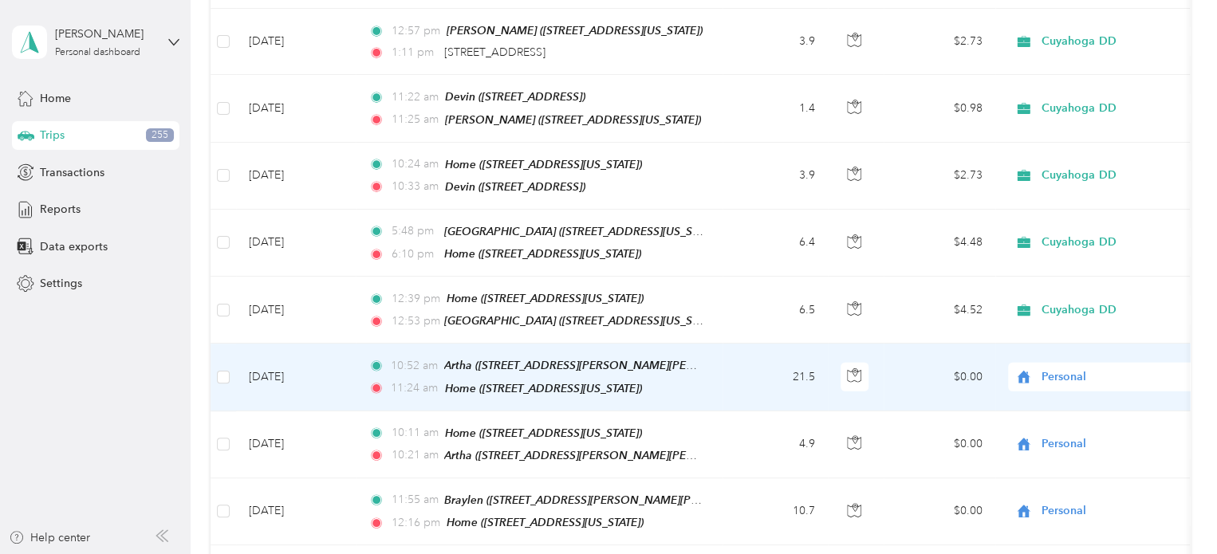
scroll to position [2368, 0]
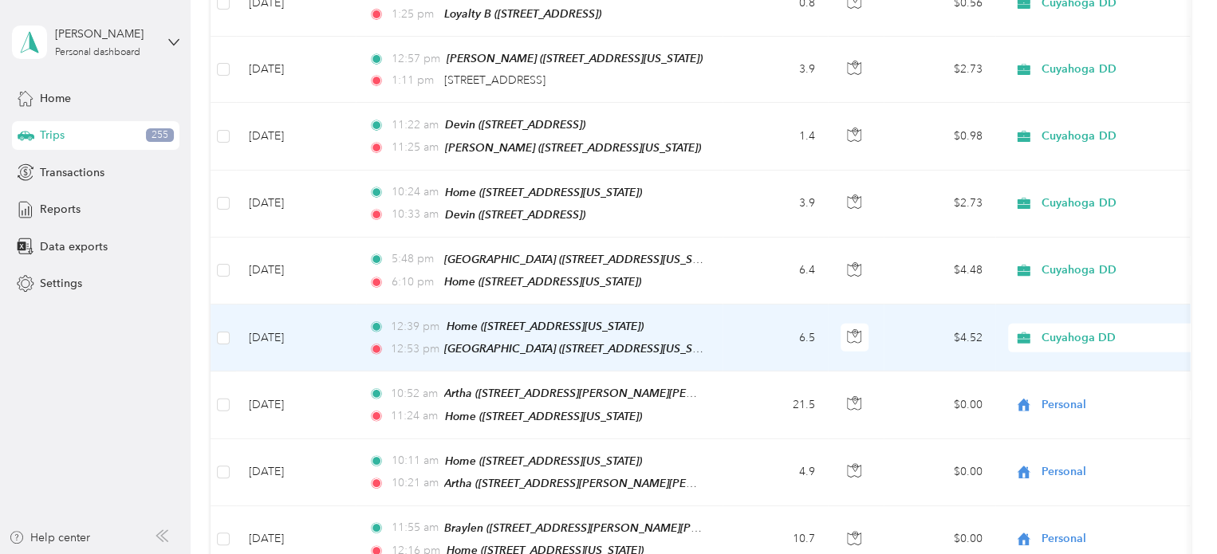
click at [1066, 330] on span "Cuyahoga DD" at bounding box center [1115, 339] width 146 height 18
click at [1101, 349] on span "Personal" at bounding box center [1122, 346] width 148 height 17
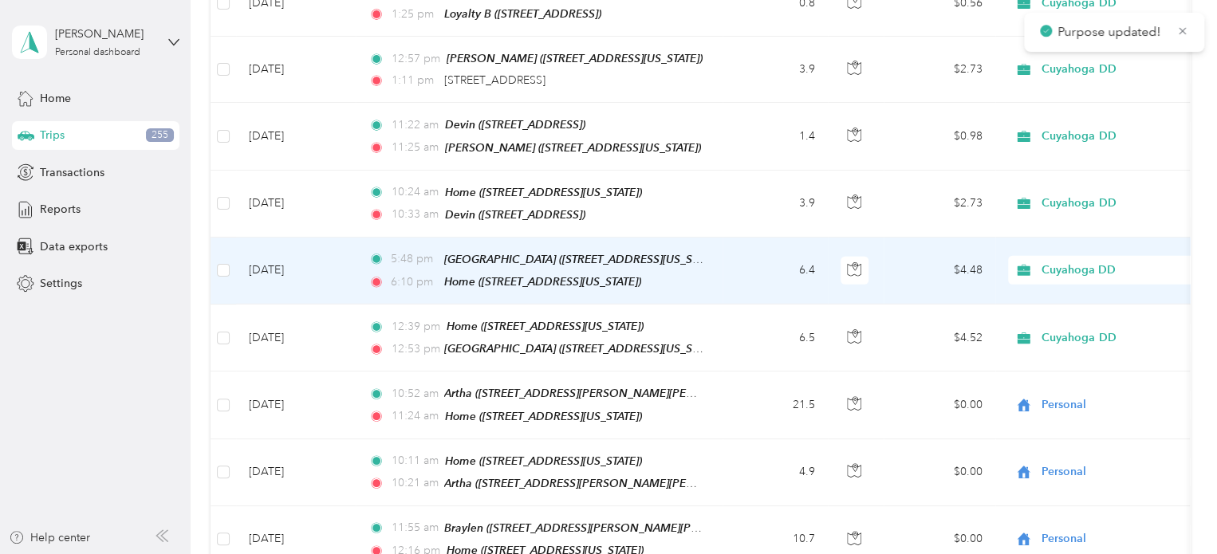
click at [1081, 262] on span "Cuyahoga DD" at bounding box center [1115, 271] width 146 height 18
click at [1071, 276] on span "Personal" at bounding box center [1122, 281] width 148 height 17
click at [1066, 262] on span "Cuyahoga DD" at bounding box center [1115, 271] width 146 height 18
click at [1067, 270] on li "Personal" at bounding box center [1107, 279] width 198 height 28
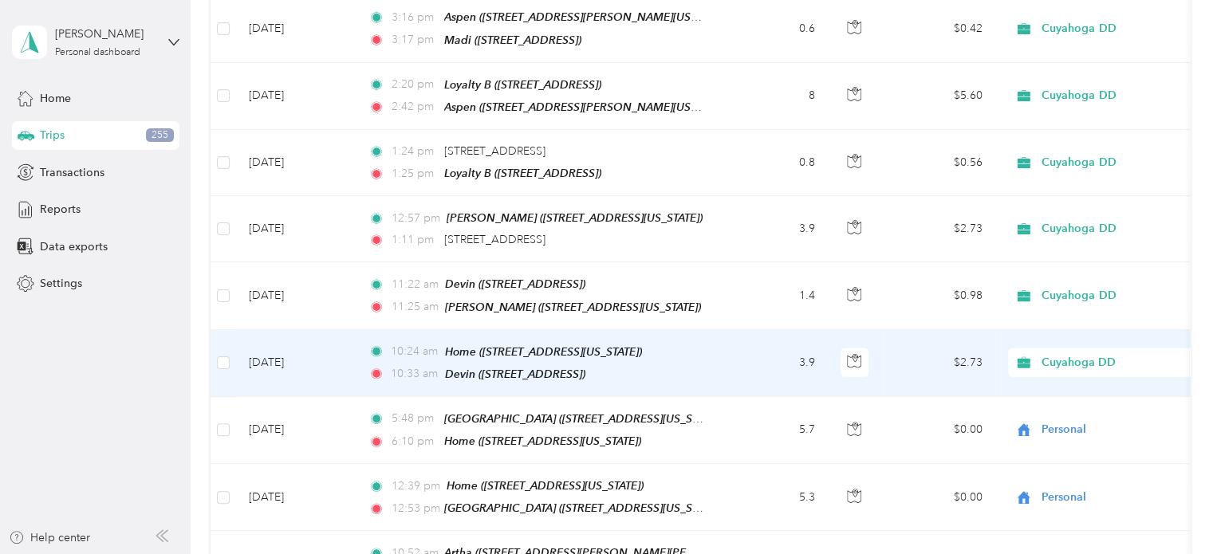
scroll to position [2129, 0]
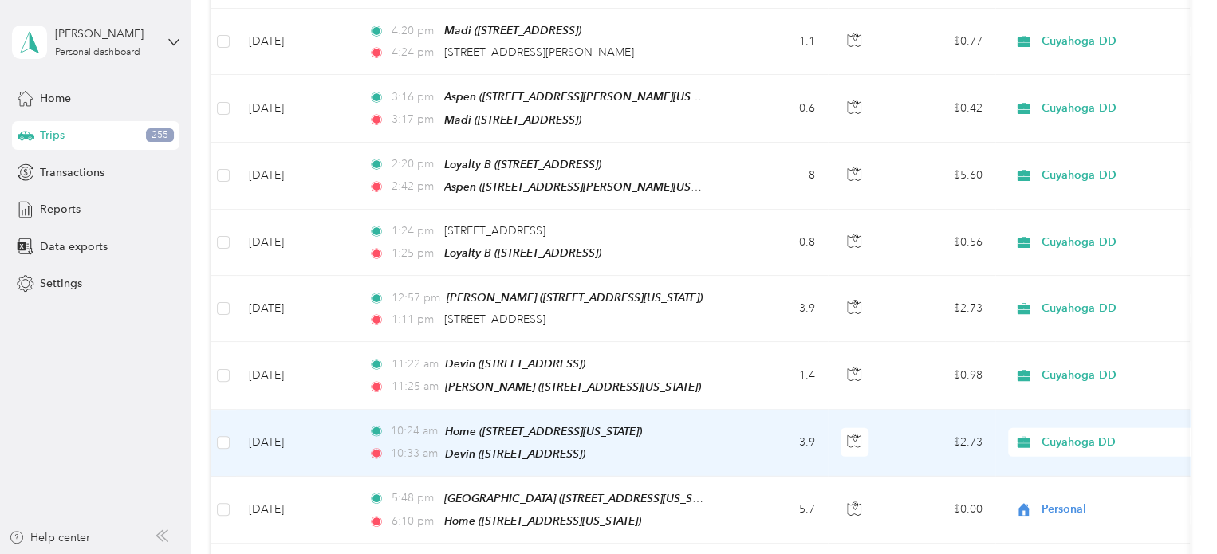
click at [1079, 434] on span "Cuyahoga DD" at bounding box center [1115, 443] width 146 height 18
click at [1077, 453] on span "Personal" at bounding box center [1122, 455] width 148 height 17
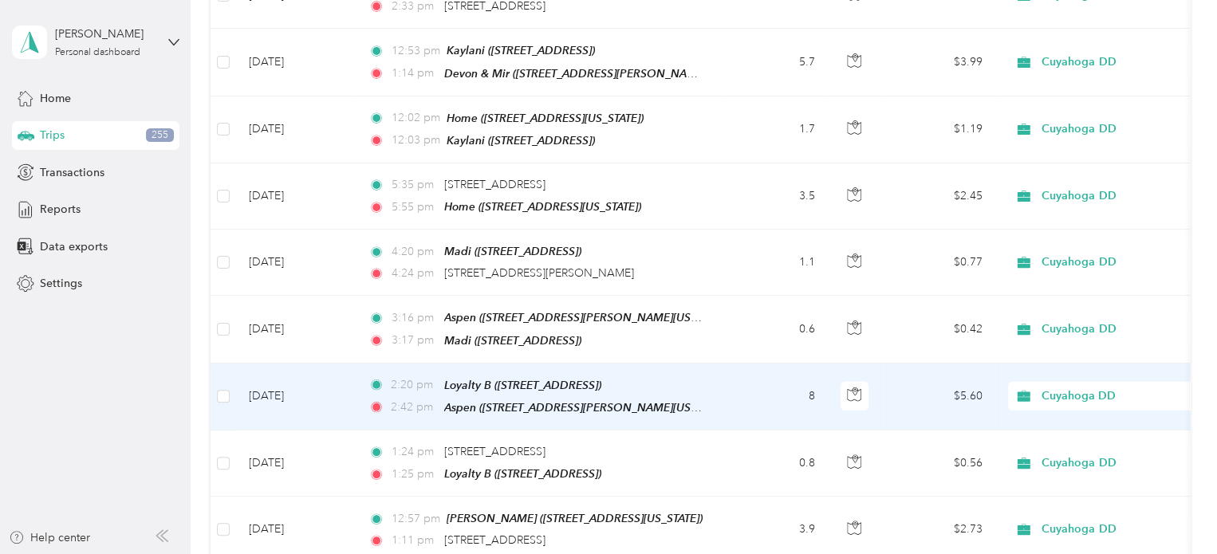
scroll to position [1889, 0]
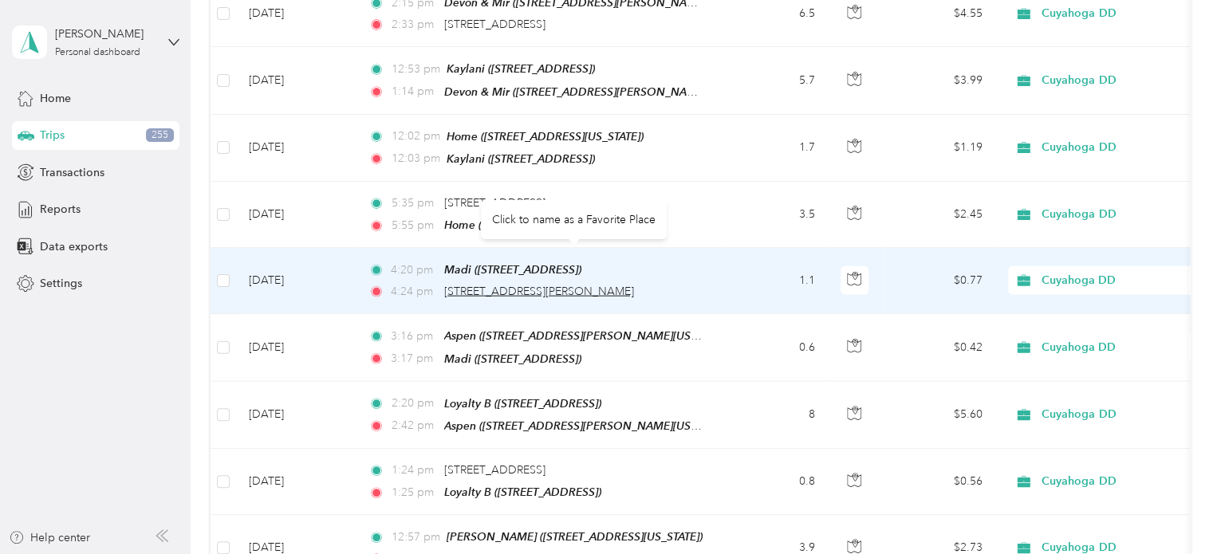
click at [565, 285] on span "[STREET_ADDRESS][PERSON_NAME]" at bounding box center [539, 292] width 190 height 14
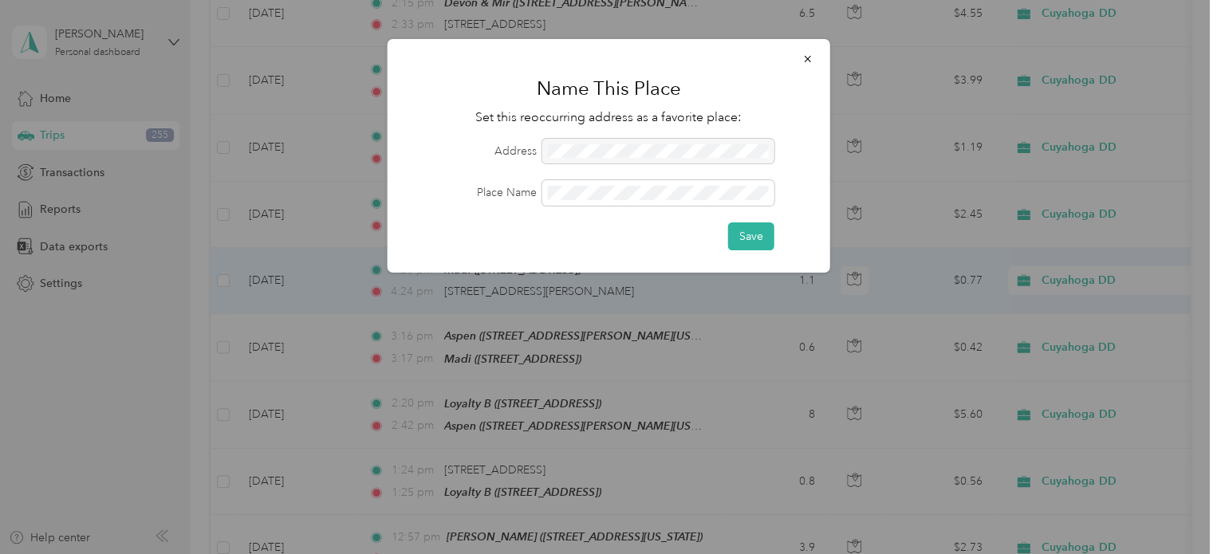
click at [598, 179] on form "Address Place Name Save" at bounding box center [609, 195] width 398 height 112
click at [771, 236] on button "Save" at bounding box center [751, 237] width 46 height 28
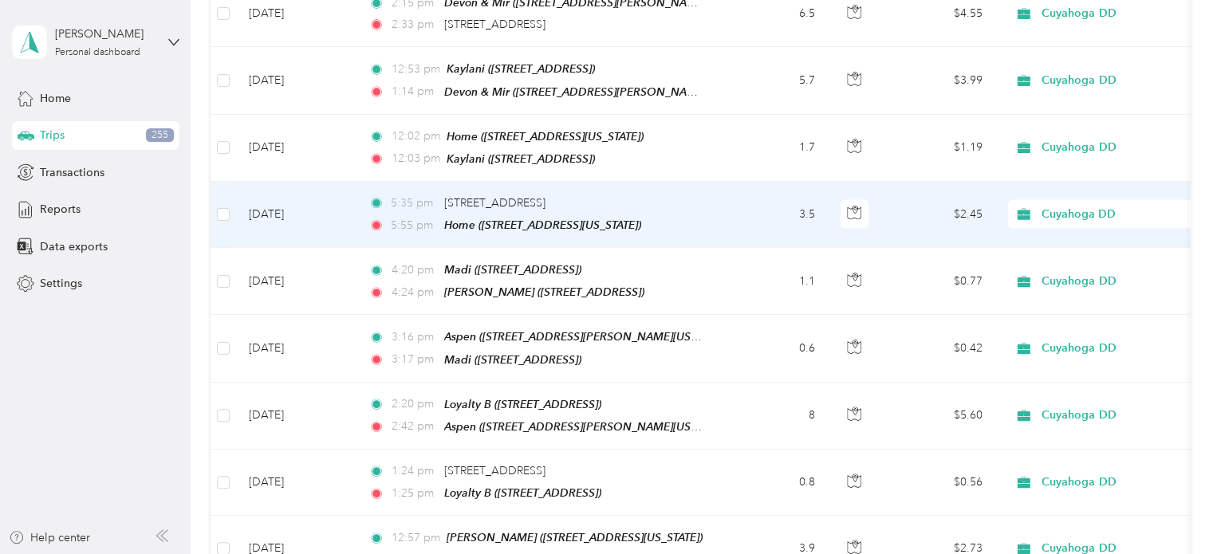
click at [1103, 206] on span "Cuyahoga DD" at bounding box center [1115, 215] width 146 height 18
click at [1071, 232] on span "Personal" at bounding box center [1122, 231] width 148 height 17
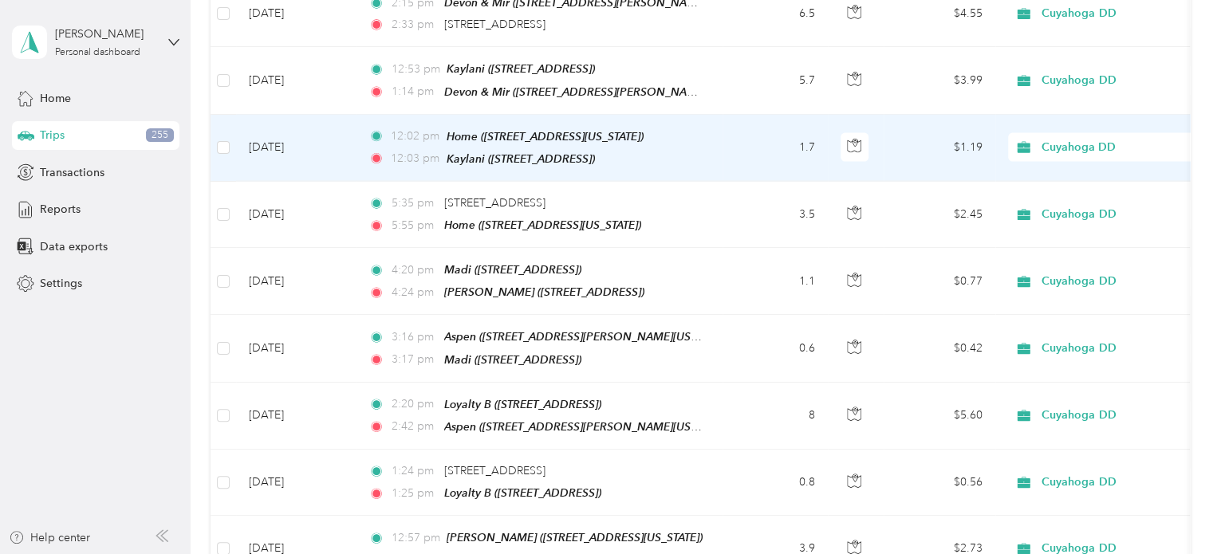
click at [1095, 139] on span "Cuyahoga DD" at bounding box center [1115, 148] width 146 height 18
click at [1088, 165] on span "Personal" at bounding box center [1122, 170] width 148 height 17
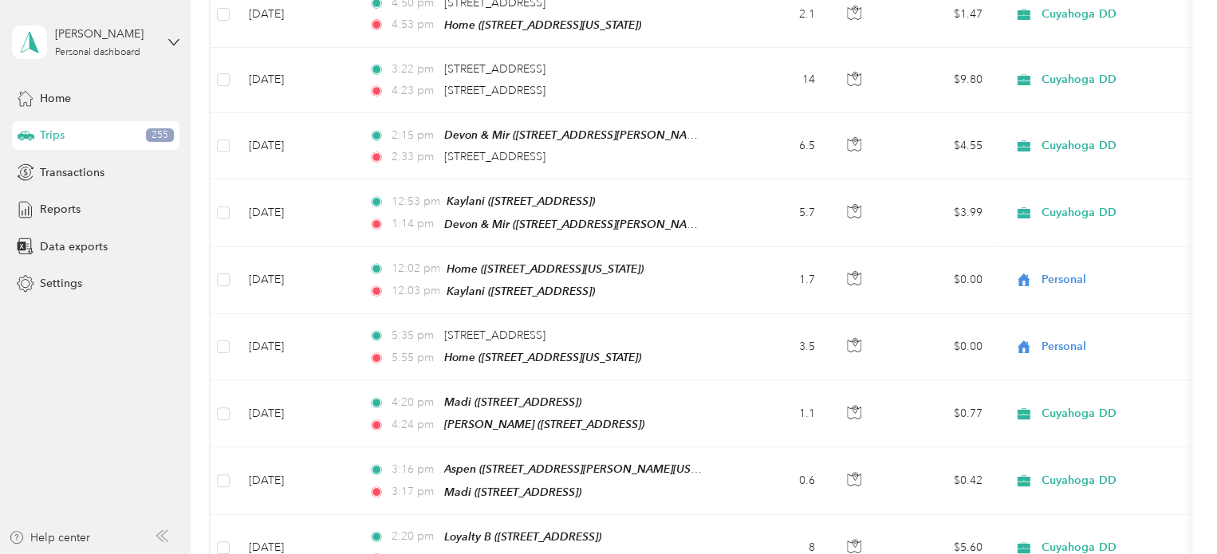
scroll to position [1683, 0]
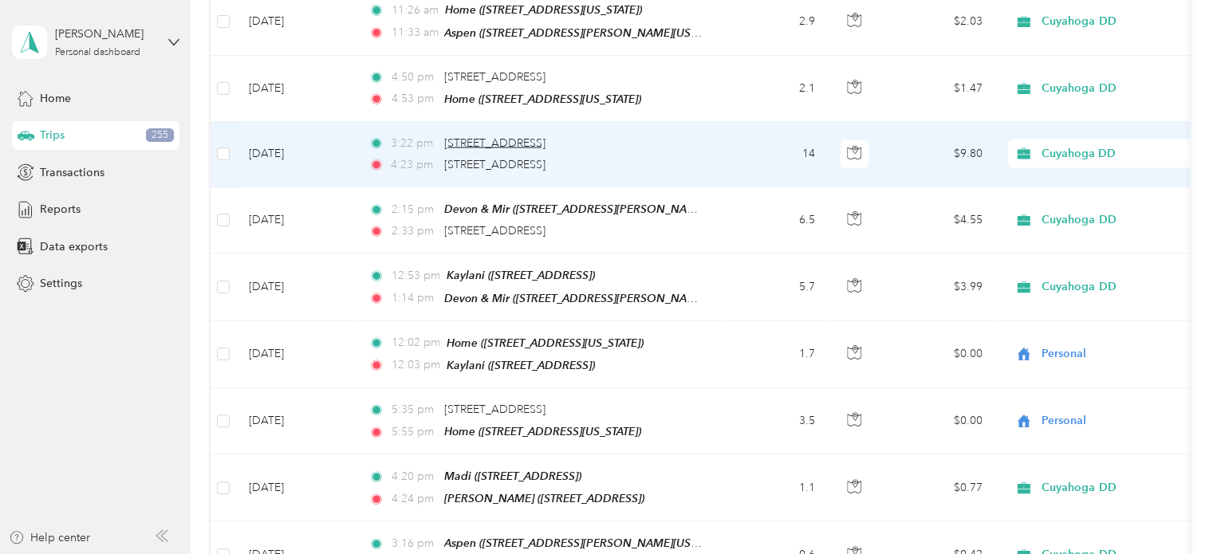
click at [536, 136] on span "[STREET_ADDRESS]" at bounding box center [494, 143] width 101 height 14
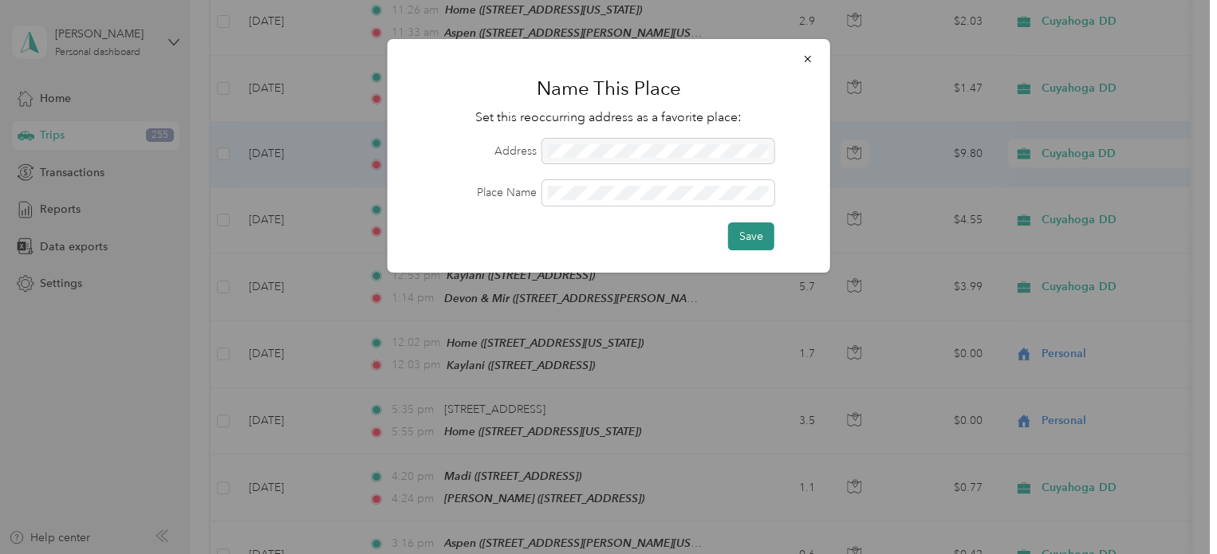
click at [744, 240] on button "Save" at bounding box center [751, 237] width 46 height 28
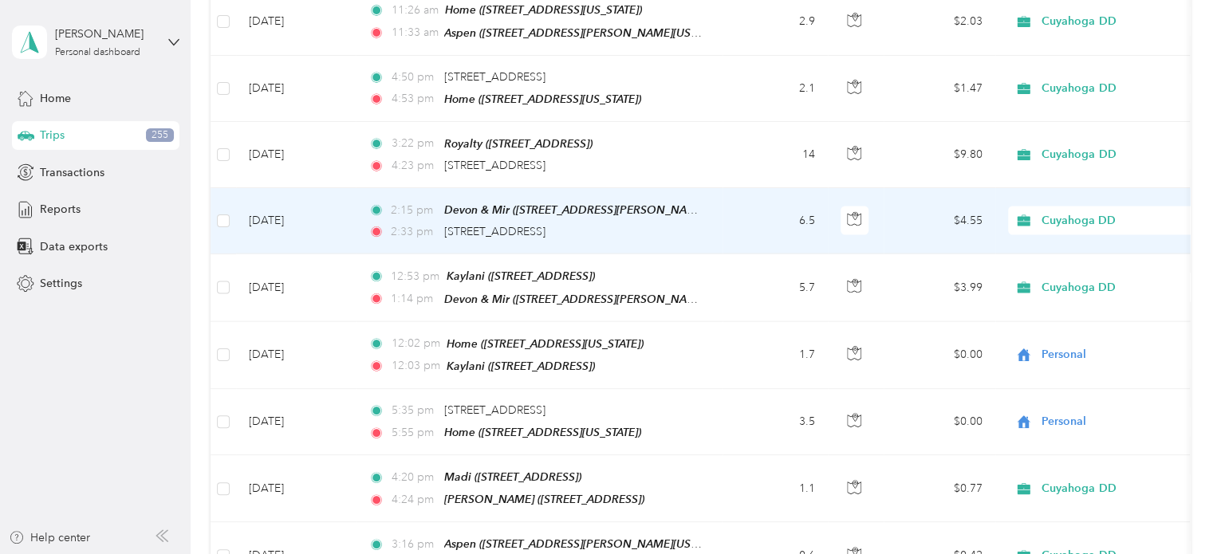
scroll to position [1603, 0]
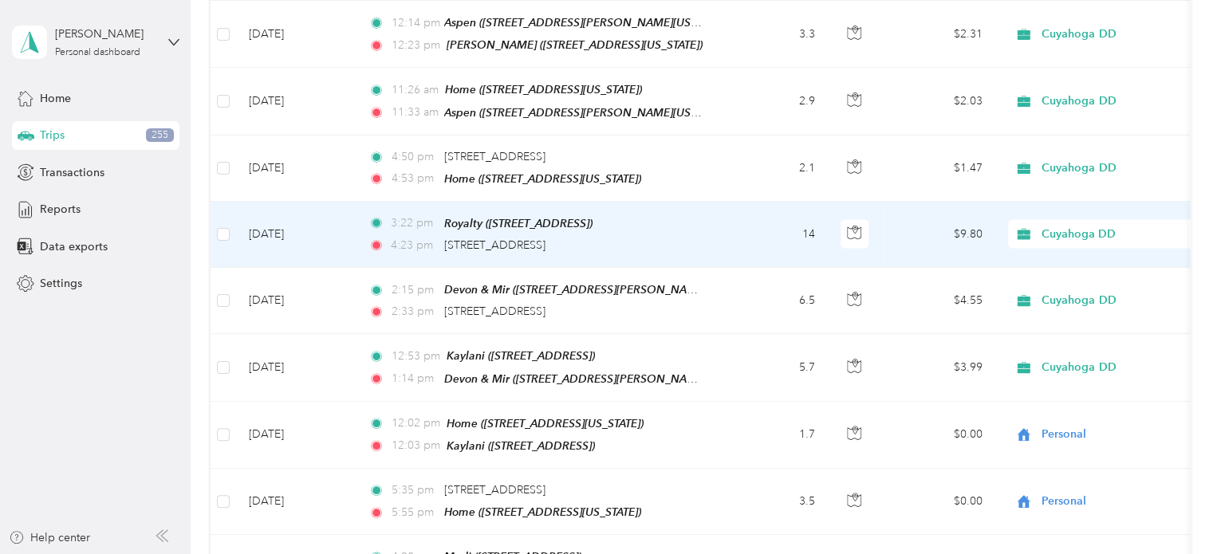
click at [619, 237] on div "4:23 pm [STREET_ADDRESS]" at bounding box center [536, 246] width 335 height 18
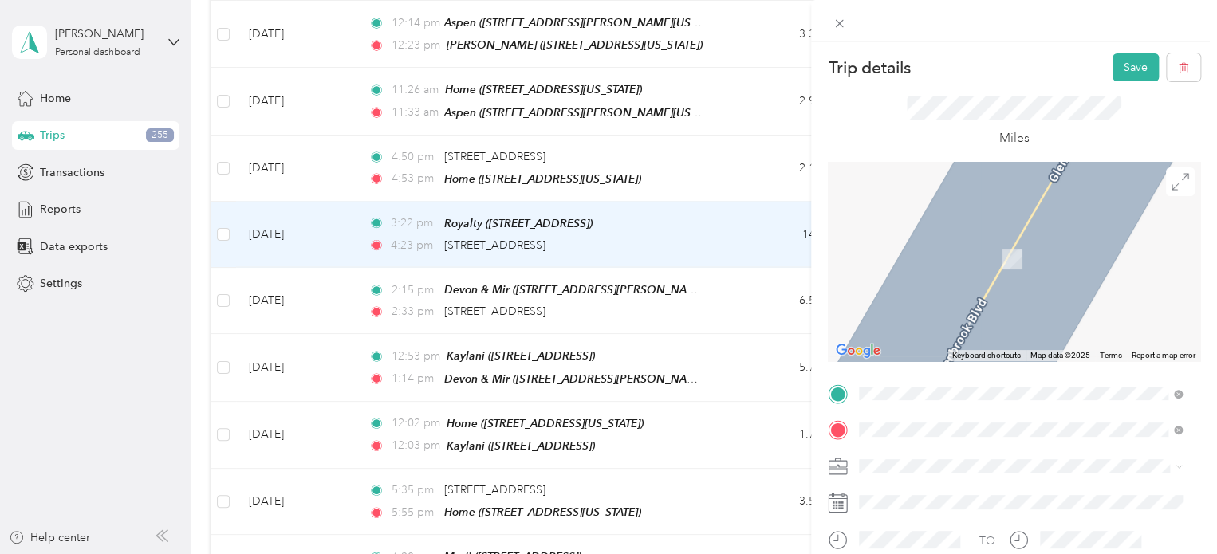
click at [986, 268] on div "Home [STREET_ADDRESS][US_STATE]" at bounding box center [970, 252] width 160 height 34
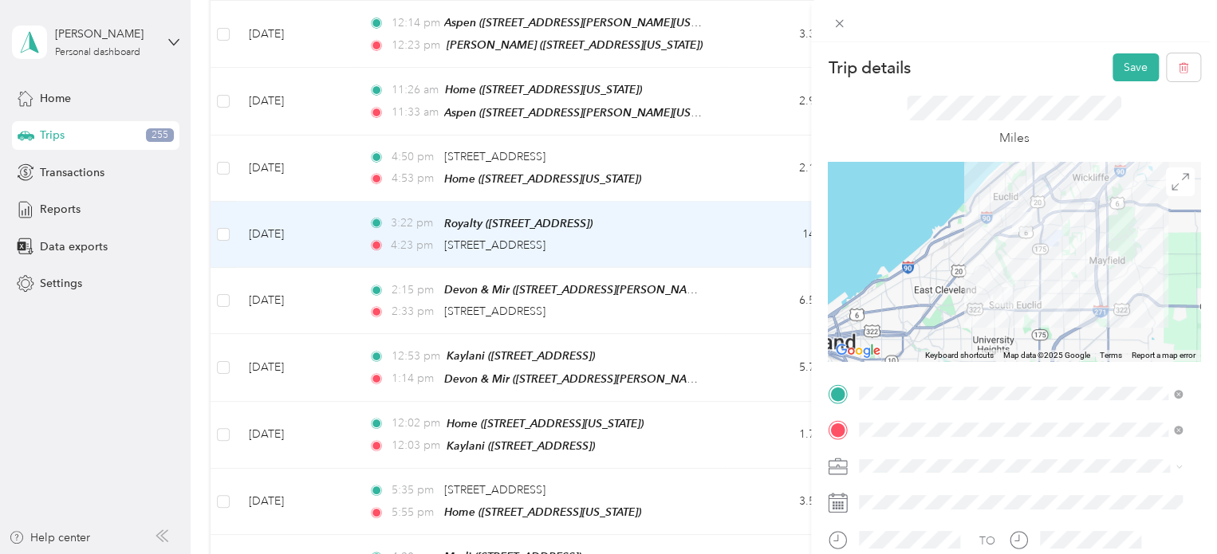
click at [868, 515] on span "Personal" at bounding box center [886, 517] width 42 height 14
click at [1113, 69] on button "Save" at bounding box center [1136, 67] width 46 height 28
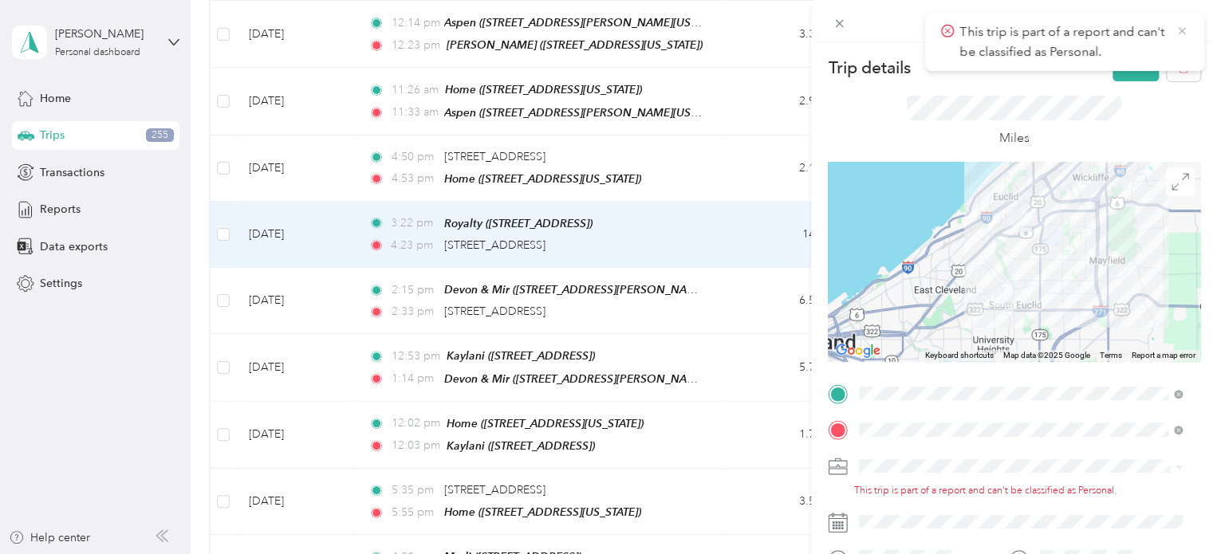
click at [1186, 25] on icon at bounding box center [1182, 31] width 13 height 14
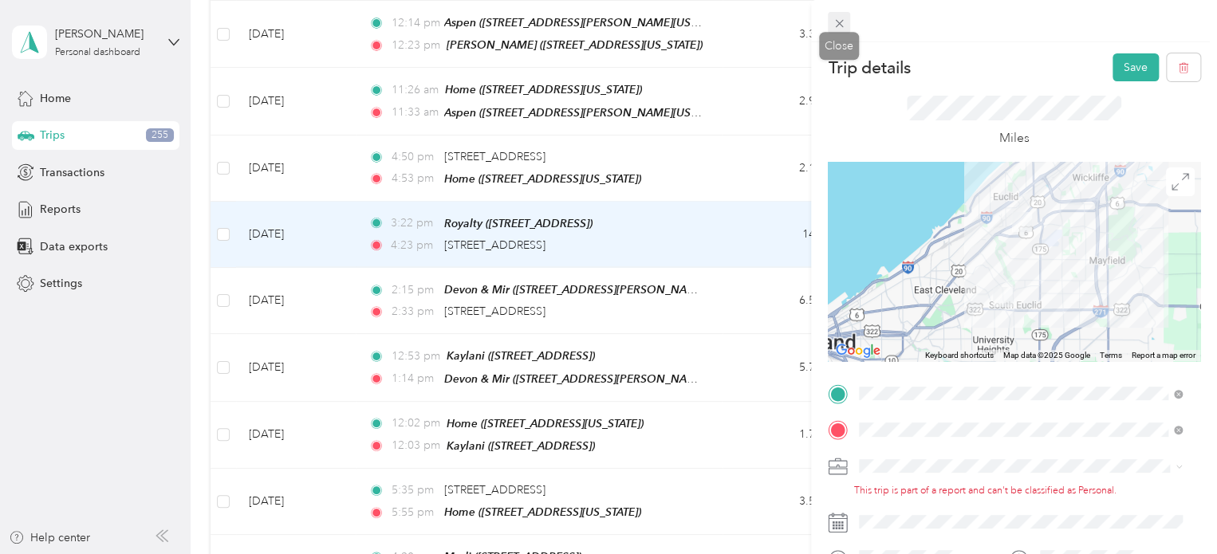
click at [831, 20] on span at bounding box center [839, 23] width 22 height 22
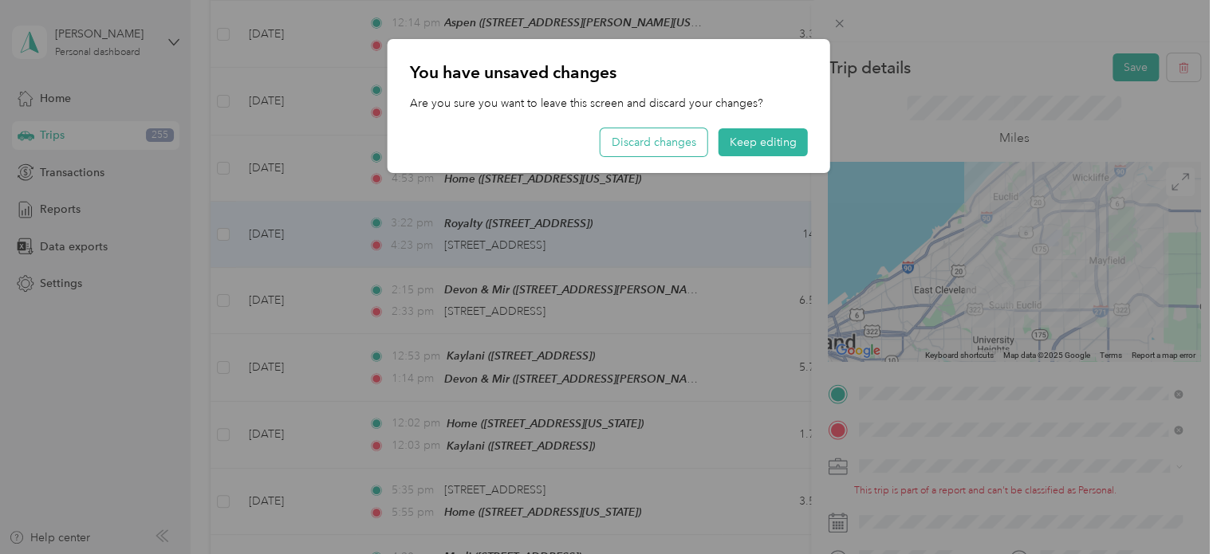
click at [674, 147] on button "Discard changes" at bounding box center [654, 142] width 107 height 28
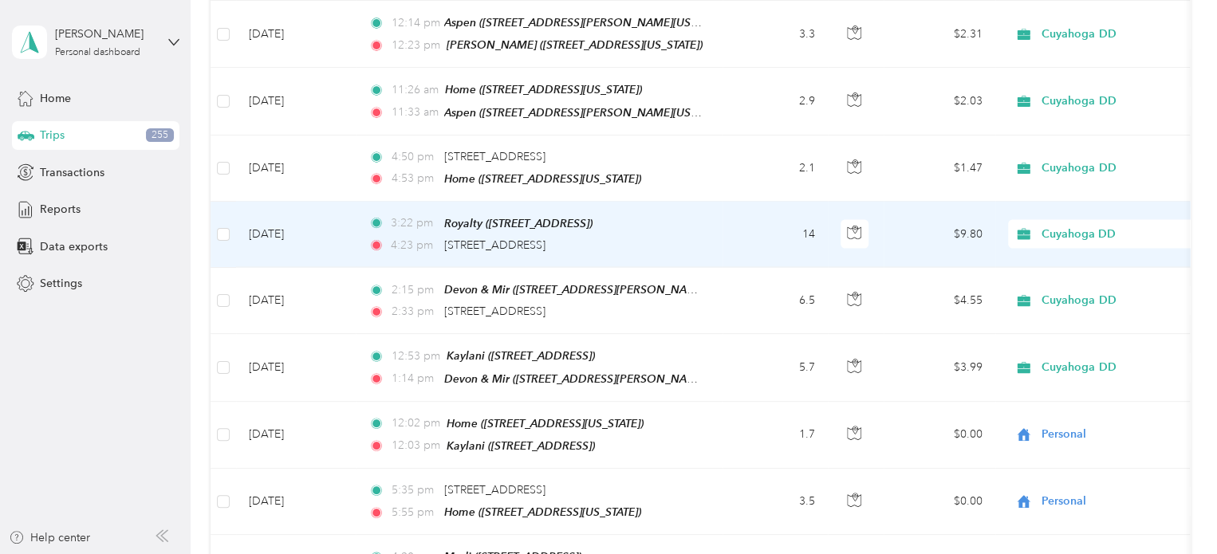
click at [928, 202] on td "$9.80" at bounding box center [940, 235] width 112 height 66
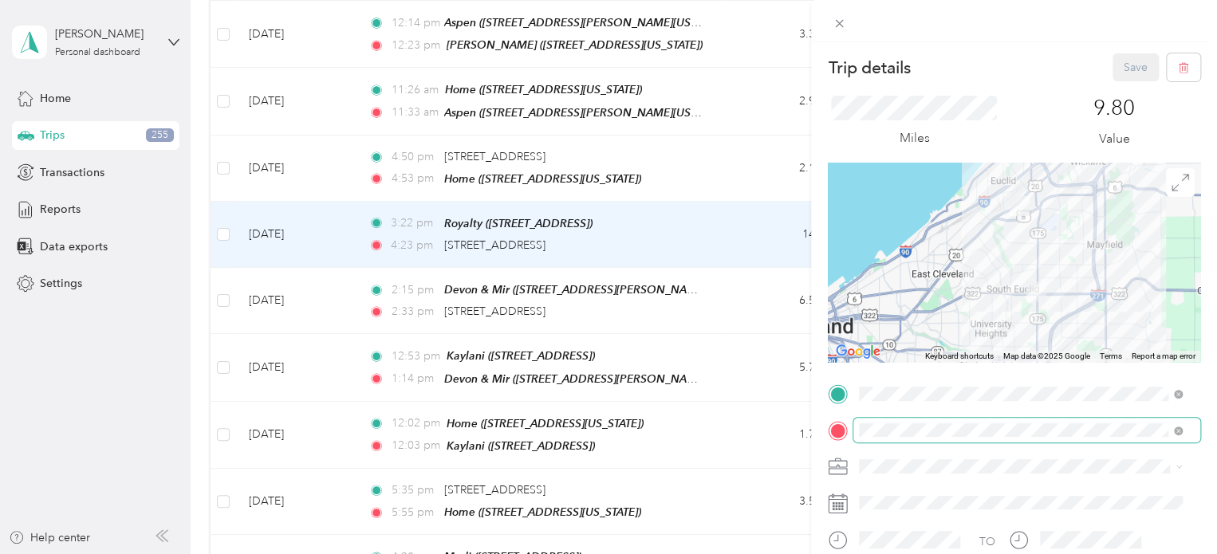
click at [1178, 436] on span at bounding box center [1178, 431] width 9 height 14
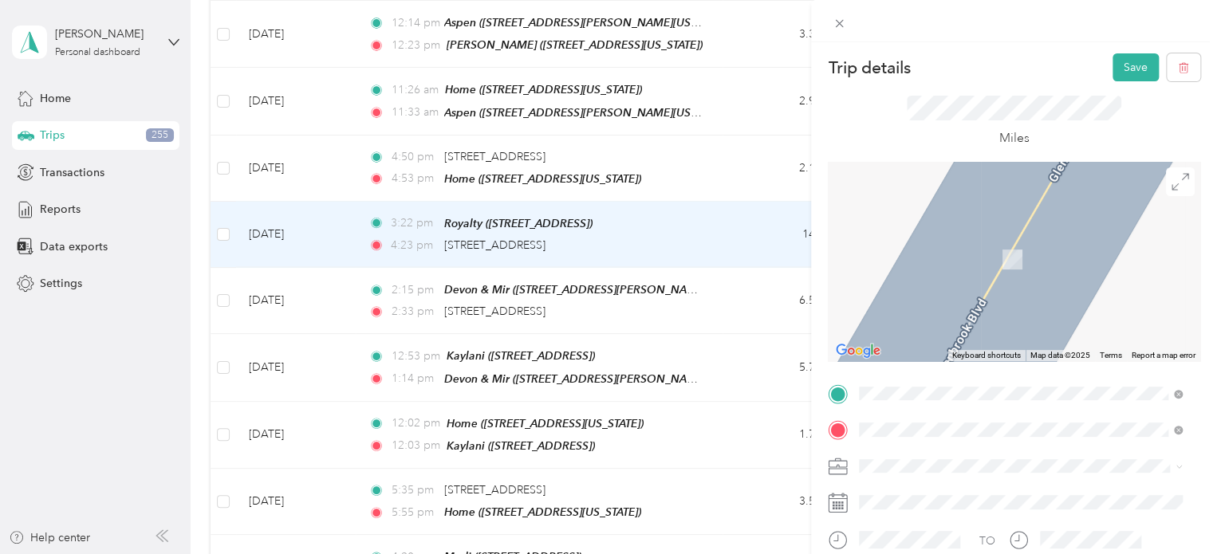
click at [981, 264] on div "Home [STREET_ADDRESS][US_STATE]" at bounding box center [970, 252] width 160 height 34
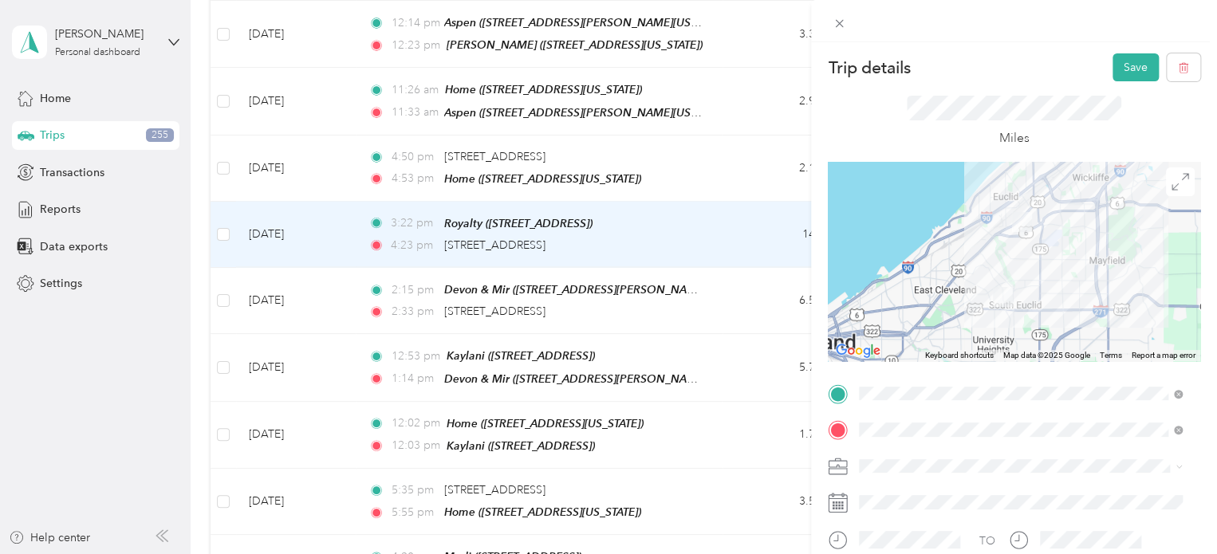
click at [1115, 52] on div "Trip details Save This trip cannot be edited because it is either under review,…" at bounding box center [1014, 319] width 406 height 554
click at [1123, 75] on button "Save" at bounding box center [1136, 67] width 46 height 28
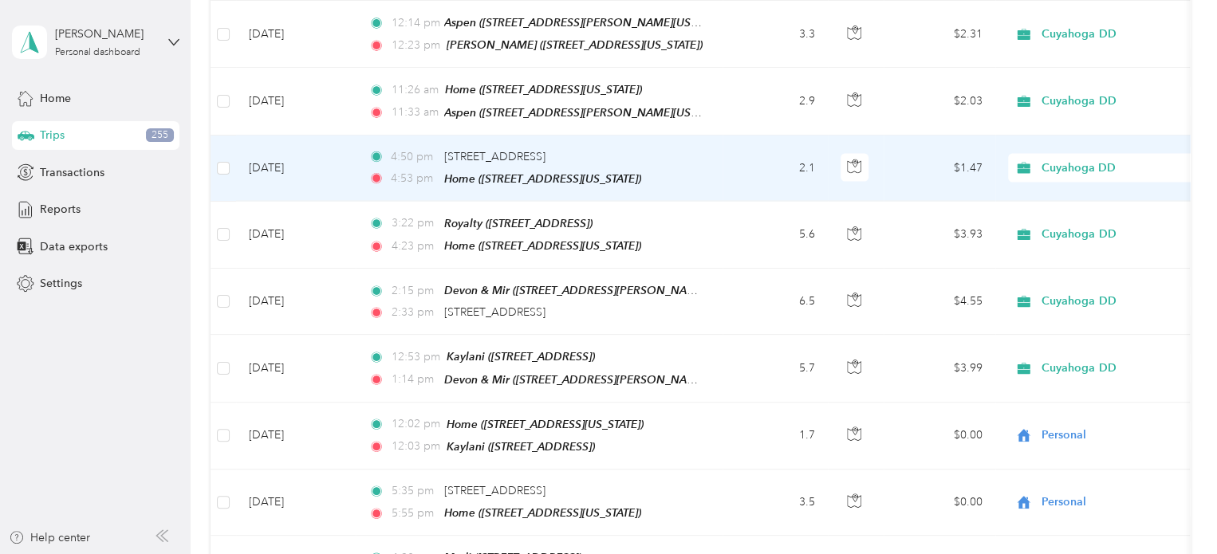
click at [907, 148] on td "$1.47" at bounding box center [940, 169] width 112 height 66
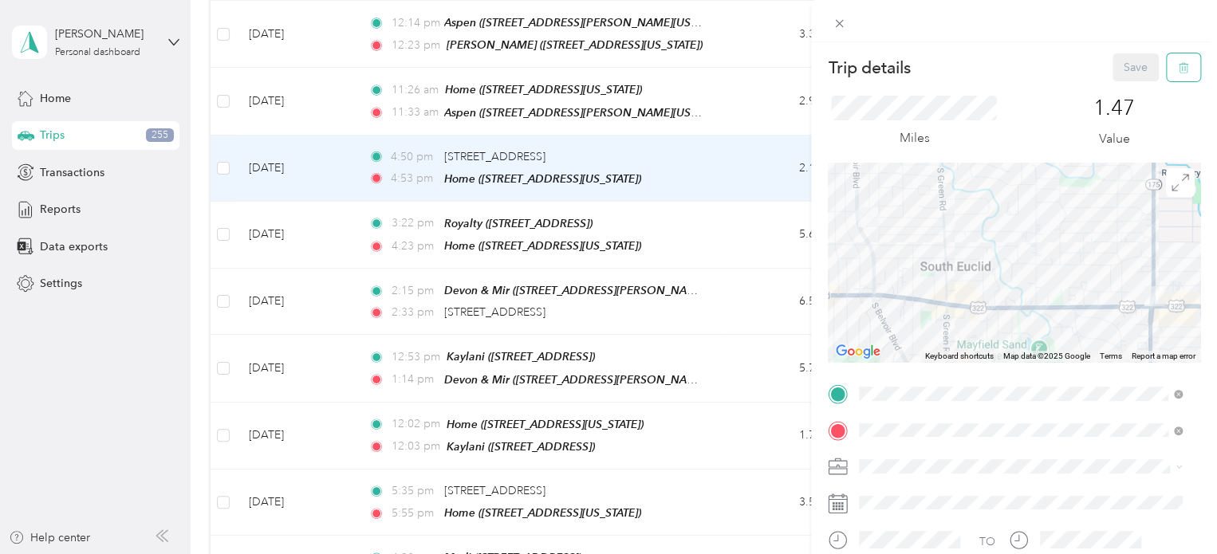
click at [1171, 75] on button "button" at bounding box center [1184, 67] width 34 height 28
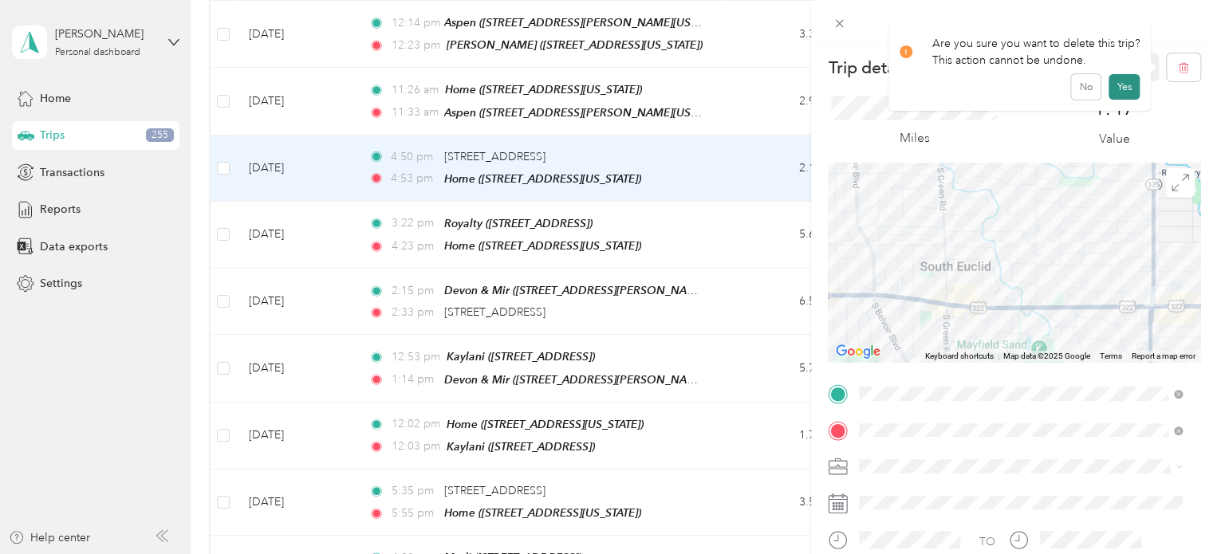
click at [1123, 88] on button "Yes" at bounding box center [1124, 87] width 31 height 26
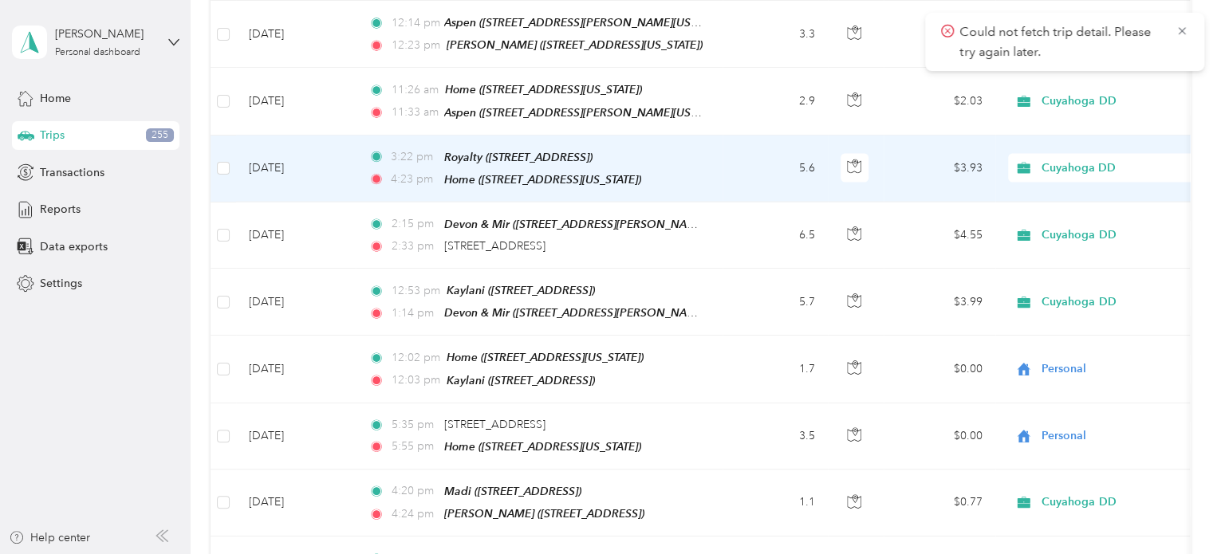
click at [1077, 160] on span "Cuyahoga DD" at bounding box center [1115, 169] width 146 height 18
click at [1075, 198] on span "Personal" at bounding box center [1122, 195] width 148 height 17
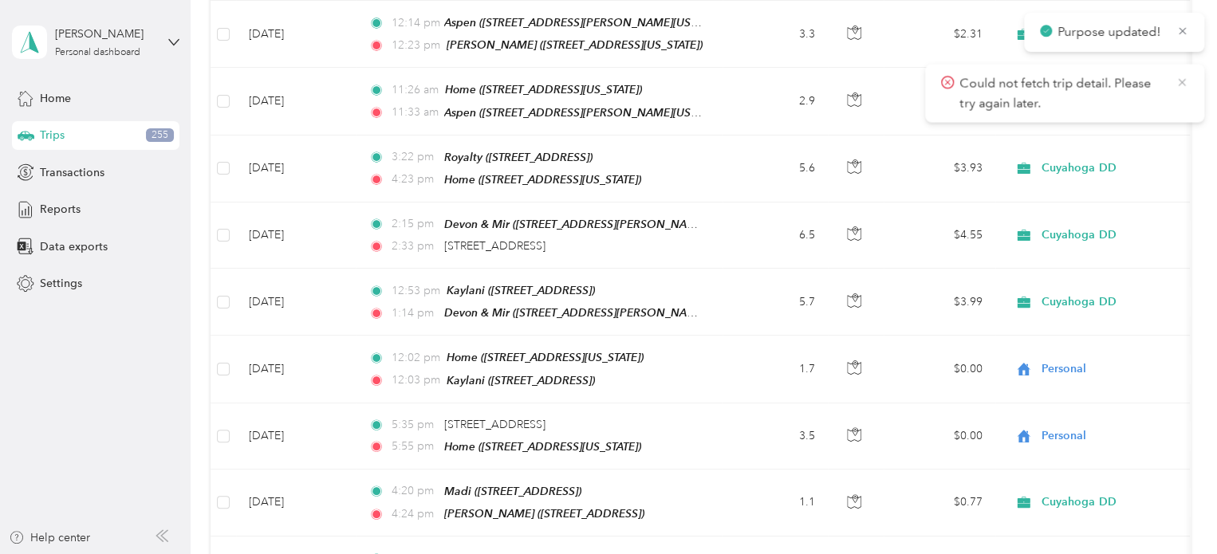
click at [1183, 83] on icon at bounding box center [1181, 82] width 7 height 7
click at [1187, 28] on icon at bounding box center [1183, 31] width 12 height 14
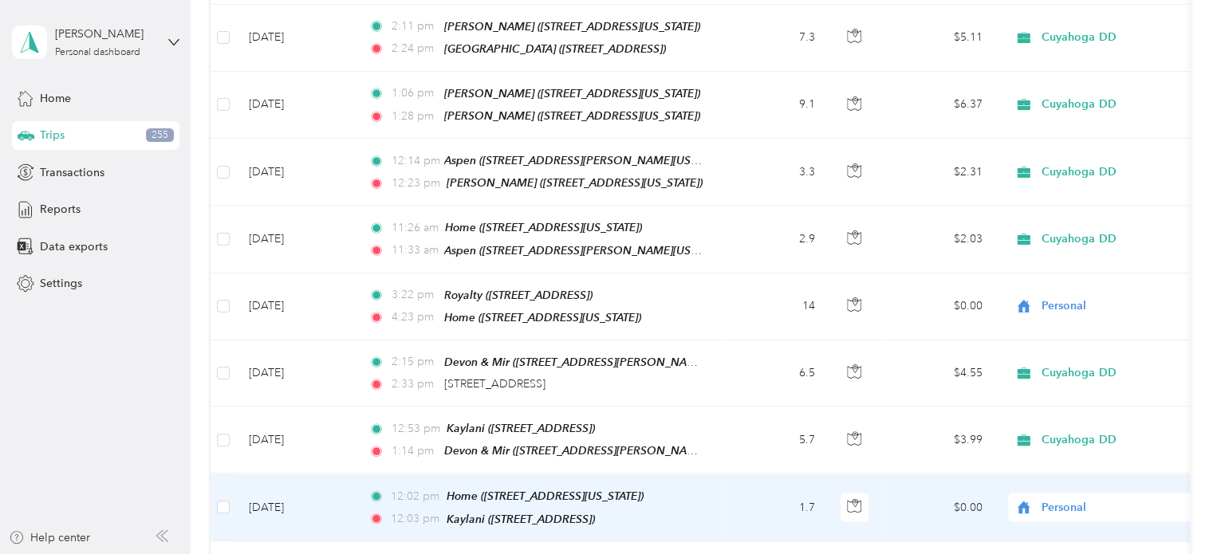
scroll to position [1443, 0]
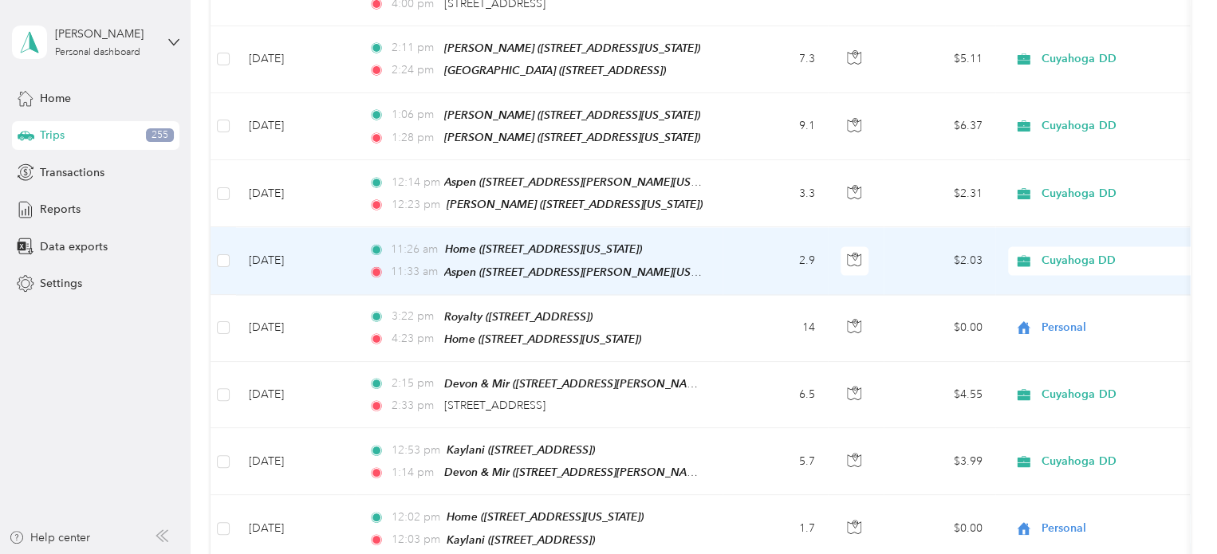
click at [1054, 252] on span "Cuyahoga DD" at bounding box center [1115, 261] width 146 height 18
click at [1056, 283] on span "Personal" at bounding box center [1122, 289] width 148 height 17
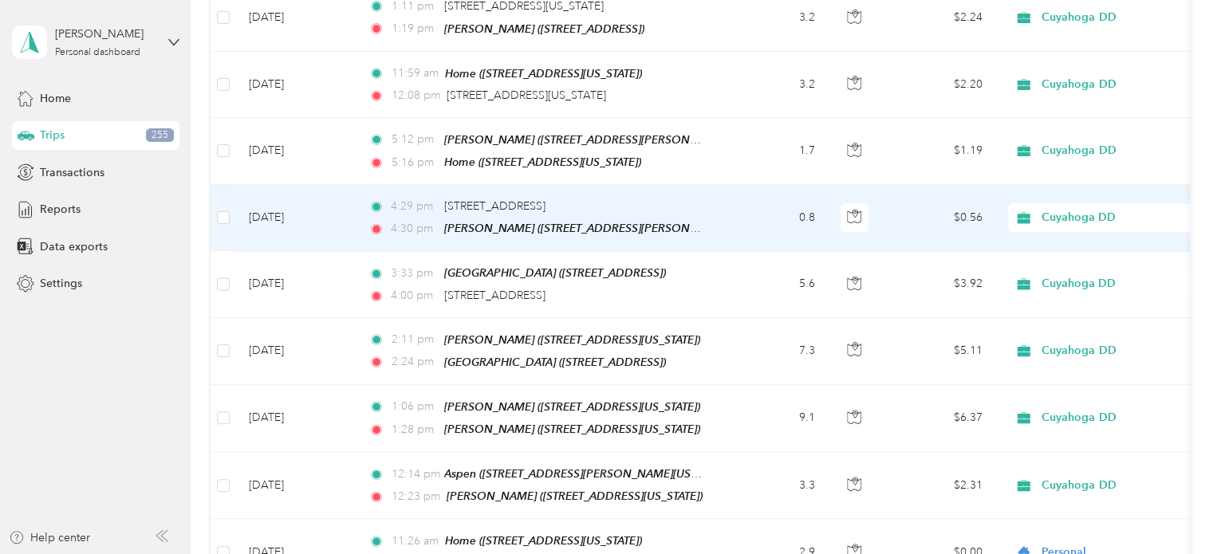
scroll to position [1124, 0]
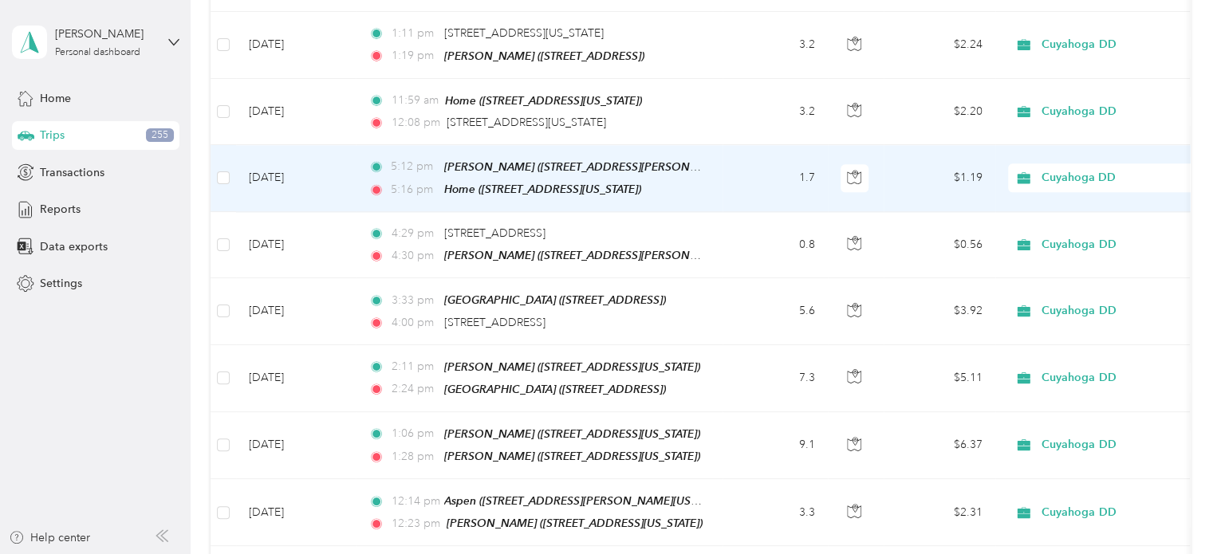
click at [1099, 169] on span "Cuyahoga DD" at bounding box center [1115, 178] width 146 height 18
click at [1066, 215] on span "Personal" at bounding box center [1122, 215] width 148 height 17
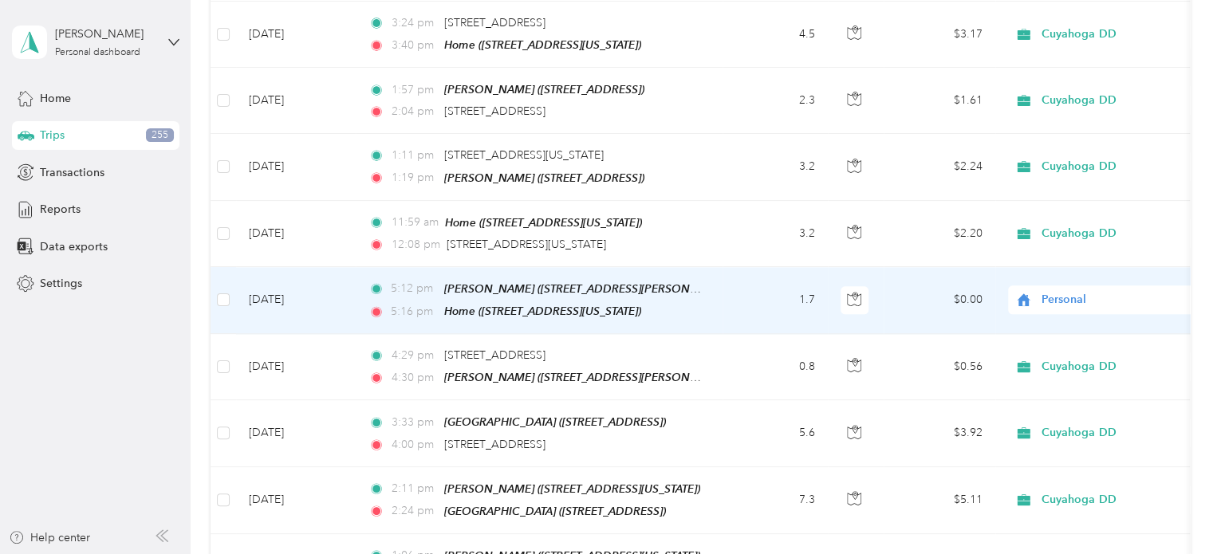
scroll to position [965, 0]
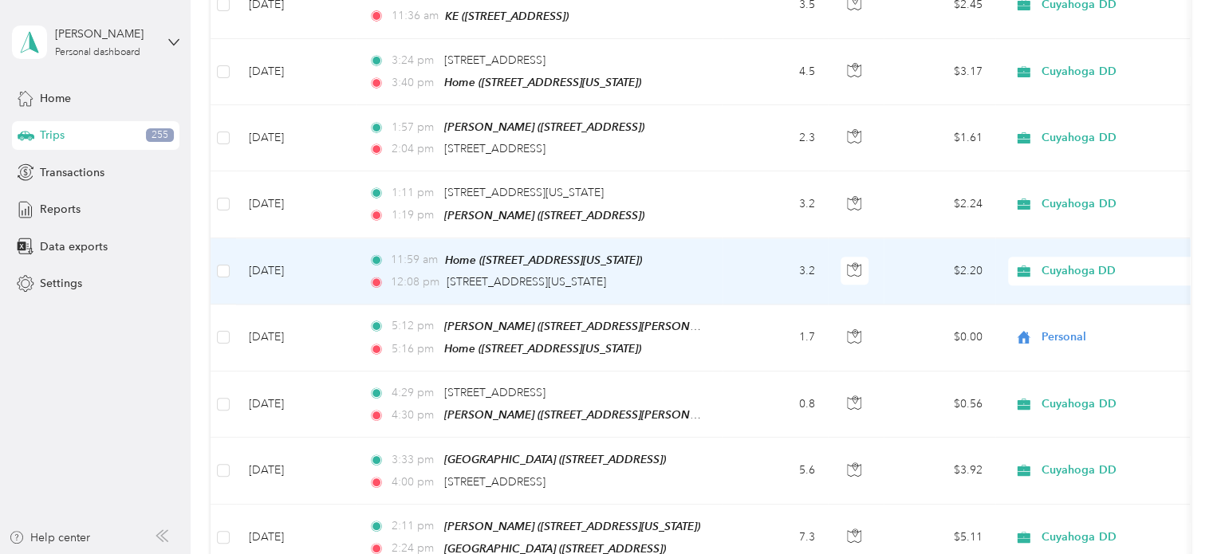
click at [1102, 262] on span "Cuyahoga DD" at bounding box center [1115, 271] width 146 height 18
click at [1048, 315] on li "Personal" at bounding box center [1107, 310] width 198 height 28
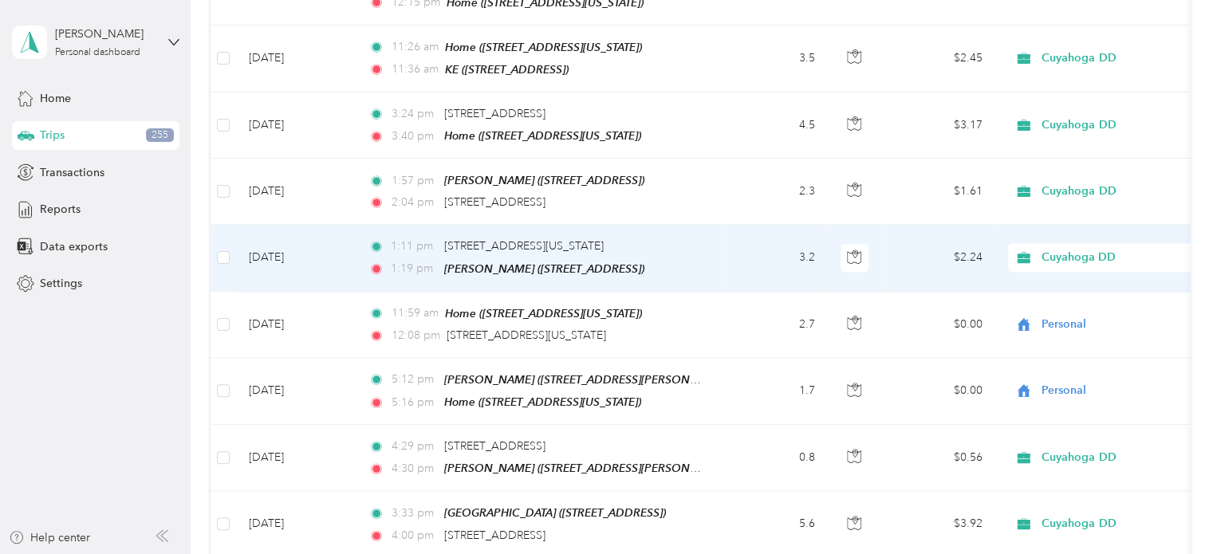
scroll to position [885, 0]
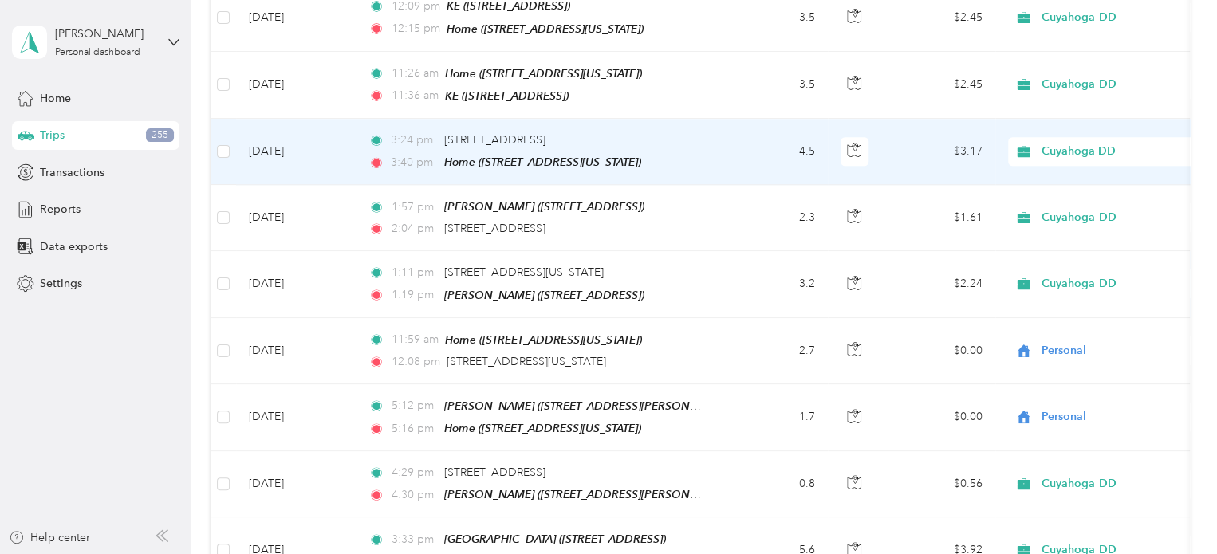
click at [1078, 143] on span "Cuyahoga DD" at bounding box center [1115, 152] width 146 height 18
click at [1065, 195] on span "Personal" at bounding box center [1122, 193] width 148 height 17
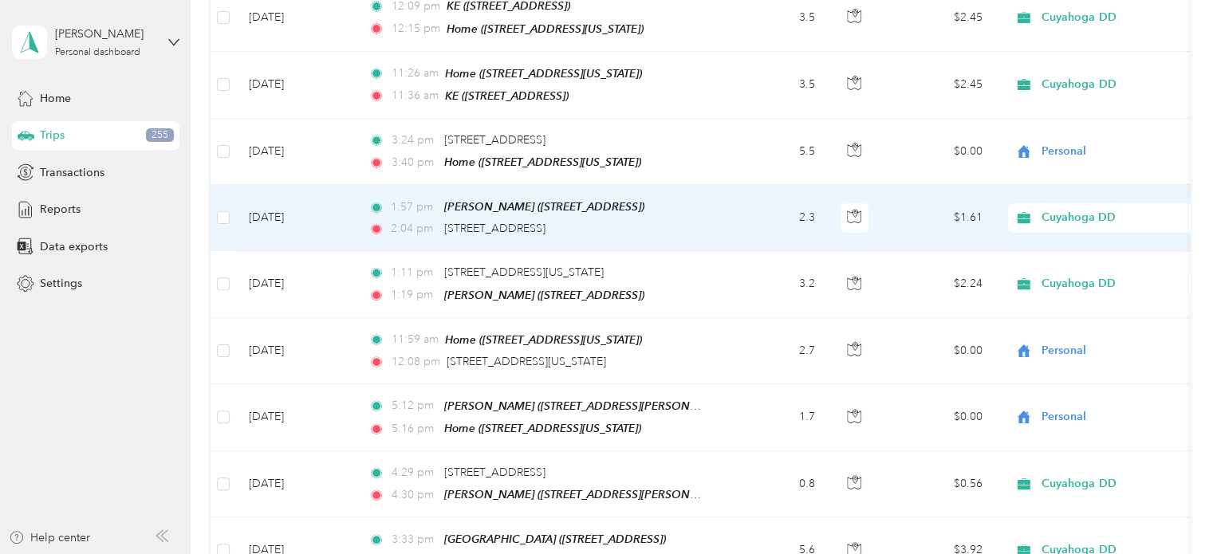
scroll to position [805, 0]
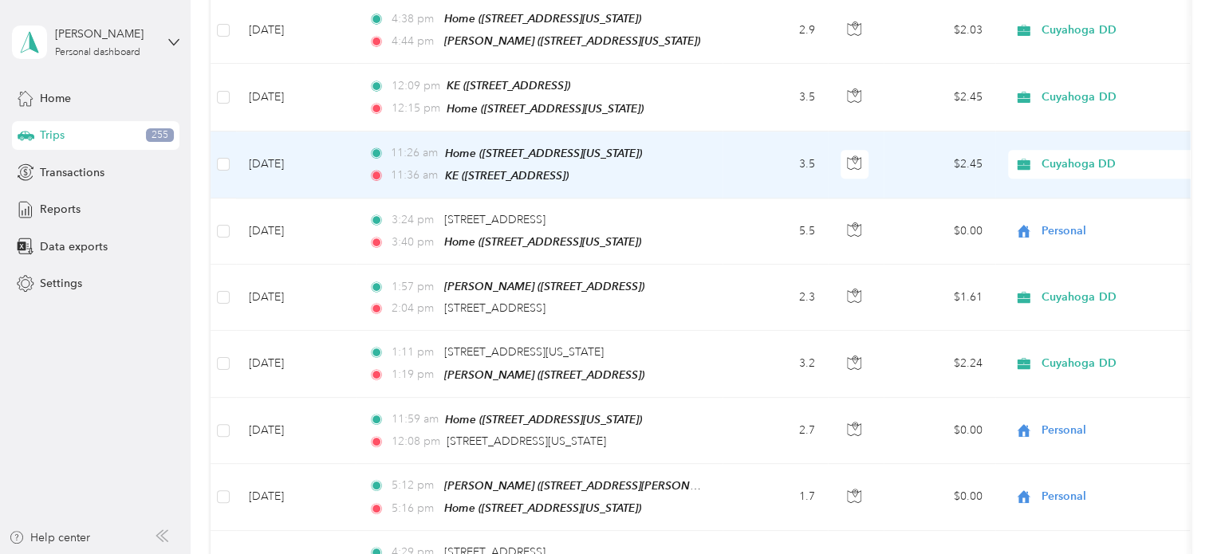
click at [1104, 156] on span "Cuyahoga DD" at bounding box center [1115, 165] width 146 height 18
click at [1079, 202] on span "Personal" at bounding box center [1122, 204] width 148 height 17
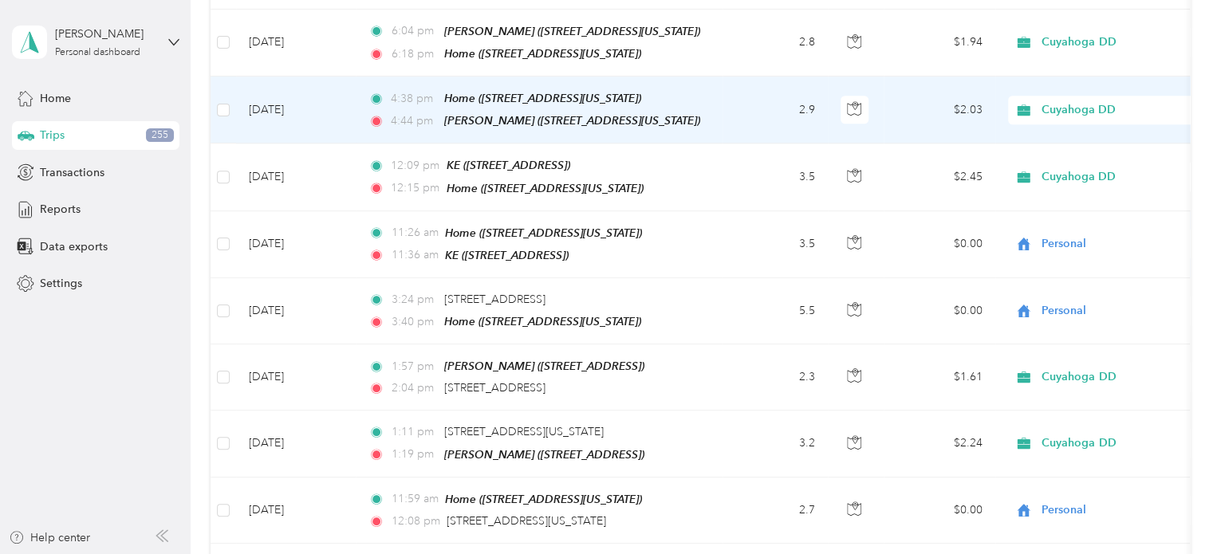
scroll to position [645, 0]
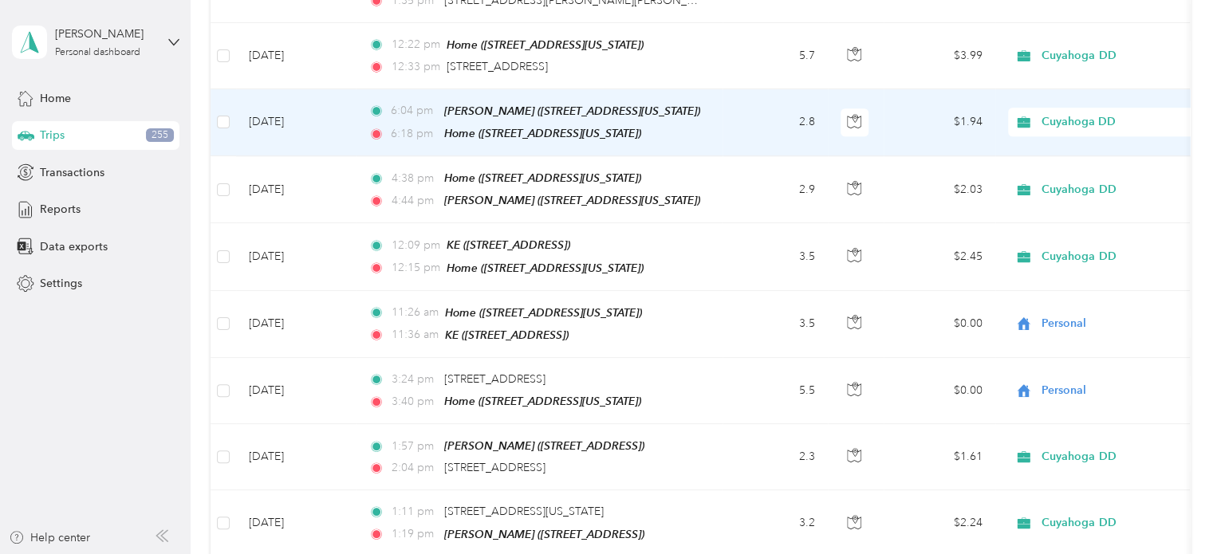
click at [1091, 114] on span "Cuyahoga DD" at bounding box center [1115, 122] width 146 height 18
click at [1107, 169] on span "Personal" at bounding box center [1122, 171] width 148 height 17
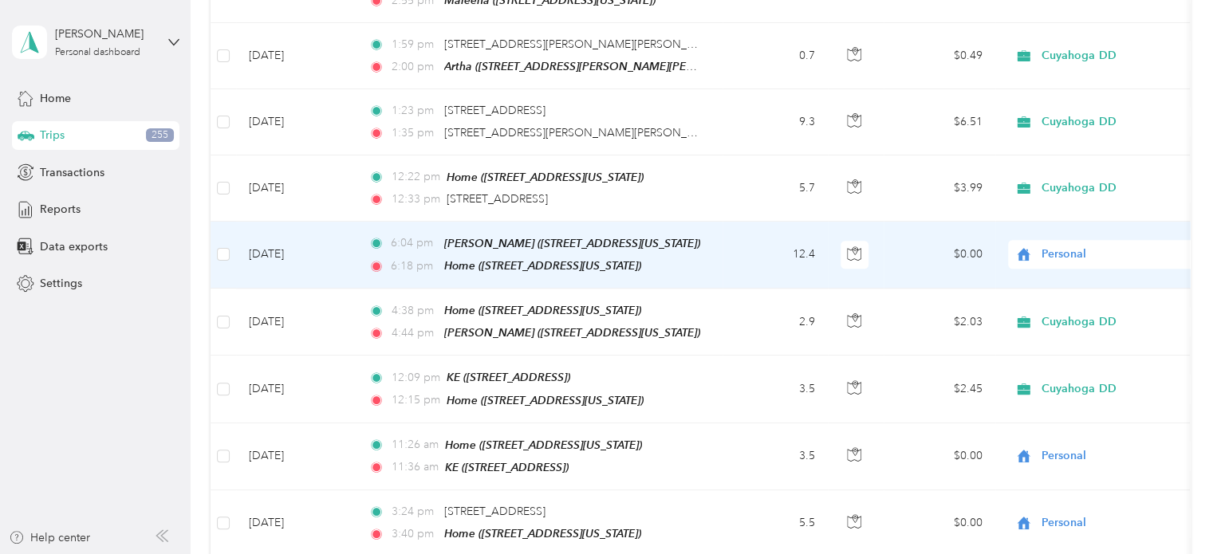
scroll to position [486, 0]
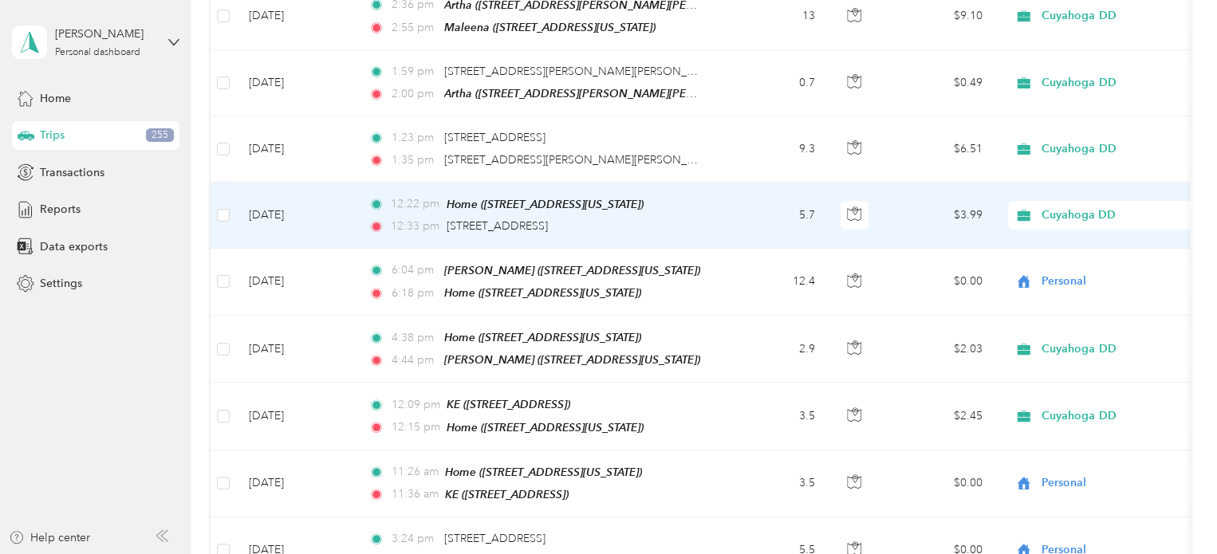
click at [1098, 207] on span "Cuyahoga DD" at bounding box center [1115, 216] width 146 height 18
click at [536, 220] on span "[STREET_ADDRESS]" at bounding box center [497, 226] width 101 height 14
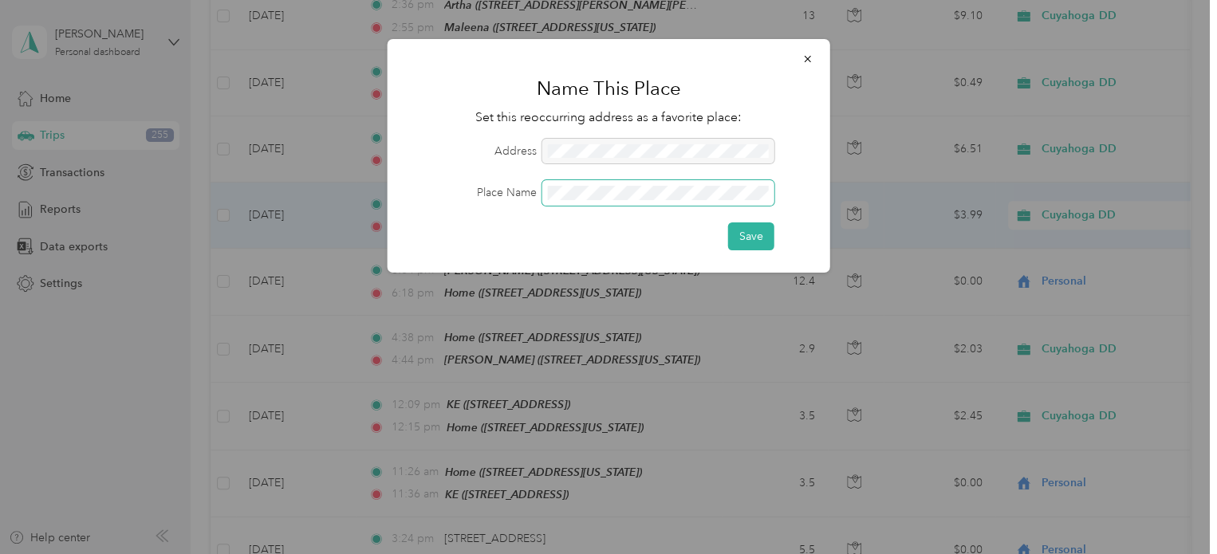
click at [624, 182] on span at bounding box center [659, 193] width 232 height 26
click at [751, 247] on button "Save" at bounding box center [751, 237] width 46 height 28
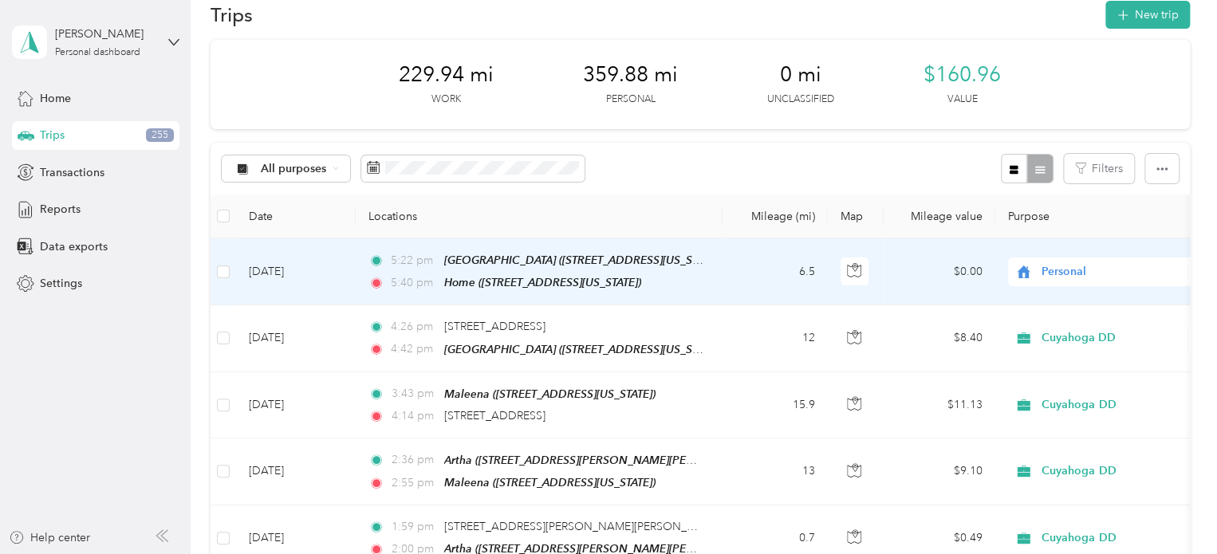
scroll to position [0, 0]
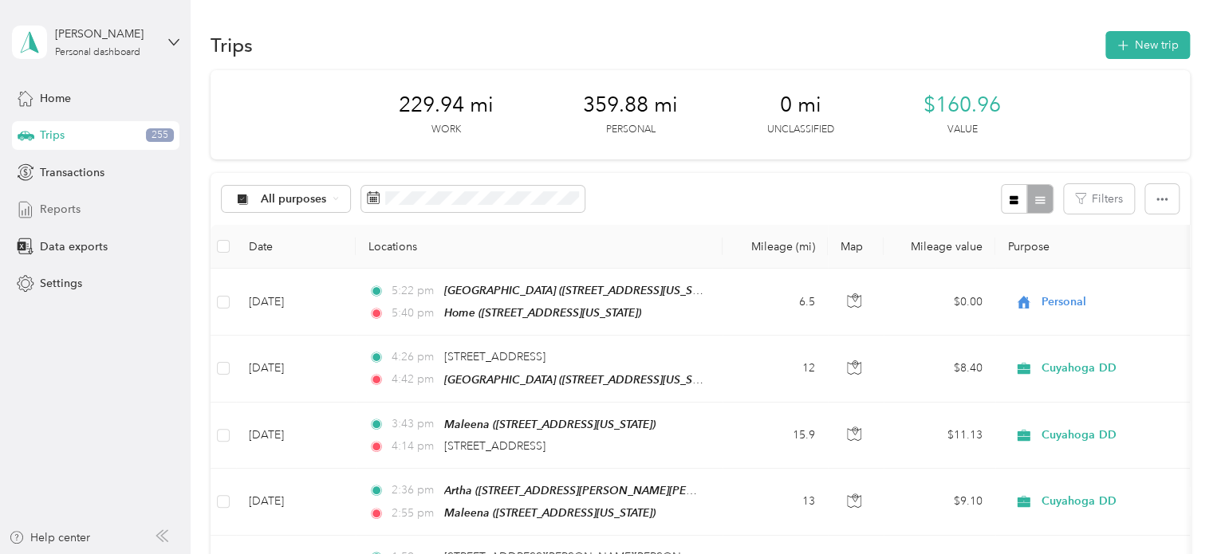
click at [53, 211] on span "Reports" at bounding box center [60, 209] width 41 height 17
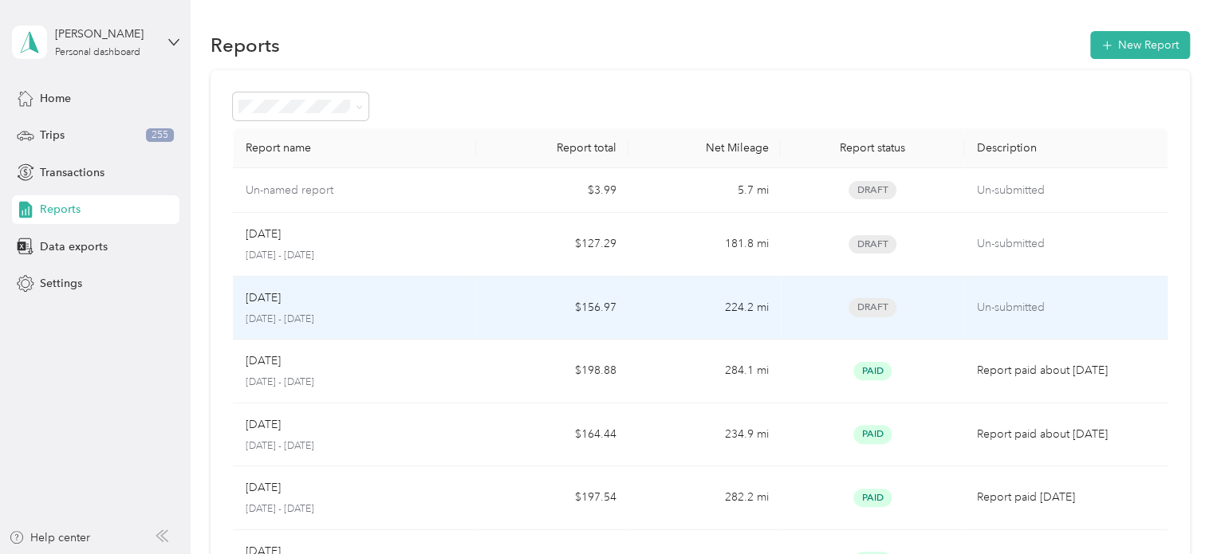
click at [1030, 299] on p "Un-submitted" at bounding box center [1066, 308] width 178 height 18
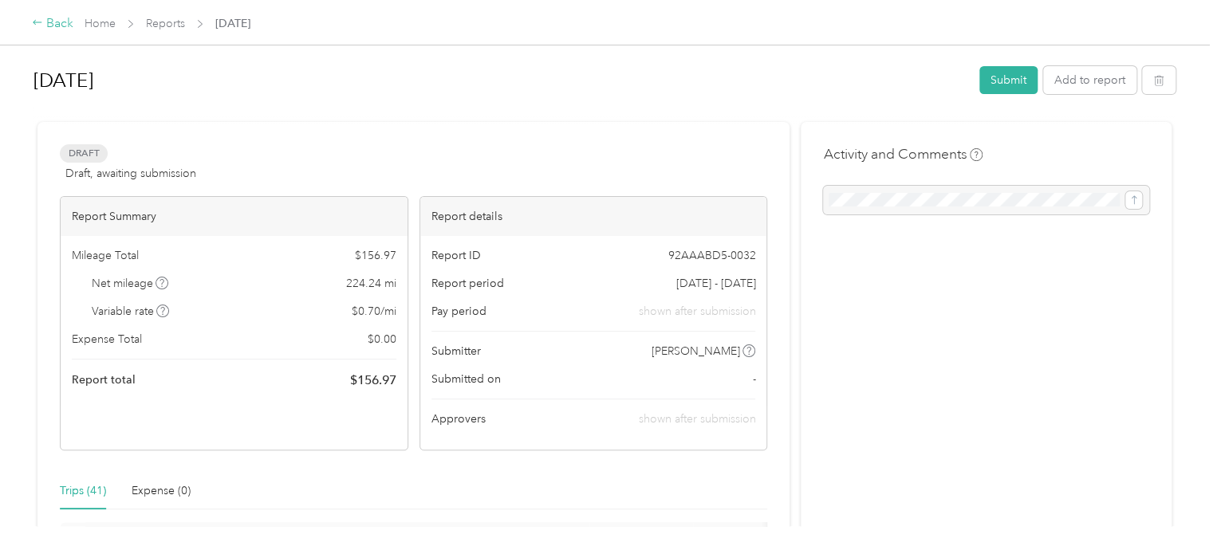
click at [54, 28] on div "Back" at bounding box center [52, 23] width 41 height 19
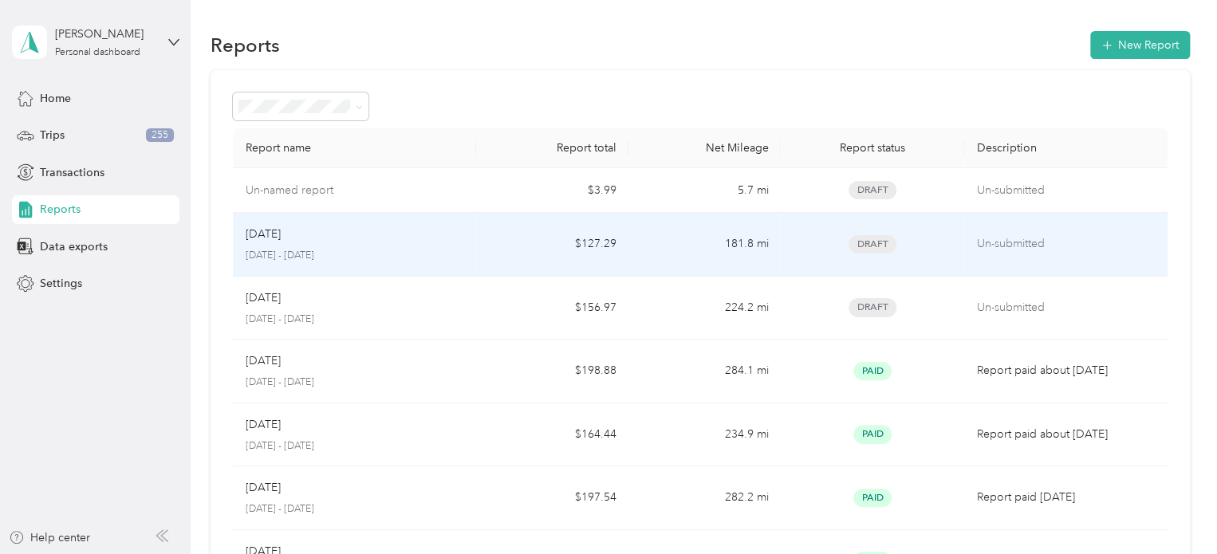
click at [396, 243] on div "Sep [DATE] - [DATE]" at bounding box center [355, 244] width 219 height 37
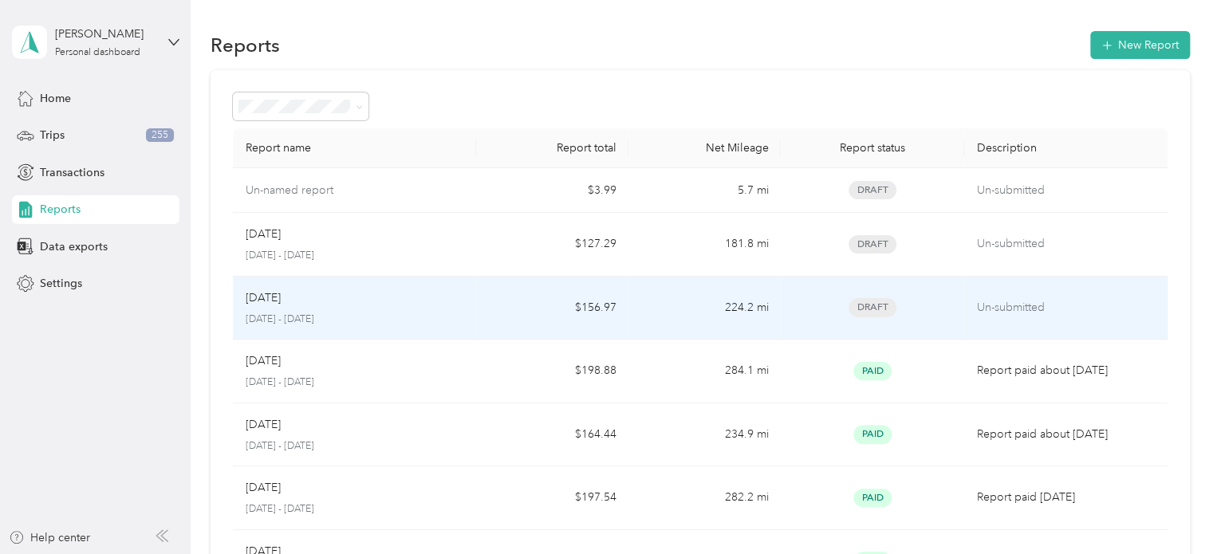
click at [1032, 309] on p "Un-submitted" at bounding box center [1066, 308] width 178 height 18
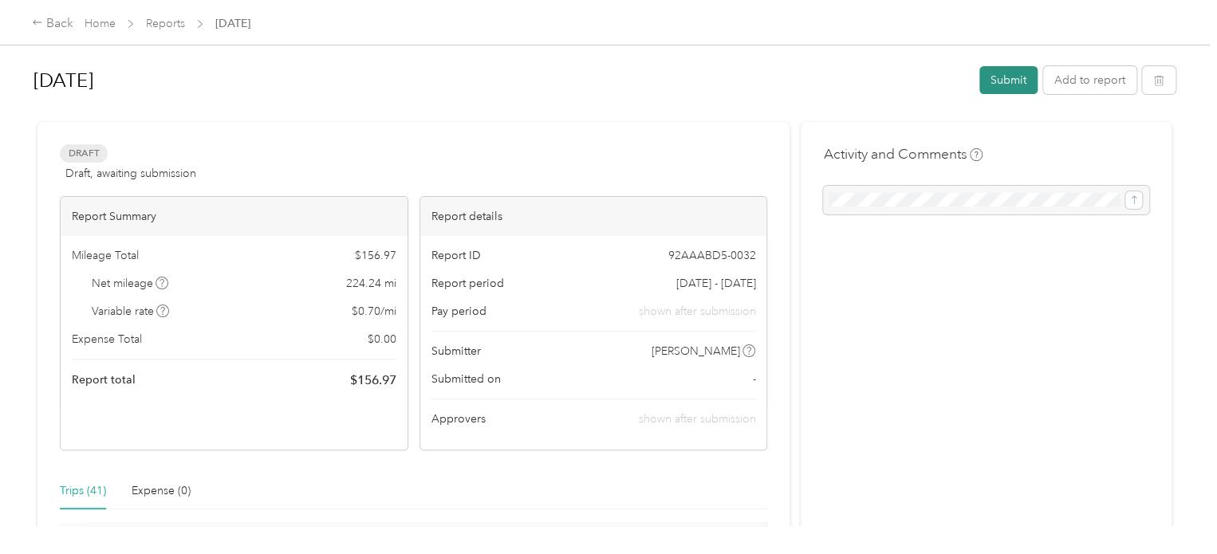
click at [1010, 76] on button "Submit" at bounding box center [1009, 80] width 58 height 28
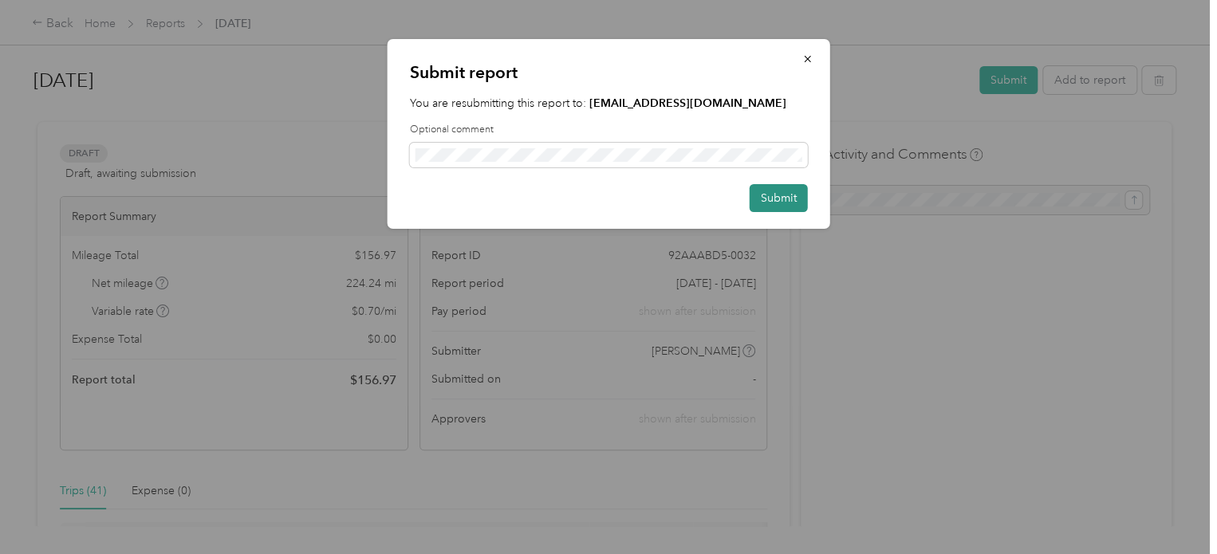
click at [790, 194] on button "Submit" at bounding box center [779, 198] width 58 height 28
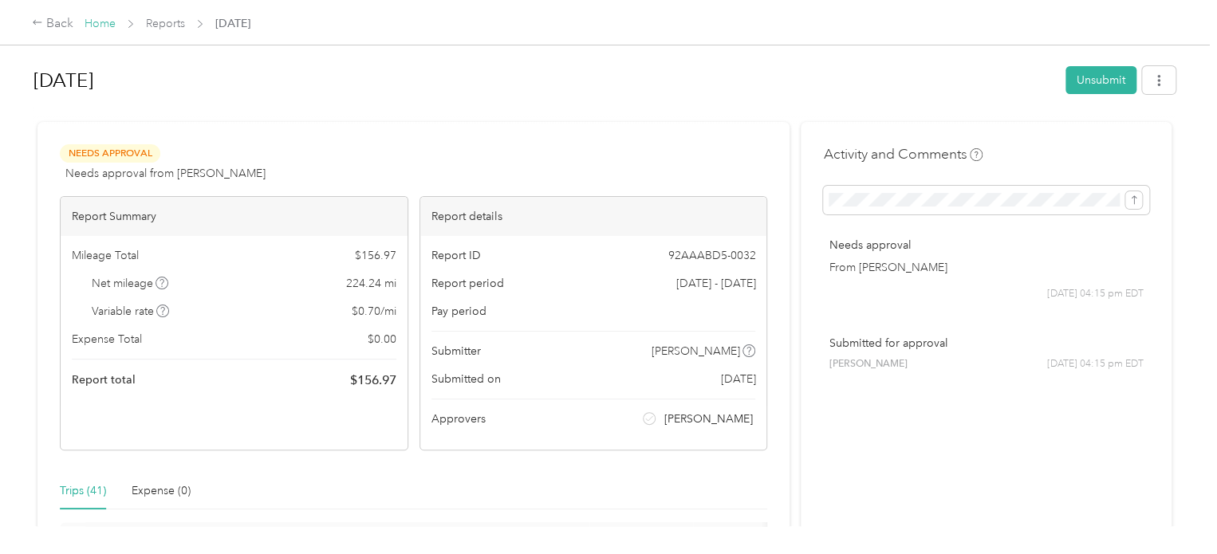
click at [105, 26] on link "Home" at bounding box center [100, 24] width 31 height 14
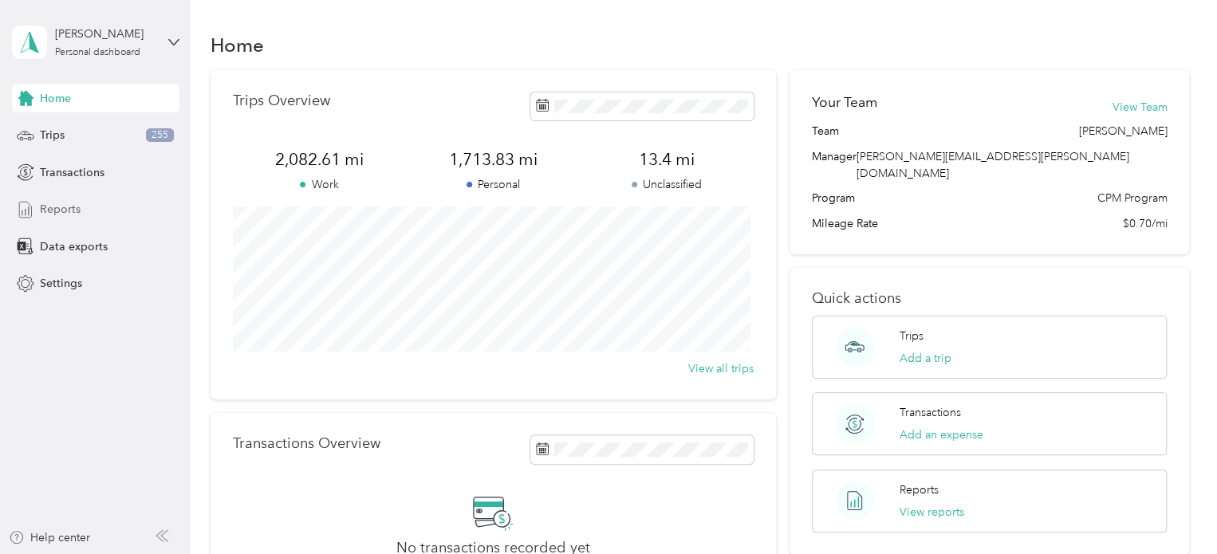
click at [54, 213] on span "Reports" at bounding box center [60, 209] width 41 height 17
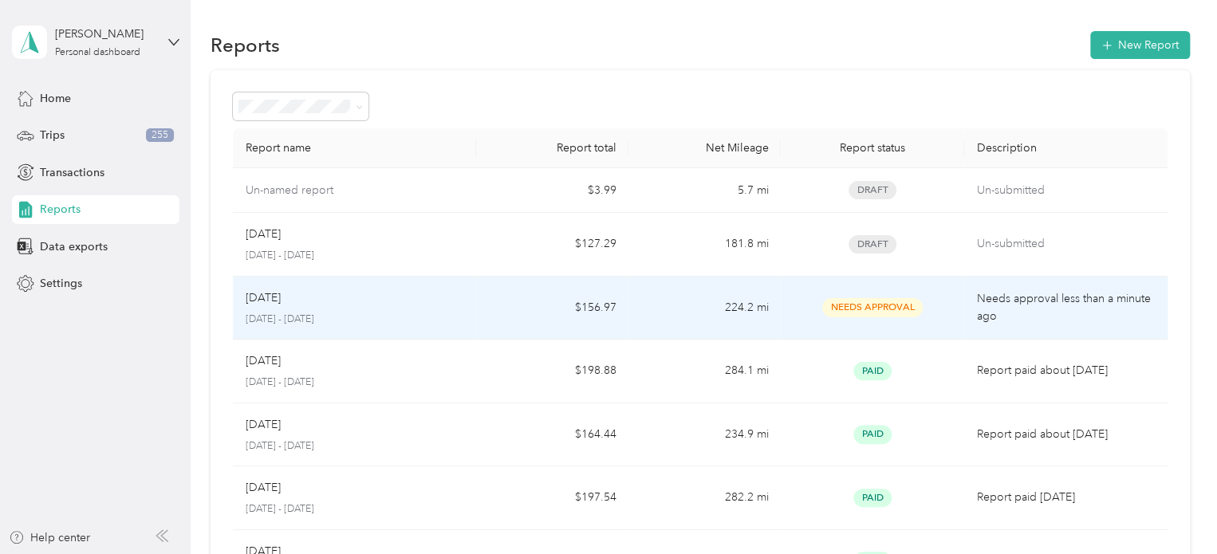
click at [358, 313] on p "[DATE] - [DATE]" at bounding box center [355, 320] width 219 height 14
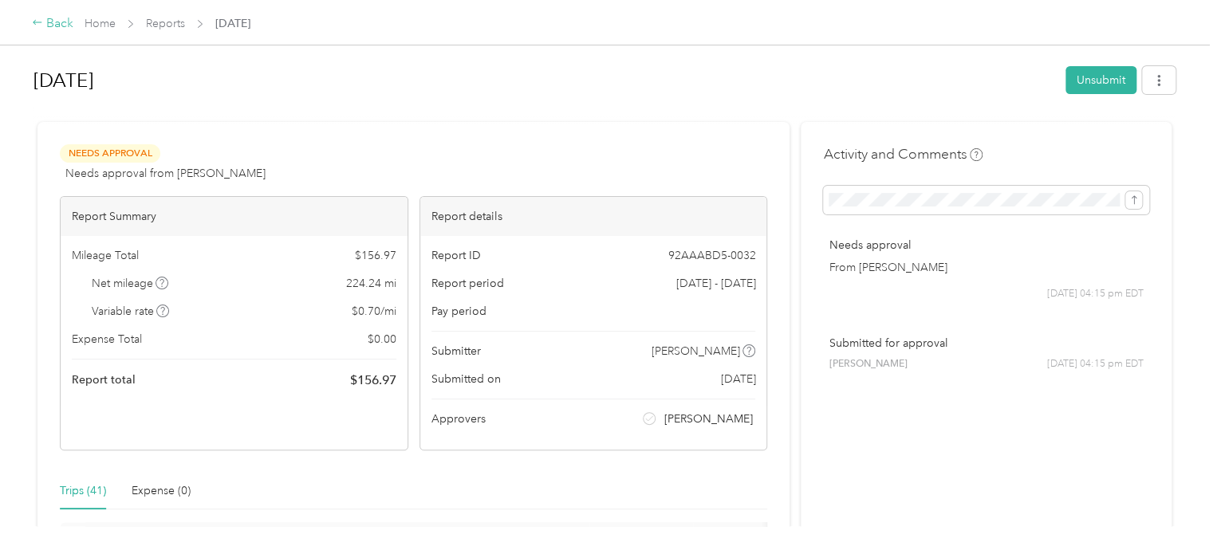
click at [46, 26] on div "Back" at bounding box center [52, 23] width 41 height 19
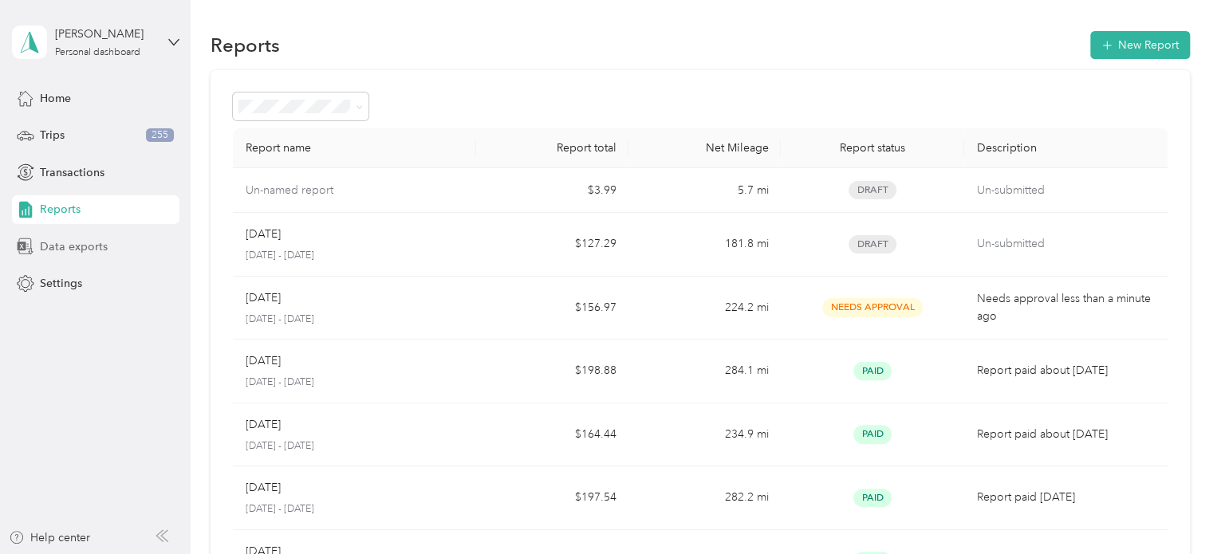
click at [93, 239] on span "Data exports" at bounding box center [74, 247] width 68 height 17
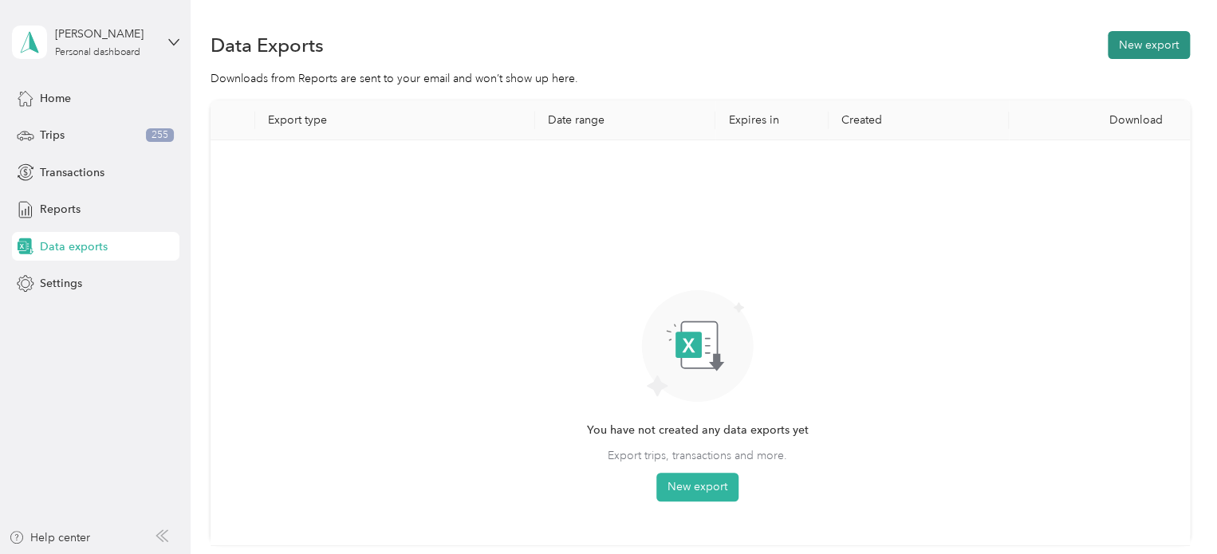
click at [1174, 47] on button "New export" at bounding box center [1149, 45] width 82 height 28
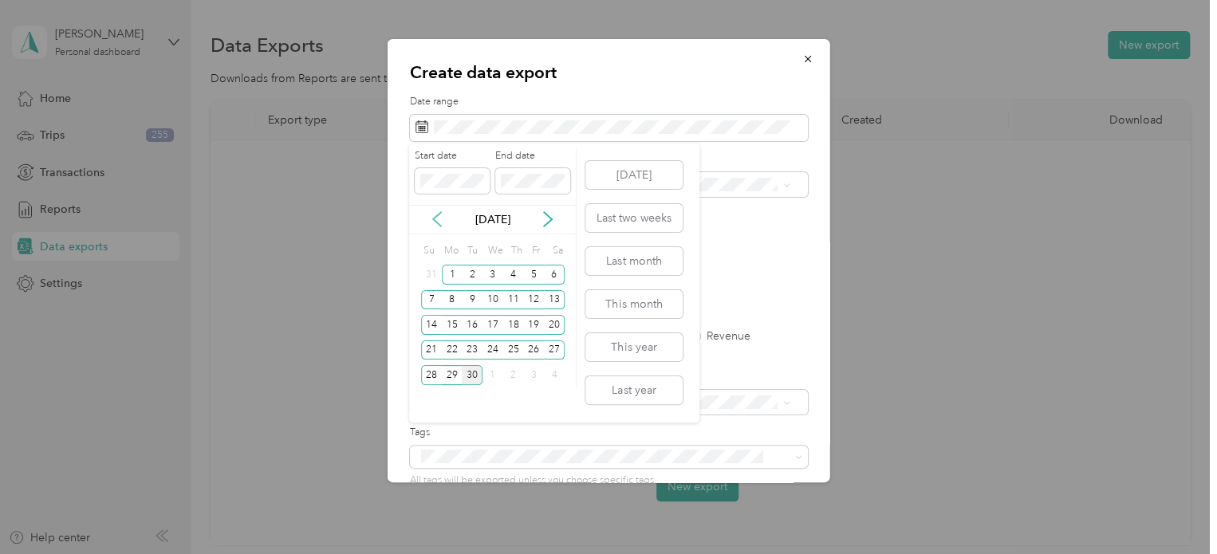
click at [441, 219] on icon at bounding box center [437, 219] width 16 height 16
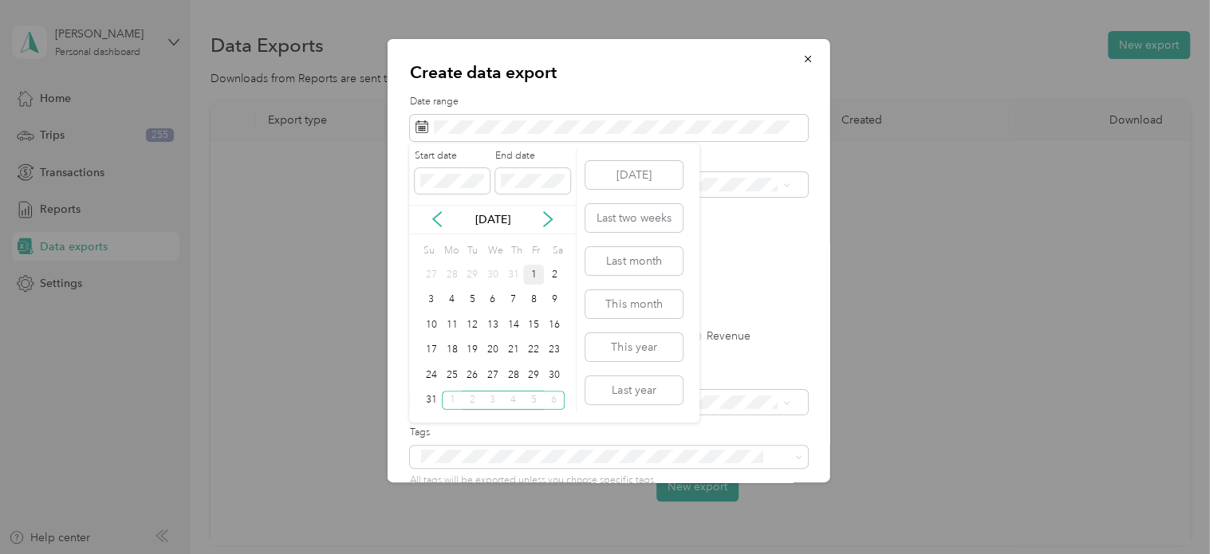
click at [528, 273] on div "1" at bounding box center [533, 275] width 21 height 20
click at [438, 391] on div "31" at bounding box center [431, 401] width 21 height 20
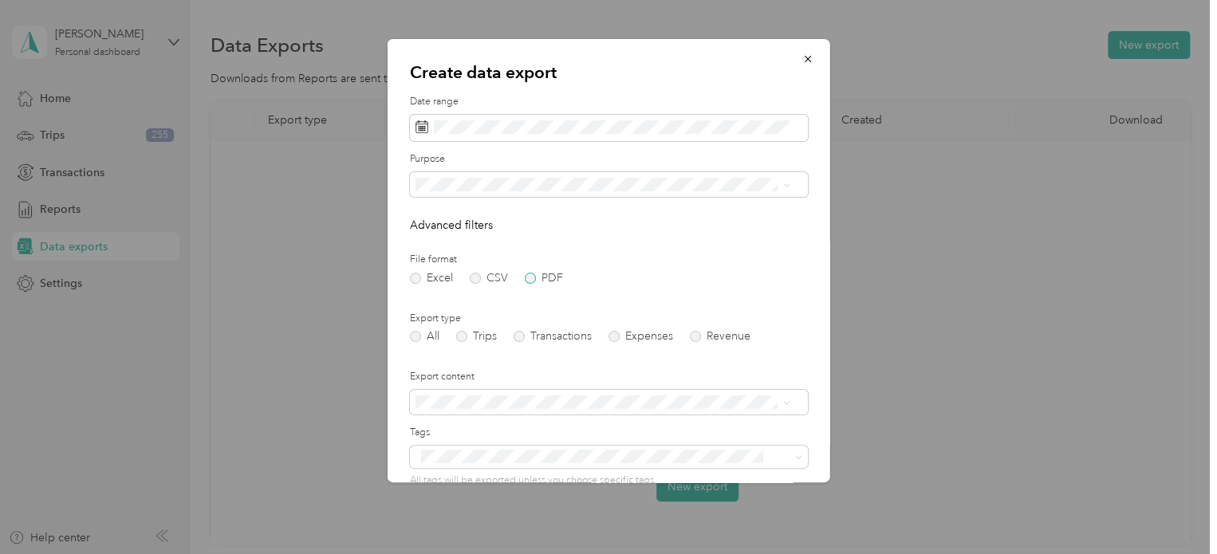
click at [533, 283] on label "PDF" at bounding box center [544, 278] width 38 height 11
click at [465, 337] on label "Trips" at bounding box center [476, 336] width 41 height 11
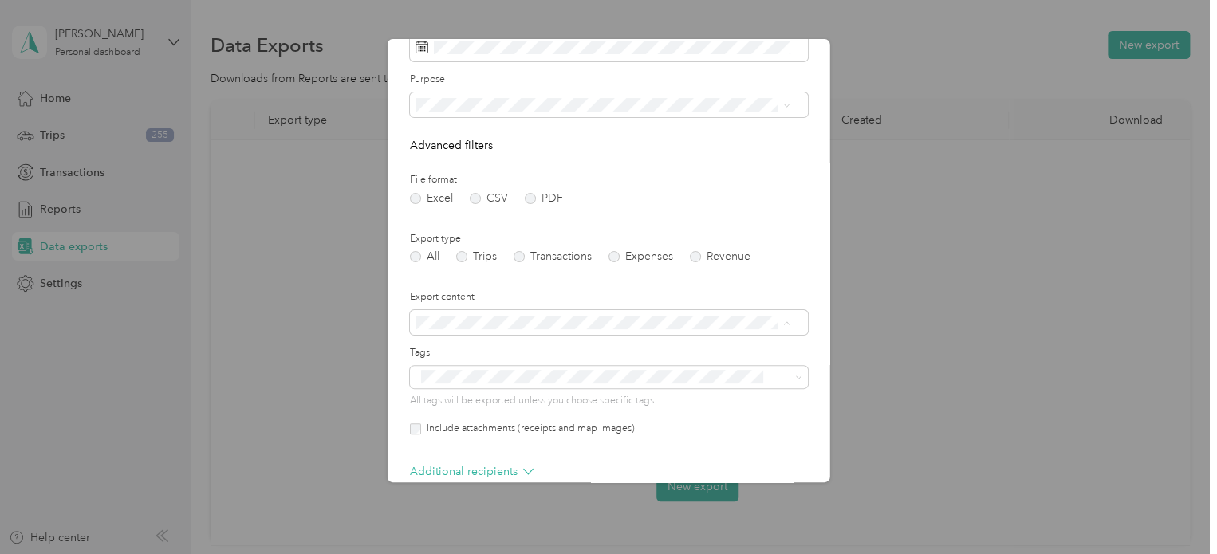
click at [638, 184] on label "File format" at bounding box center [609, 180] width 398 height 14
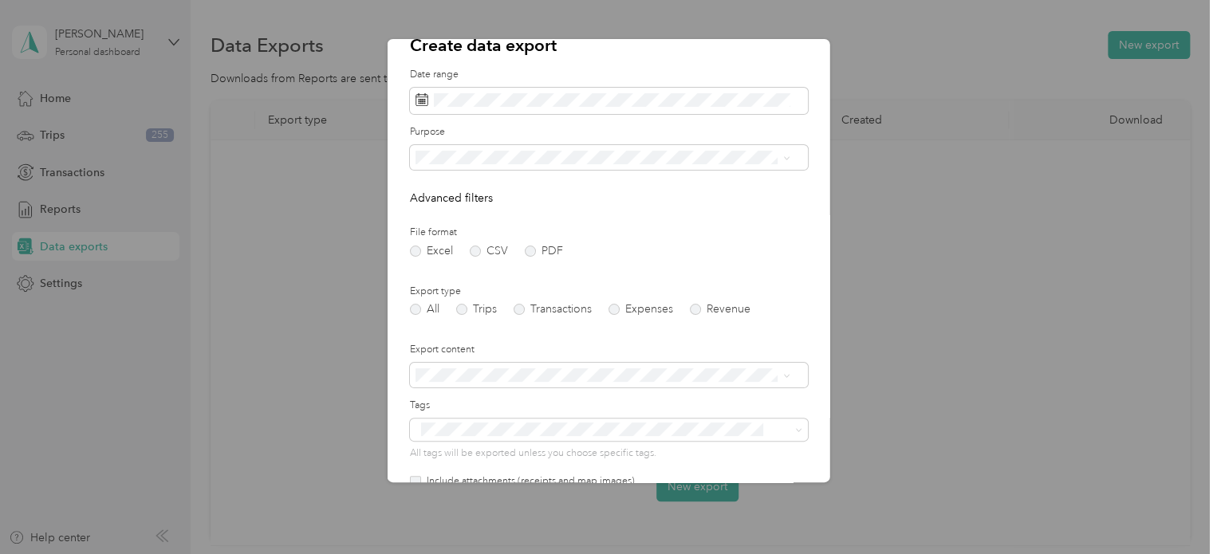
scroll to position [0, 0]
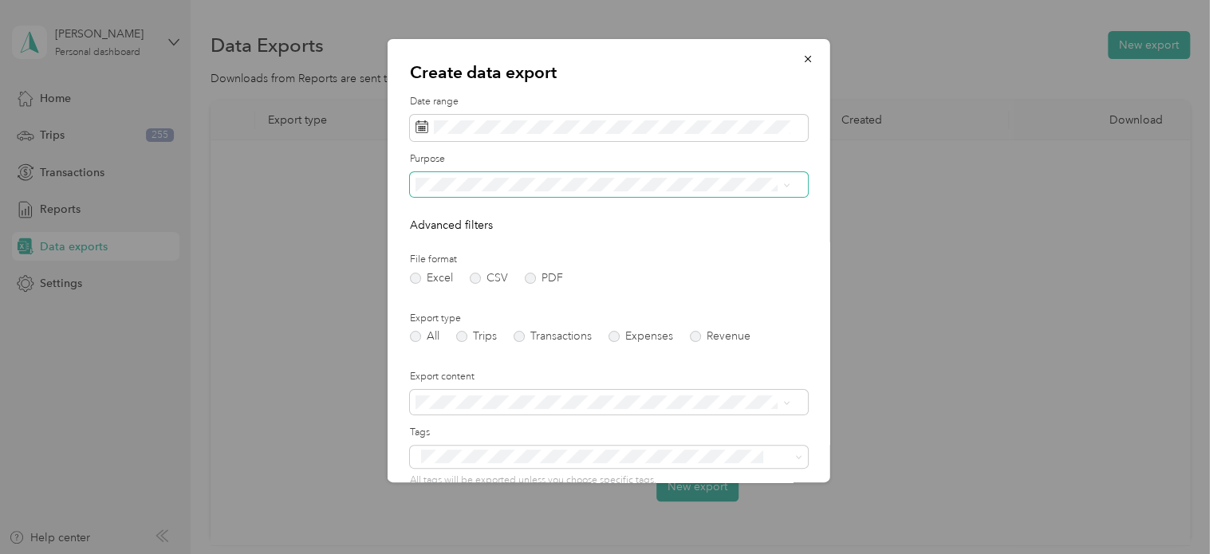
click at [586, 193] on span at bounding box center [609, 185] width 398 height 26
click at [571, 267] on div "Personal" at bounding box center [602, 269] width 364 height 17
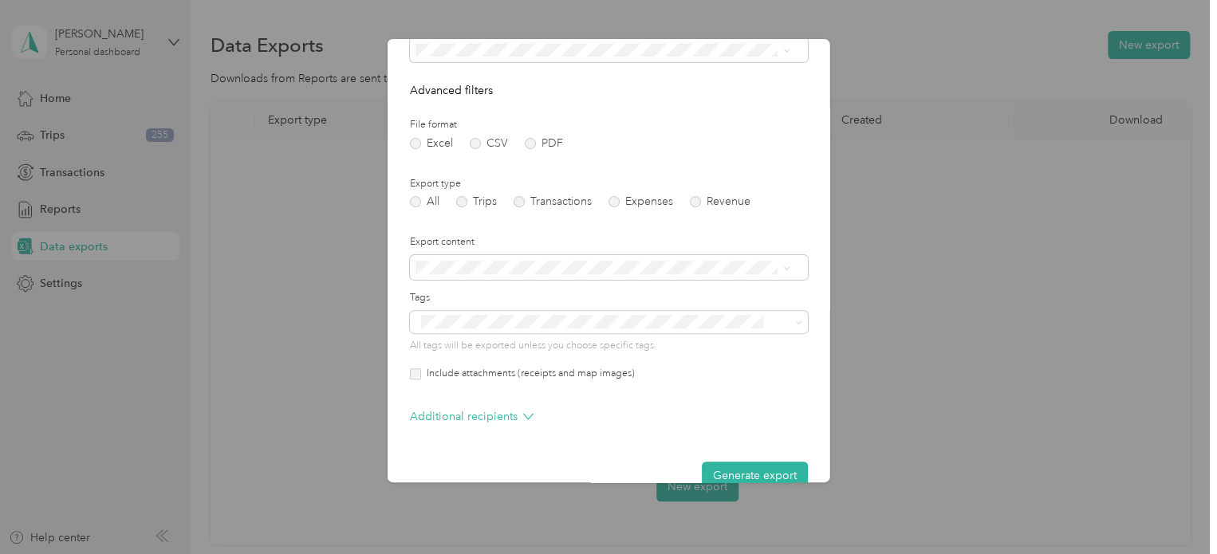
scroll to position [164, 0]
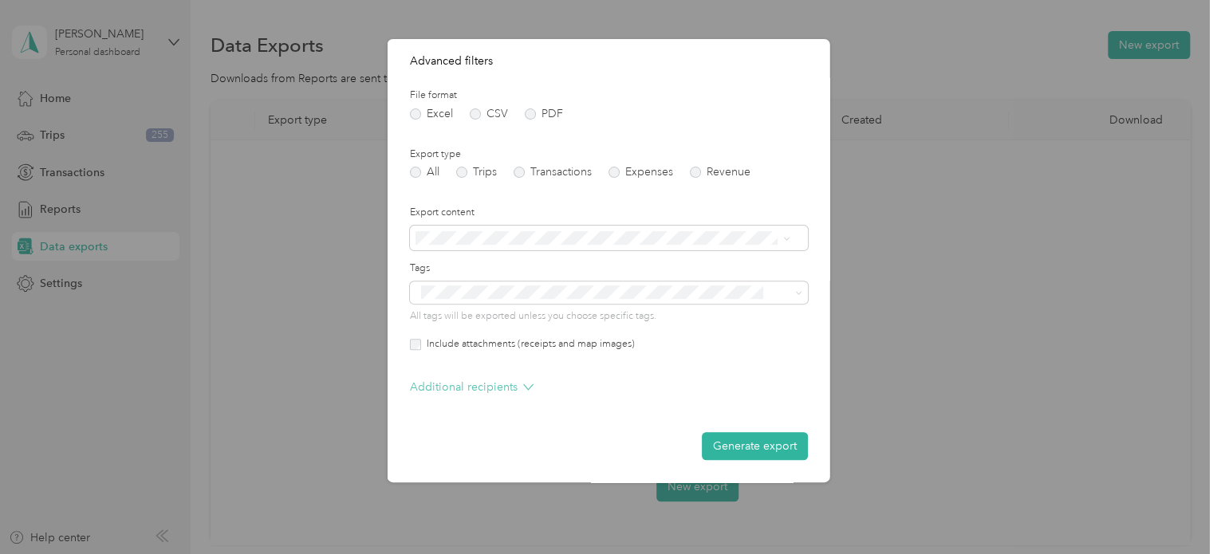
click at [511, 381] on p "Additional recipients" at bounding box center [472, 387] width 124 height 17
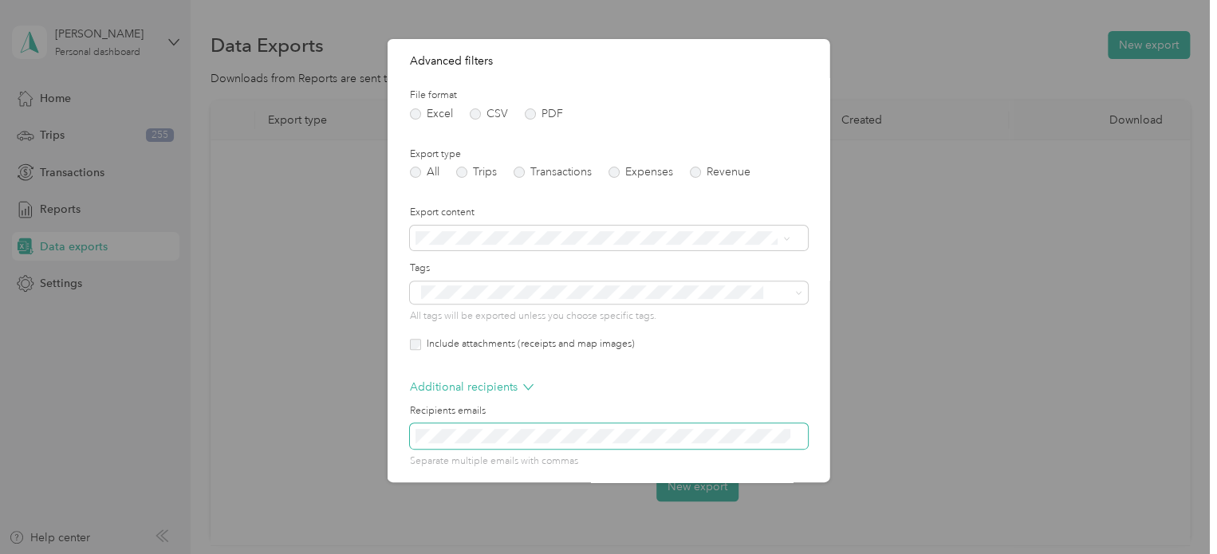
scroll to position [228, 0]
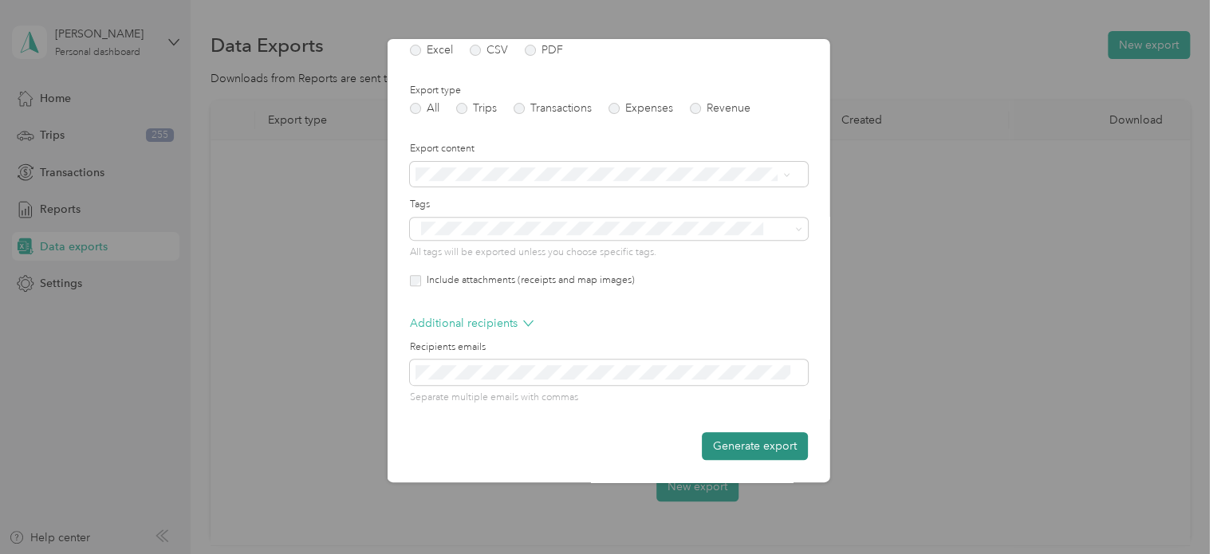
click at [752, 440] on button "Generate export" at bounding box center [755, 446] width 106 height 28
